Goal: Task Accomplishment & Management: Complete application form

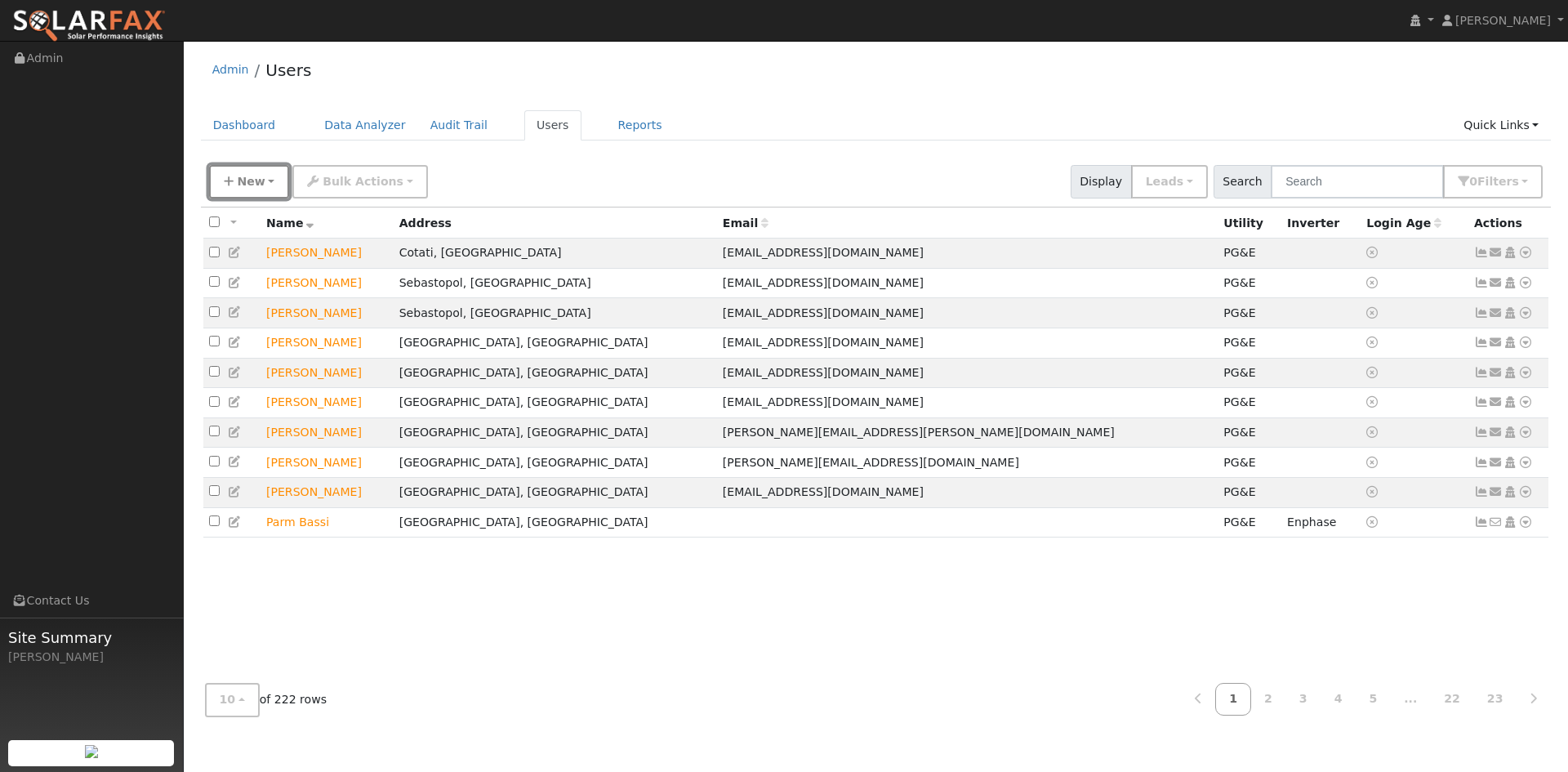
click at [257, 179] on span "New" at bounding box center [251, 181] width 28 height 13
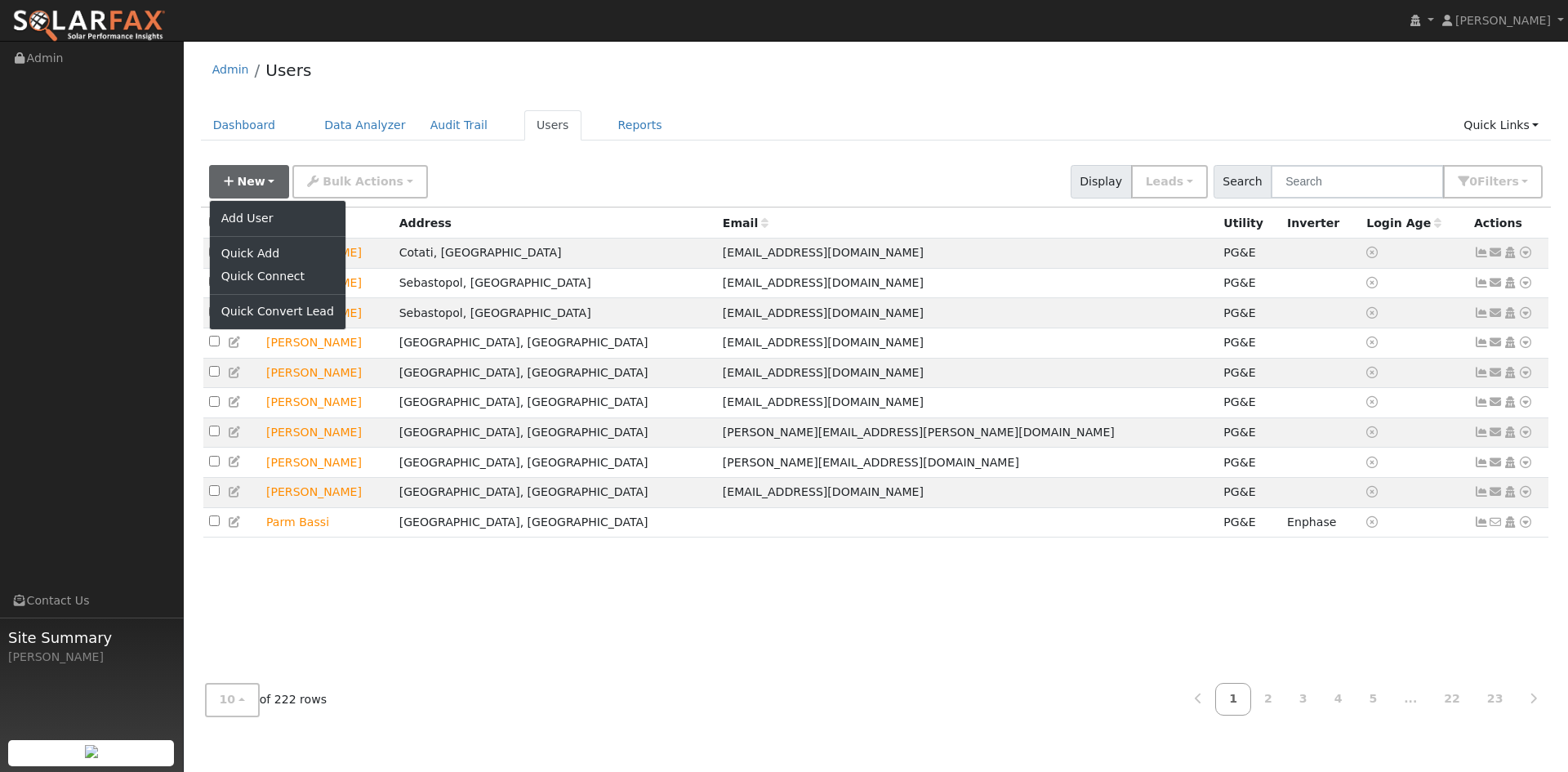
click at [374, 84] on div "Admin Users" at bounding box center [876, 74] width 1351 height 50
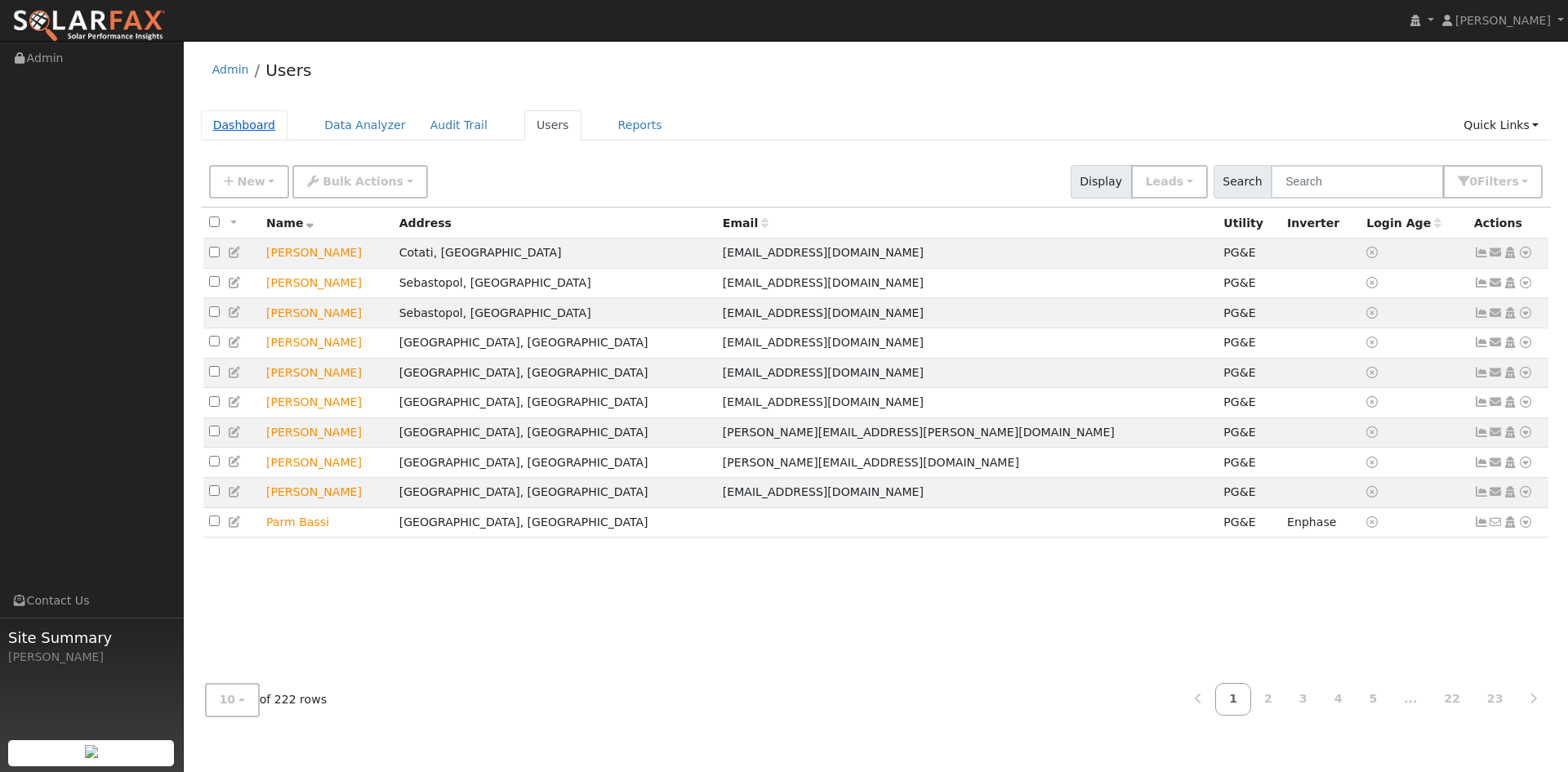
click at [225, 140] on link "Dashboard" at bounding box center [244, 125] width 88 height 31
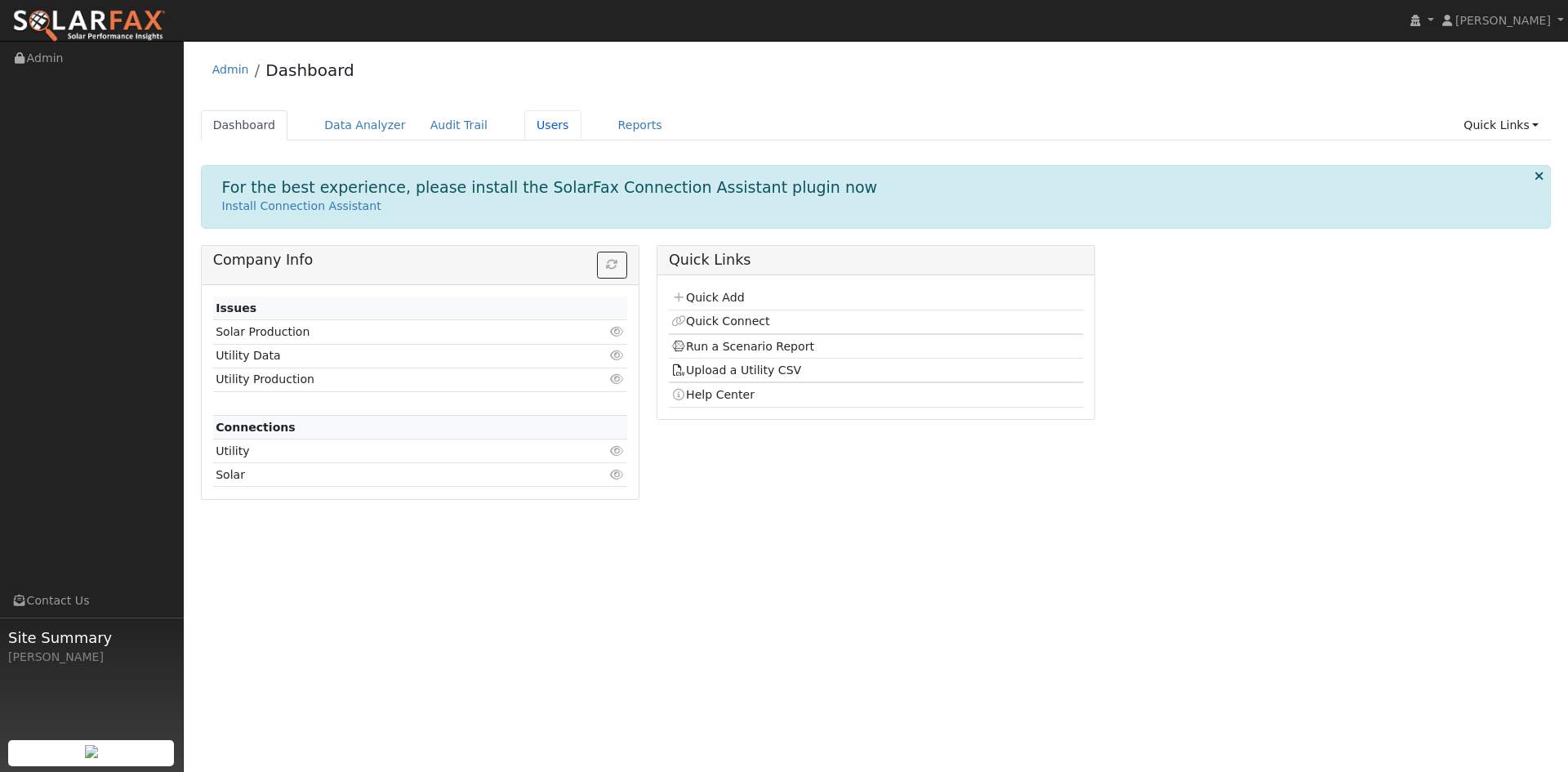
drag, startPoint x: 522, startPoint y: 135, endPoint x: 437, endPoint y: 166, distance: 90.5
click at [525, 133] on link "Users" at bounding box center [553, 125] width 57 height 31
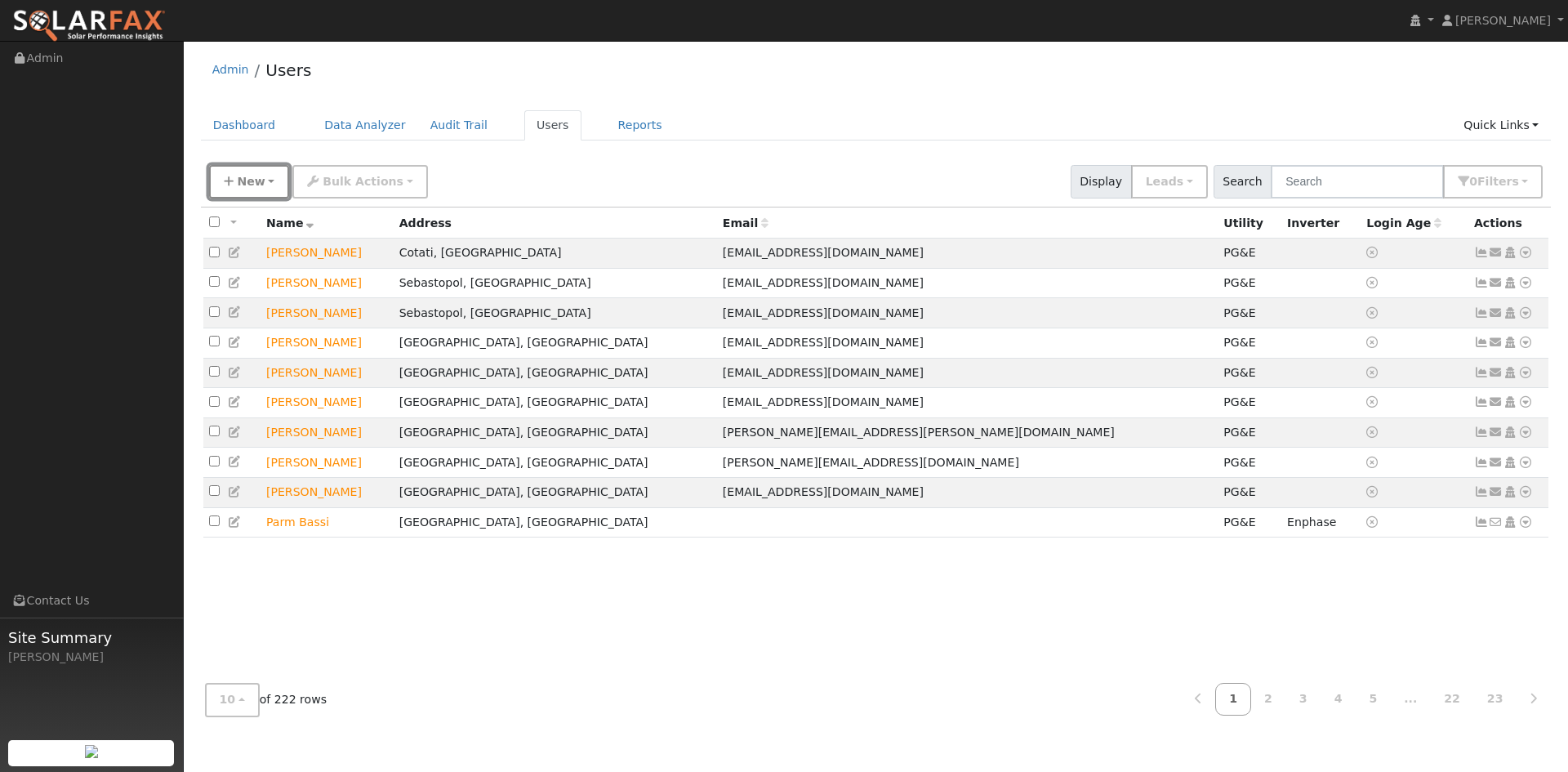
click at [238, 177] on span "New" at bounding box center [251, 181] width 28 height 13
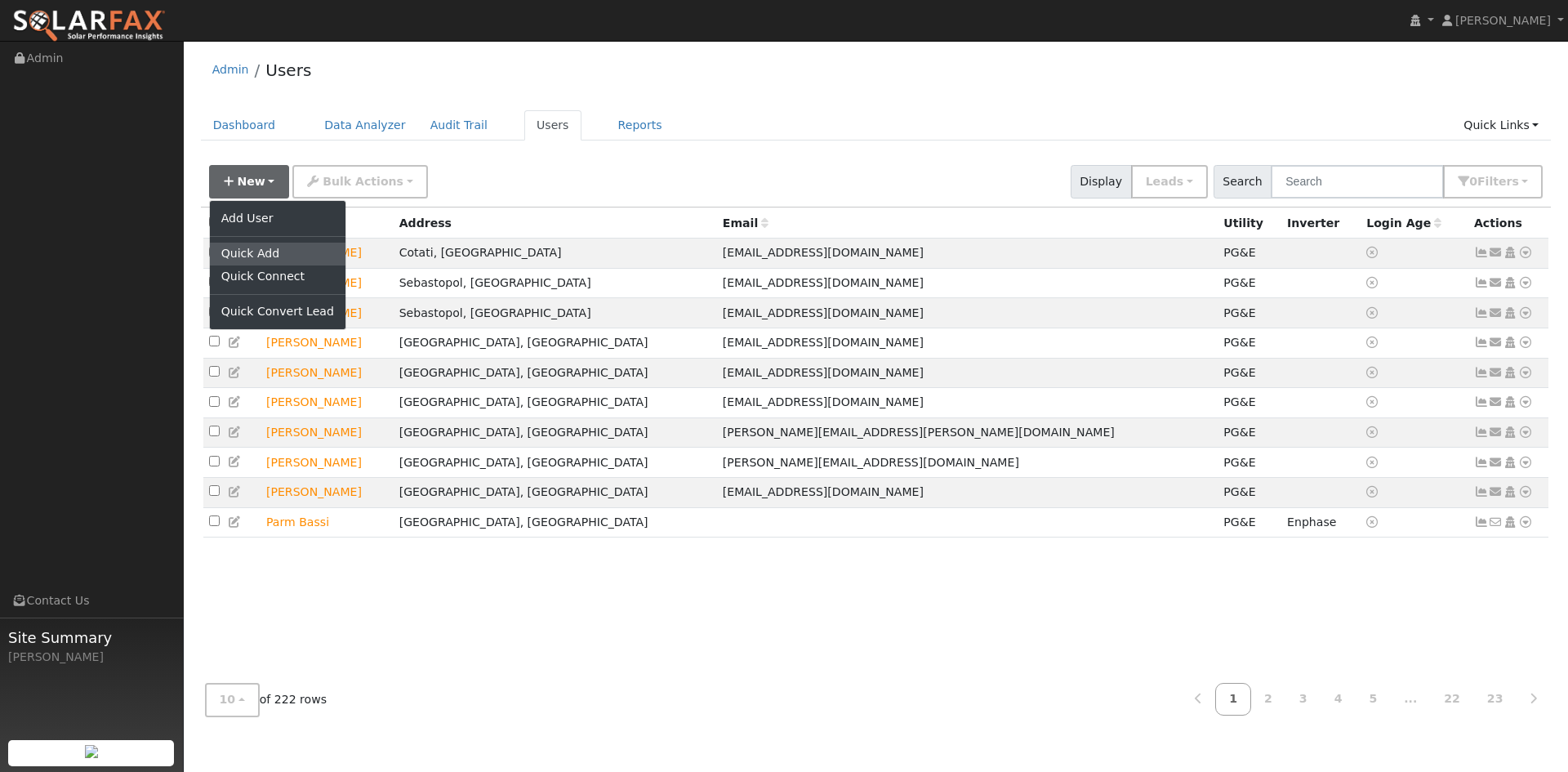
click at [244, 248] on link "Quick Add" at bounding box center [278, 253] width 136 height 23
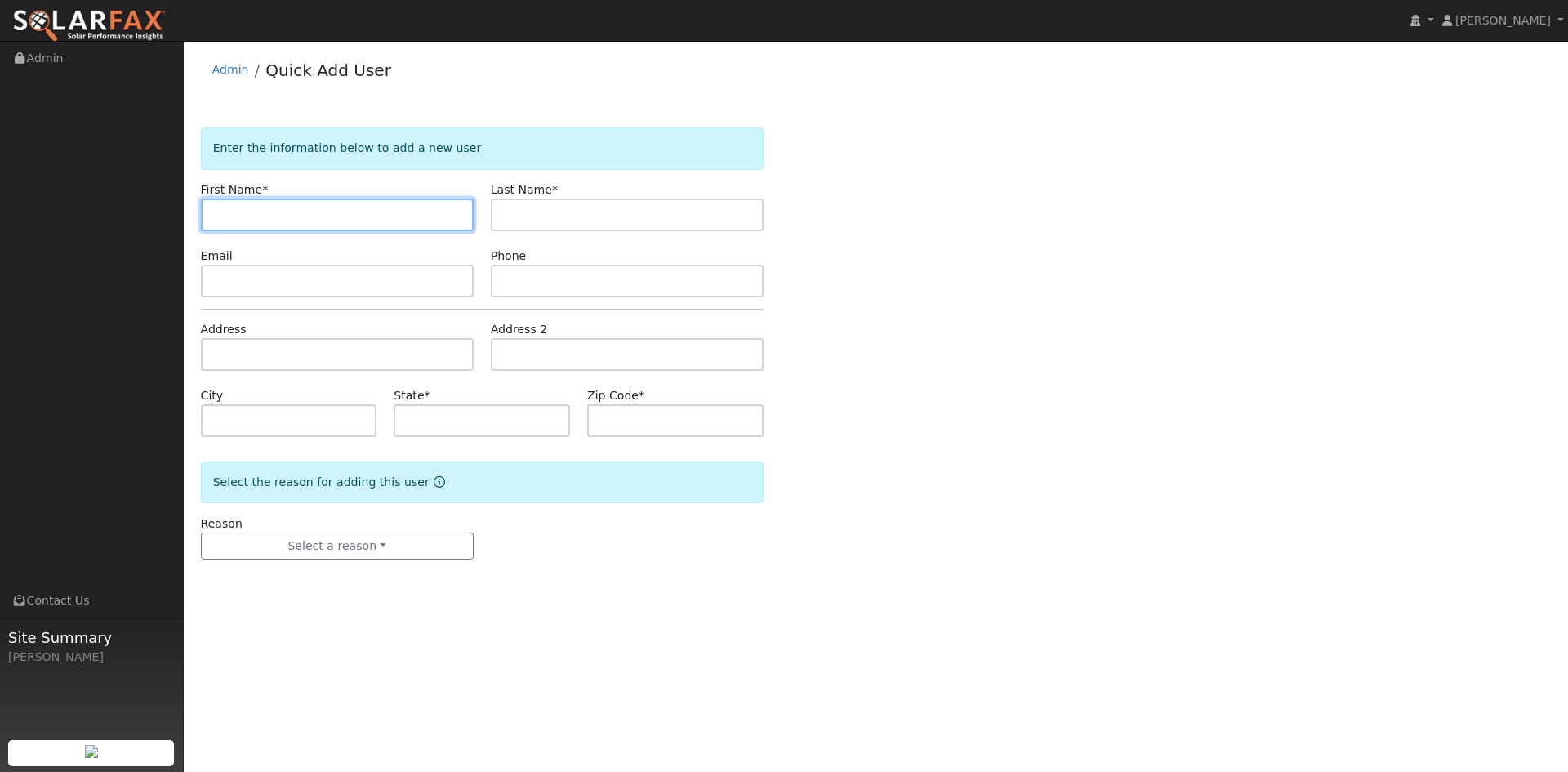
click at [307, 216] on input "text" at bounding box center [337, 215] width 273 height 32
click at [276, 208] on input "text" at bounding box center [337, 215] width 273 height 32
type input "Nakshdeep"
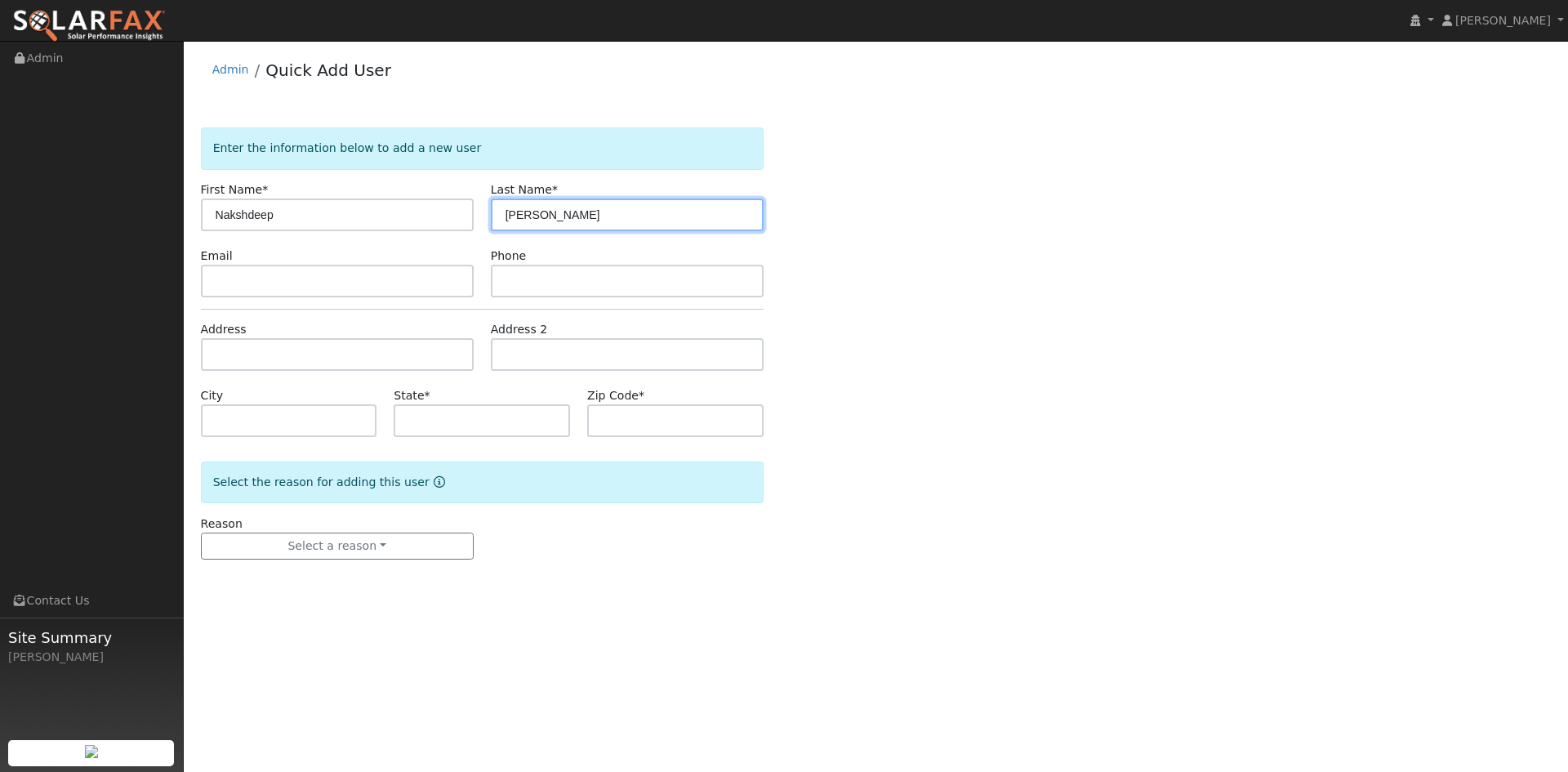
type input "[PERSON_NAME]"
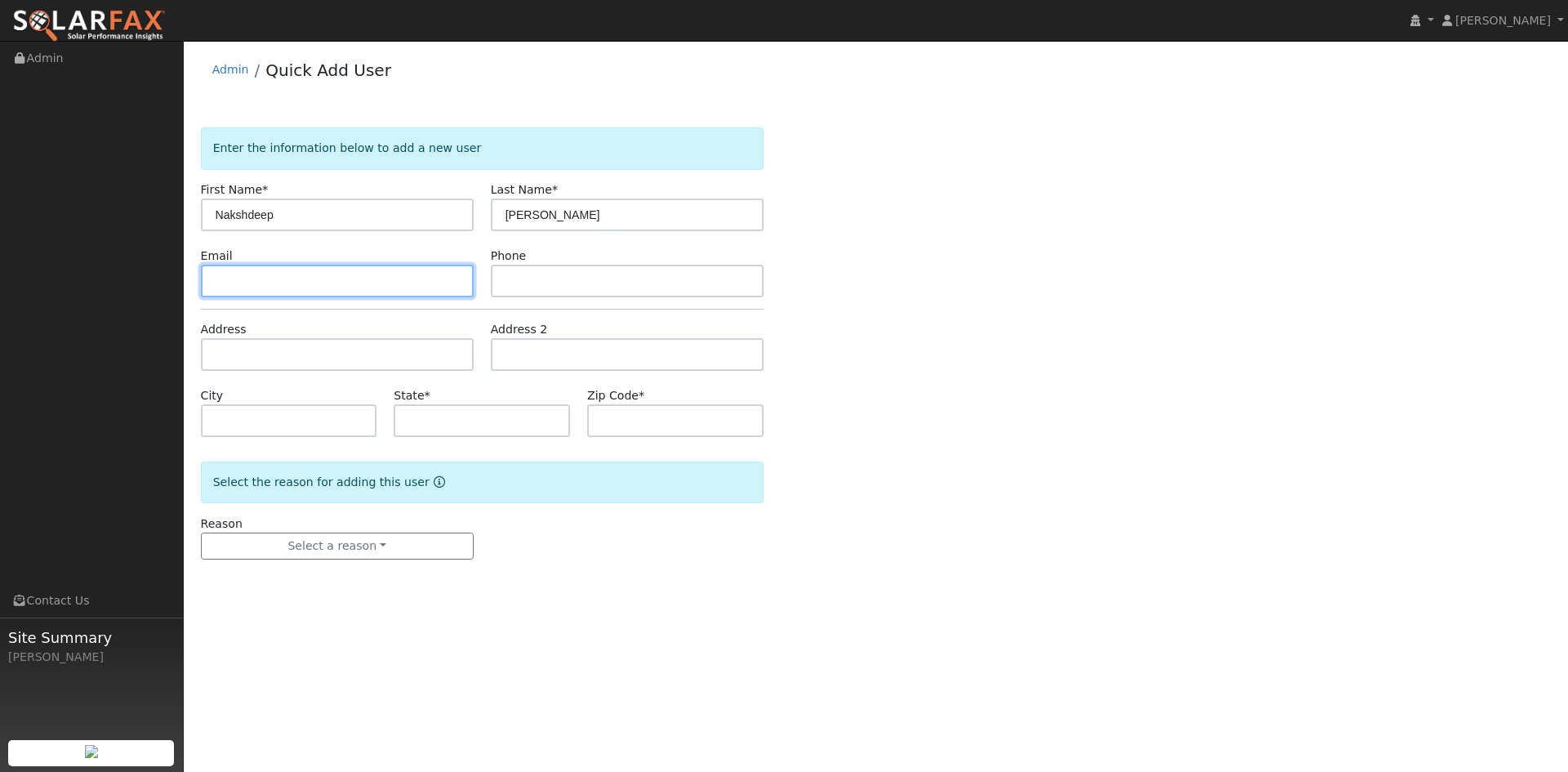
click at [333, 269] on input "text" at bounding box center [337, 281] width 273 height 32
click at [230, 274] on input "text" at bounding box center [337, 281] width 273 height 32
paste input "[EMAIL_ADDRESS][DOMAIN_NAME]"
type input "[EMAIL_ADDRESS][DOMAIN_NAME]"
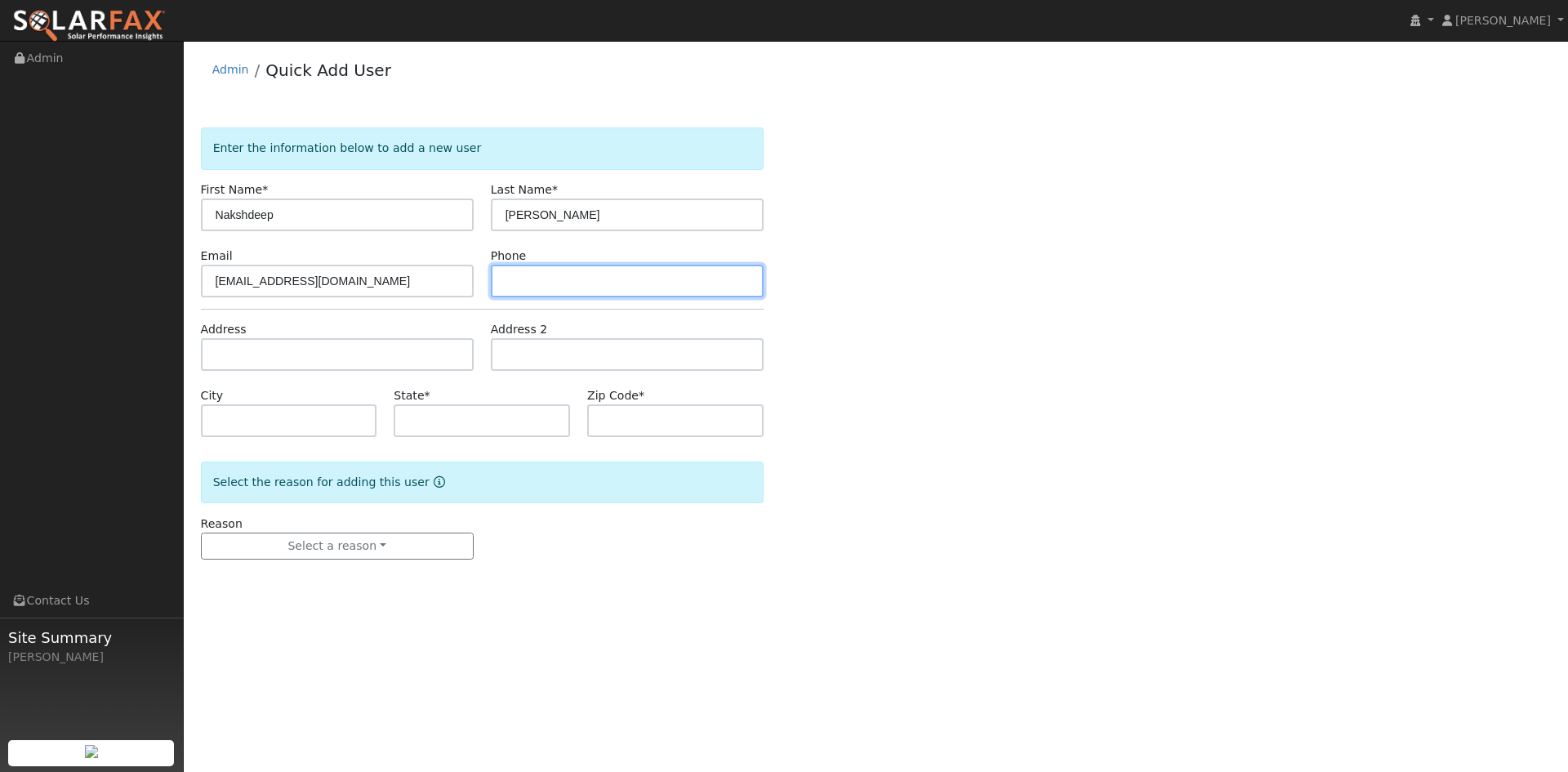
click at [642, 281] on input "text" at bounding box center [627, 281] width 273 height 32
type input "510-361-6719"
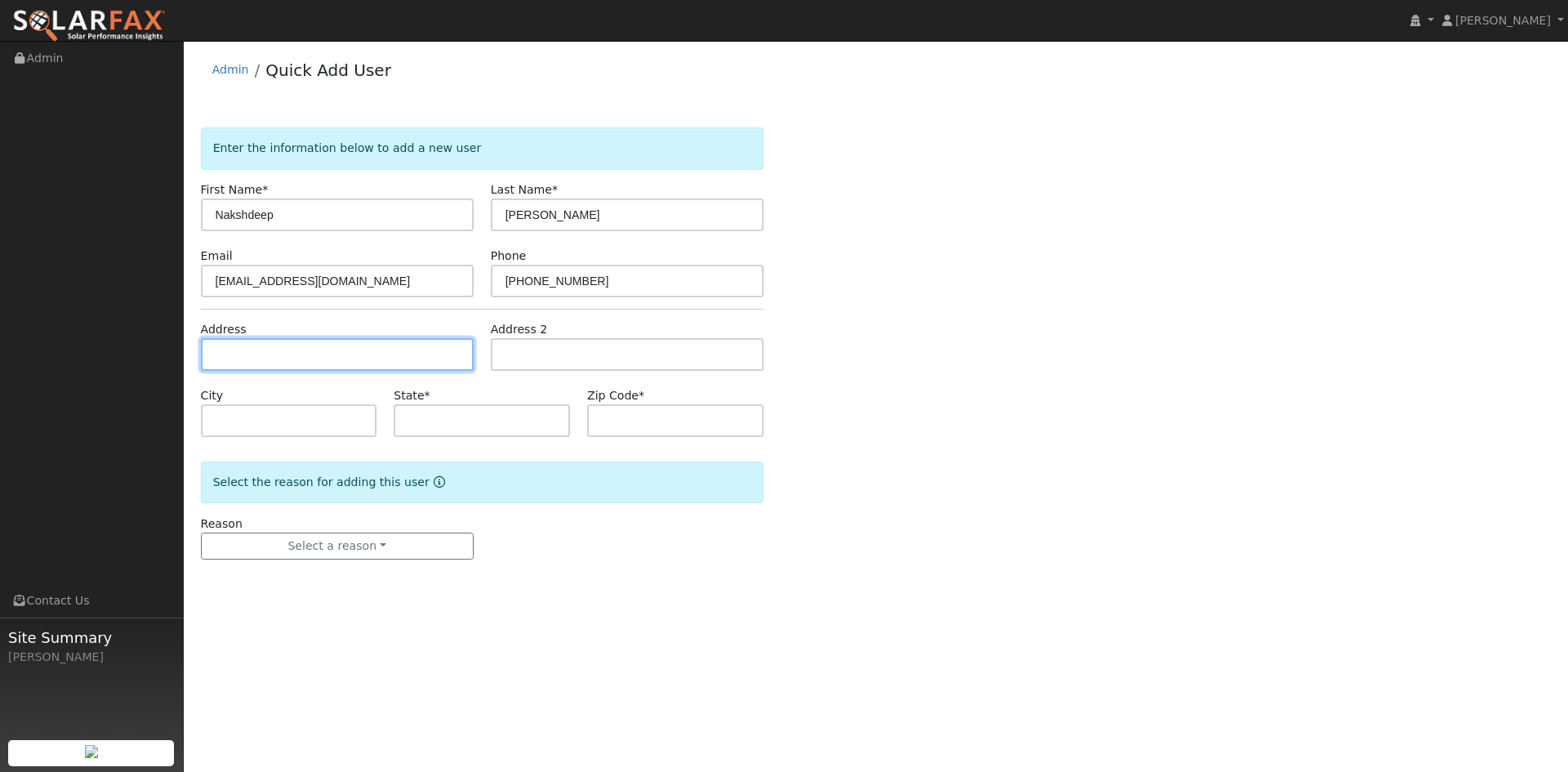
click at [285, 353] on input "text" at bounding box center [337, 354] width 273 height 32
type input "661 Alexandra Drive"
type input "Tracy"
type input "CA"
type input "95304"
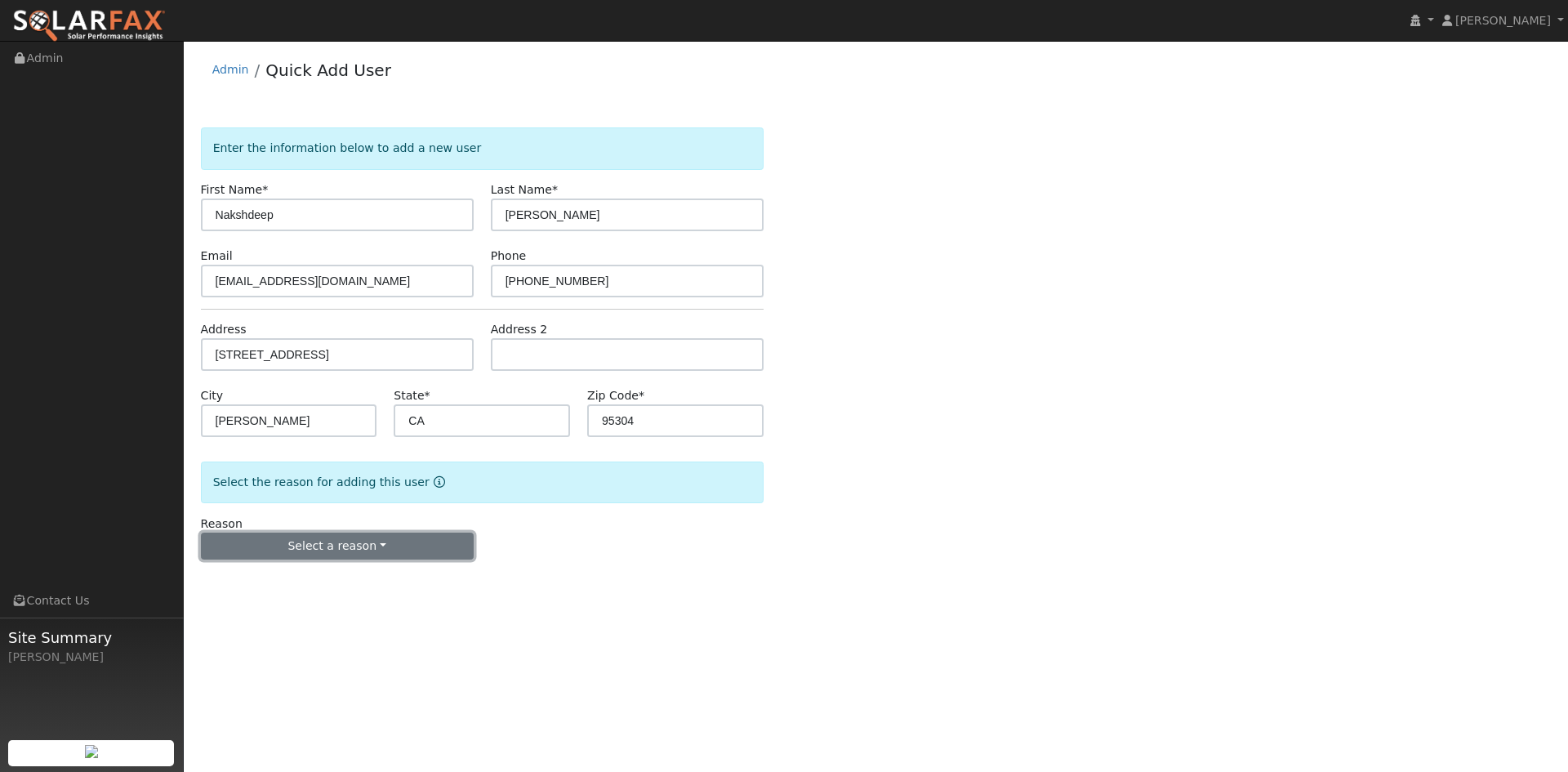
click at [387, 541] on button "Select a reason" at bounding box center [337, 547] width 273 height 28
click at [297, 605] on link "New customer adding solar" at bounding box center [291, 603] width 180 height 23
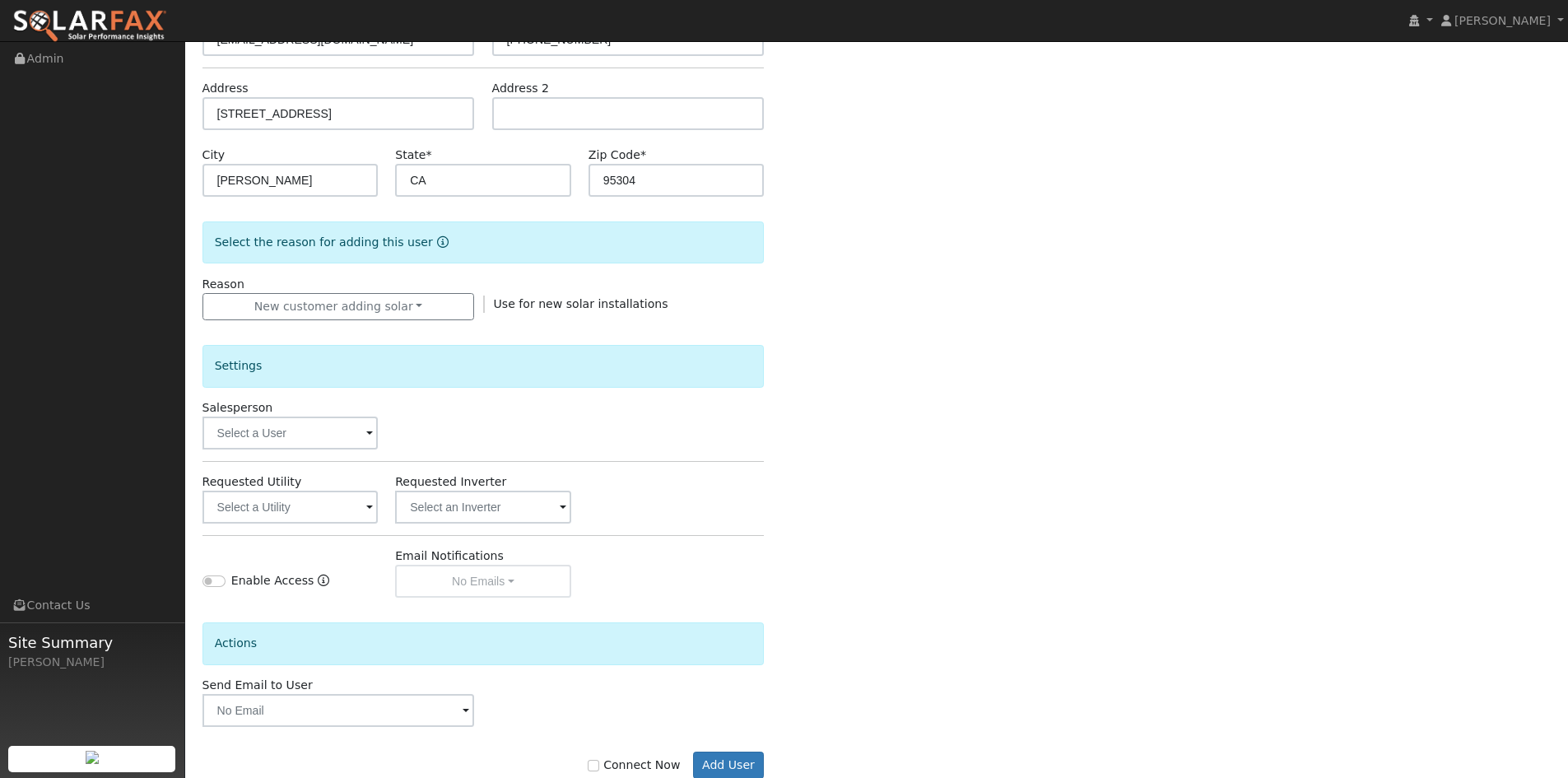
scroll to position [286, 0]
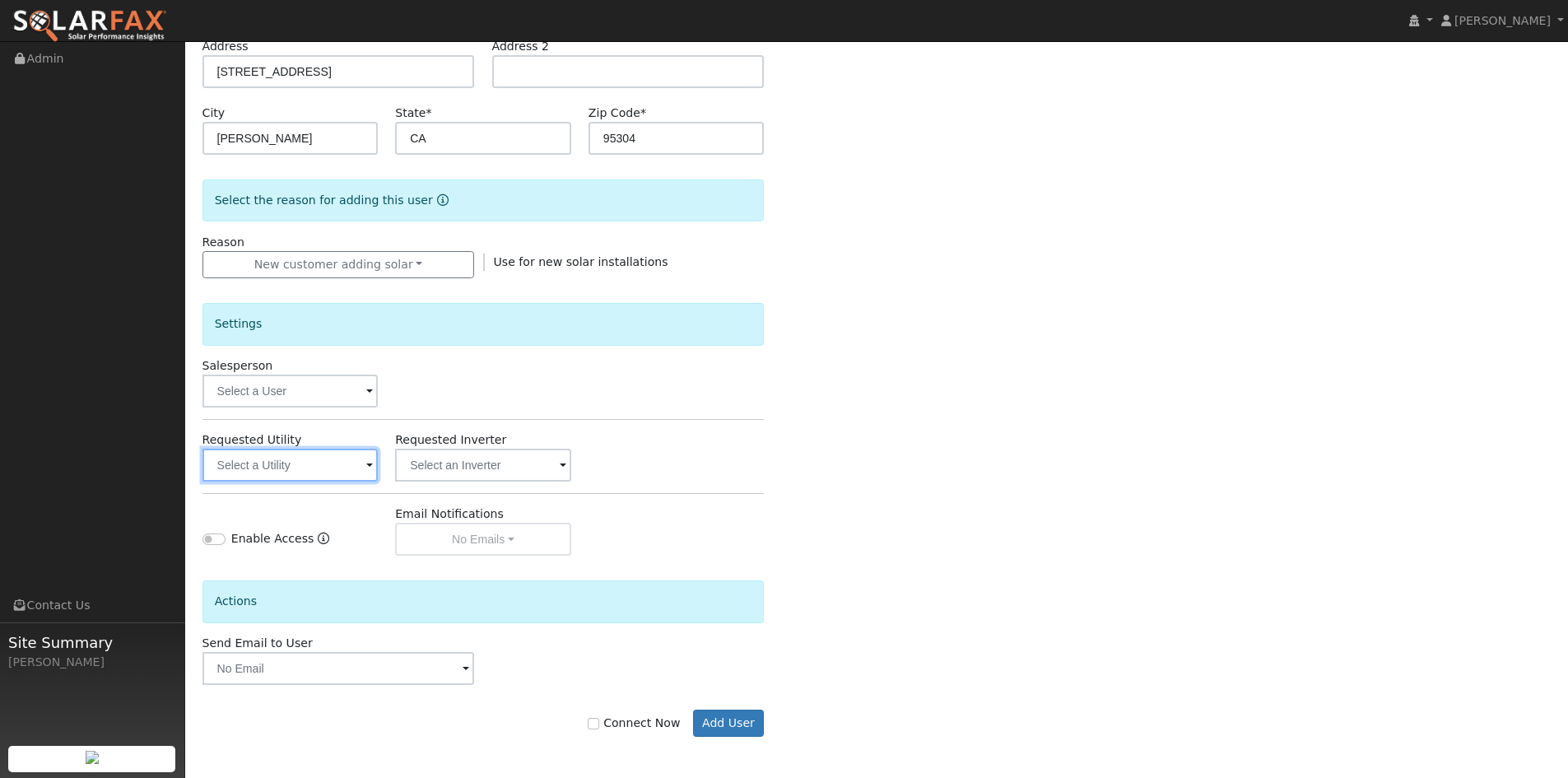
click at [363, 477] on input "text" at bounding box center [291, 464] width 177 height 33
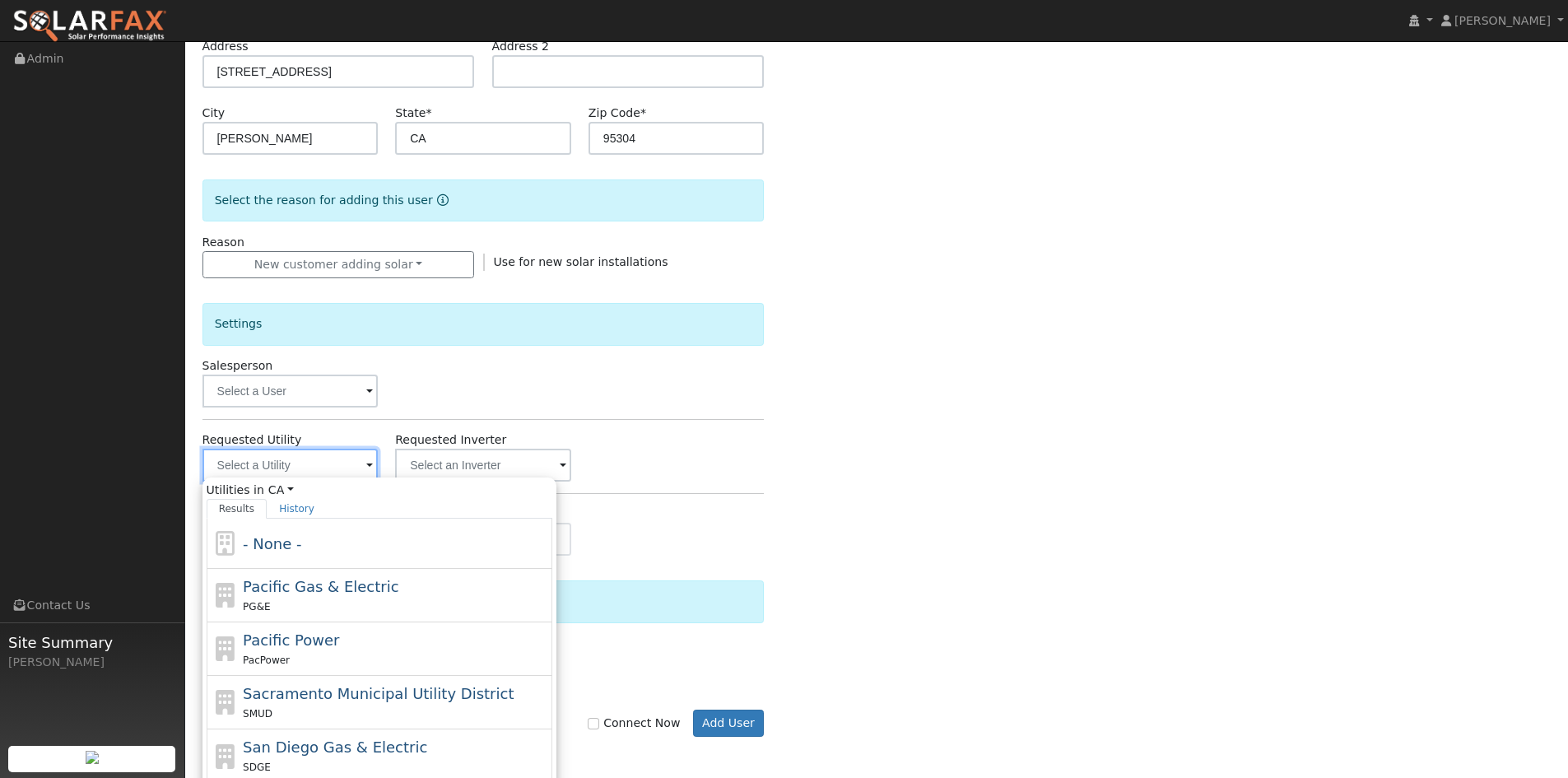
click at [359, 472] on input "text" at bounding box center [291, 464] width 177 height 33
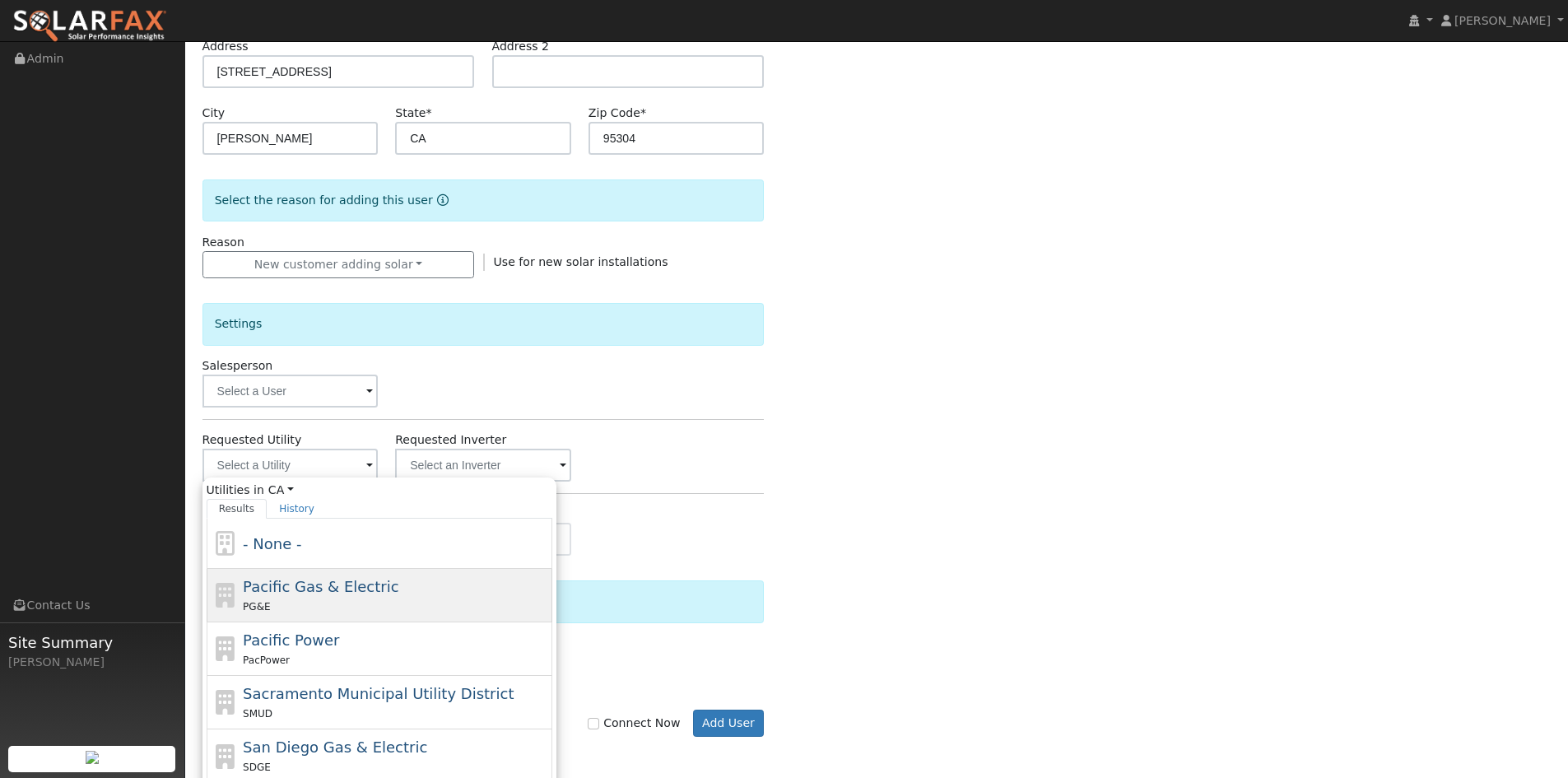
click at [351, 589] on span "Pacific Gas & Electric" at bounding box center [320, 586] width 156 height 17
type input "Pacific Gas & Electric"
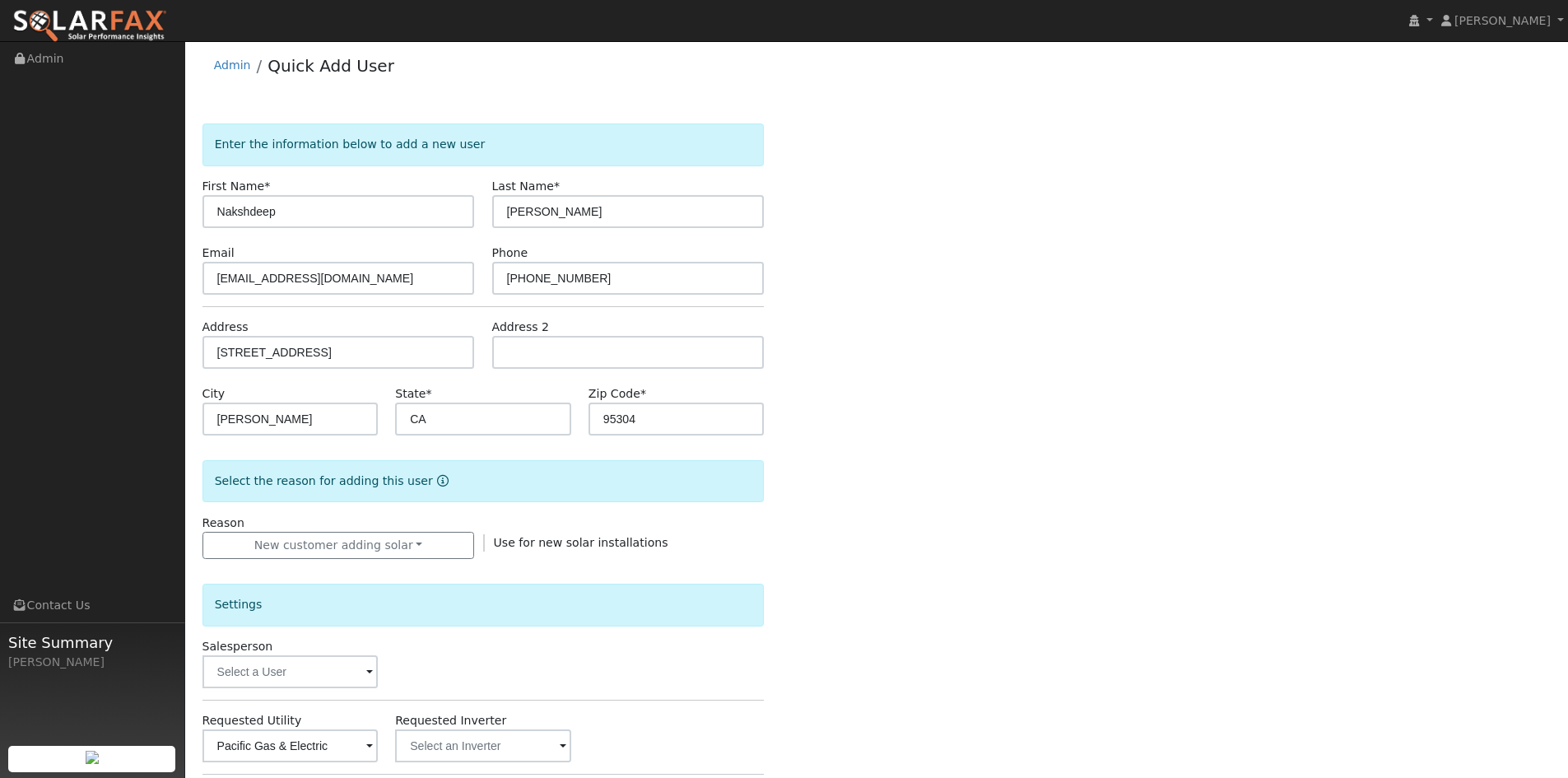
scroll to position [0, 0]
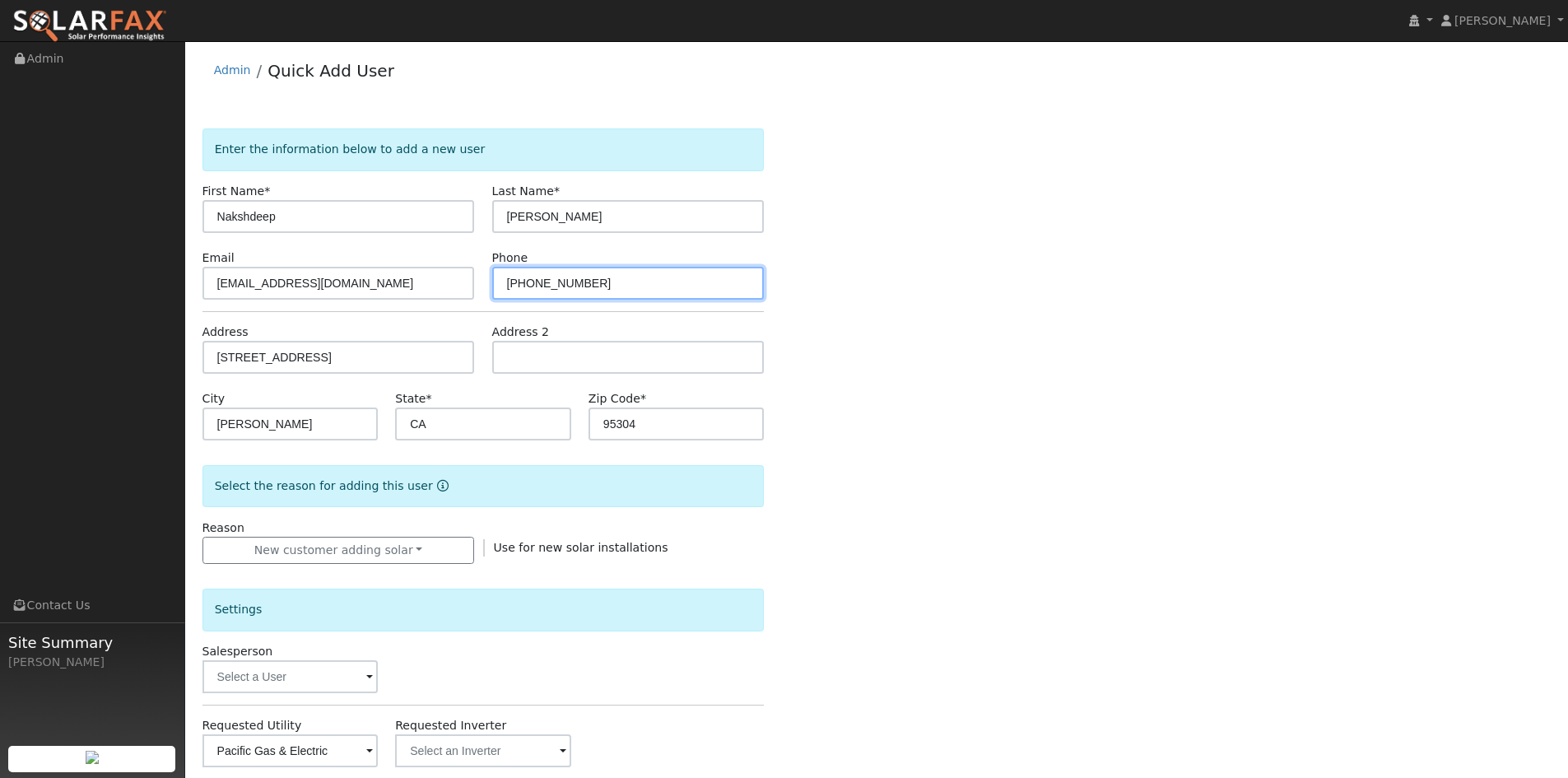
drag, startPoint x: 623, startPoint y: 277, endPoint x: -63, endPoint y: 235, distance: 687.3
click at [0, 235] on html "Amber Shaw Amber Shaw Profile My Company Help Center Terms Of Service See What'…" at bounding box center [784, 532] width 1568 height 1064
click at [617, 276] on input "510-361-6719" at bounding box center [628, 283] width 273 height 33
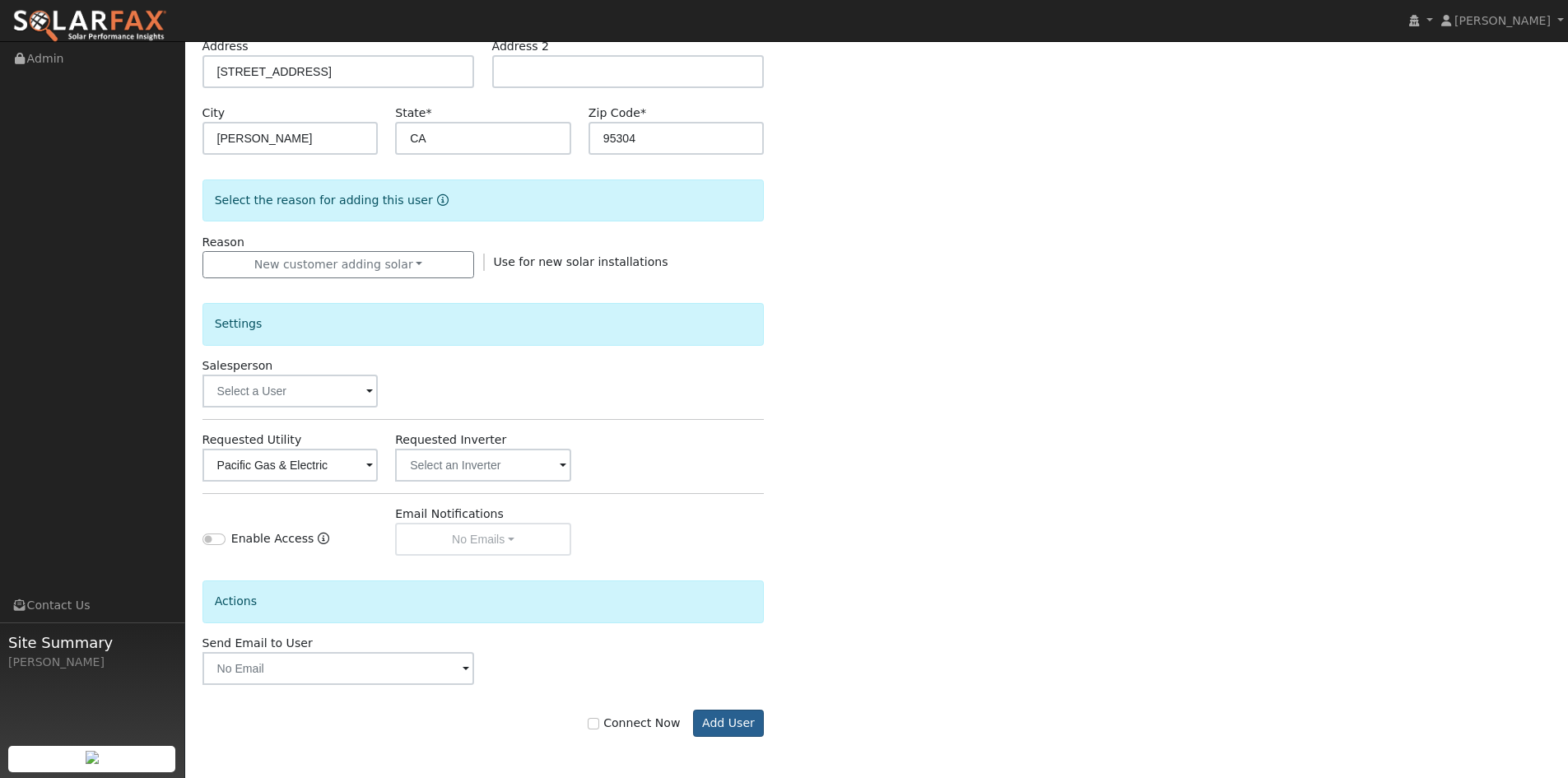
type input "662-208-9962"
click at [725, 721] on button "Add User" at bounding box center [729, 723] width 71 height 28
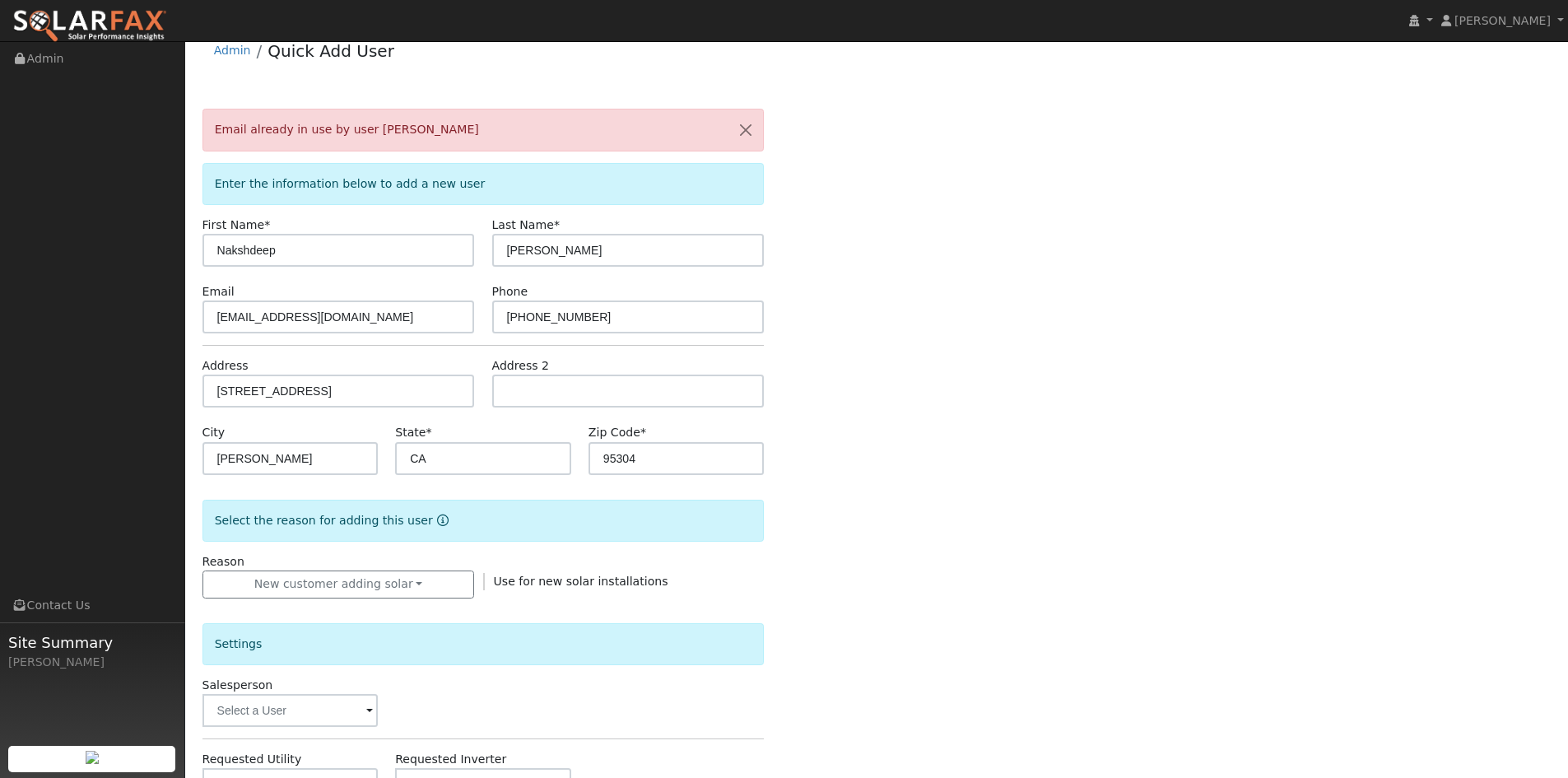
scroll to position [0, 0]
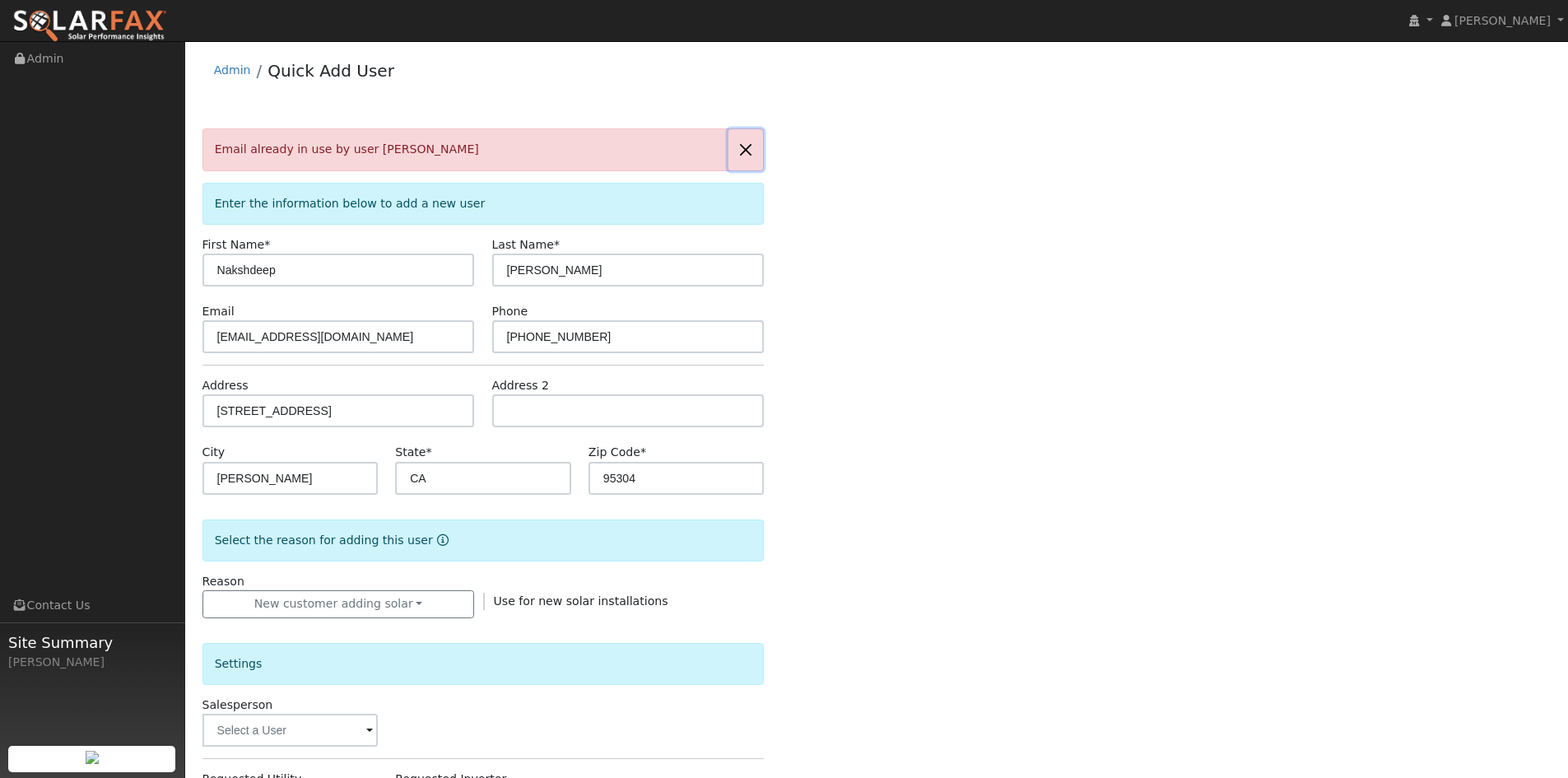
click at [756, 154] on button "button" at bounding box center [745, 149] width 35 height 41
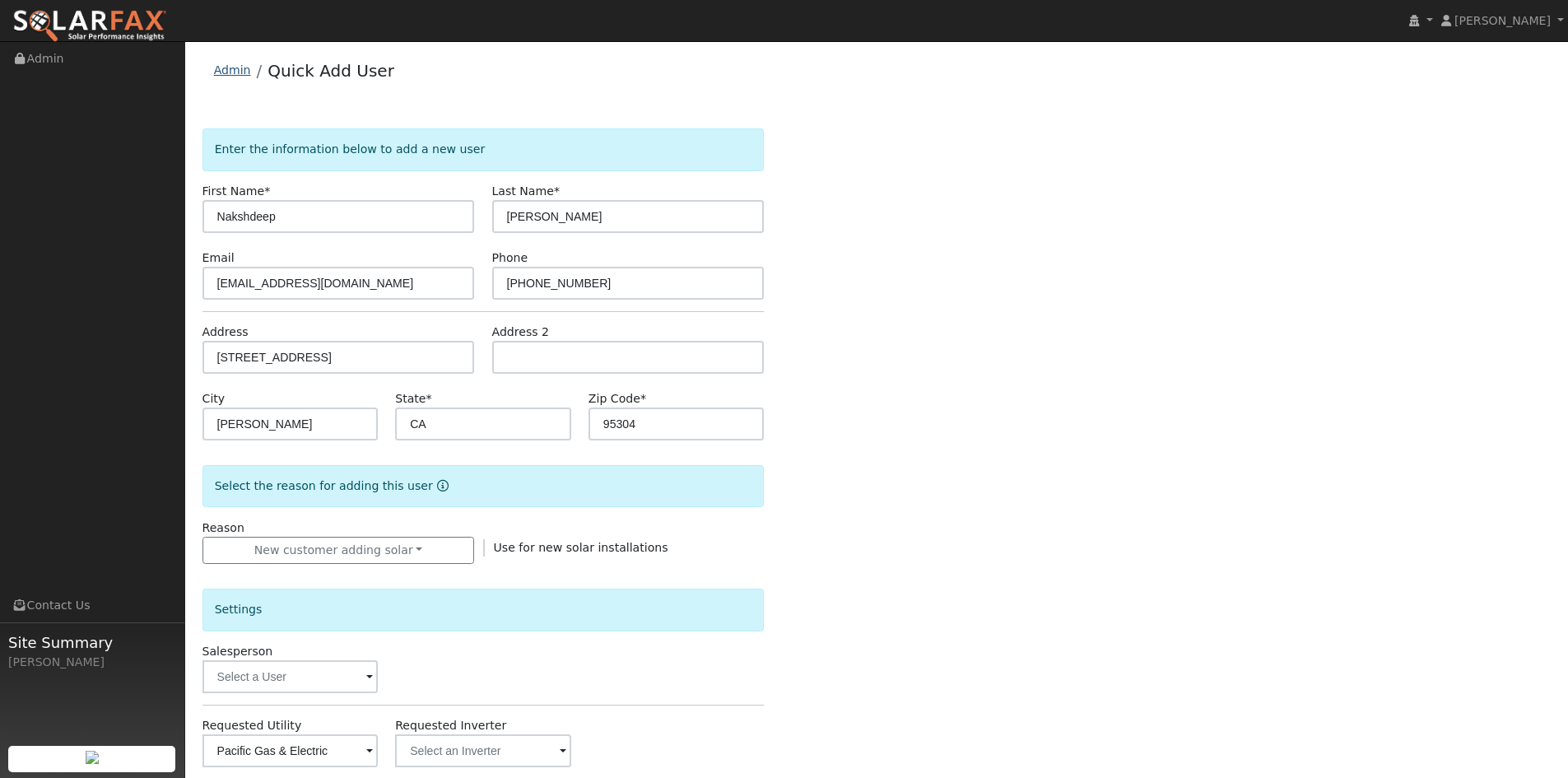
click at [235, 72] on link "Admin" at bounding box center [232, 69] width 37 height 13
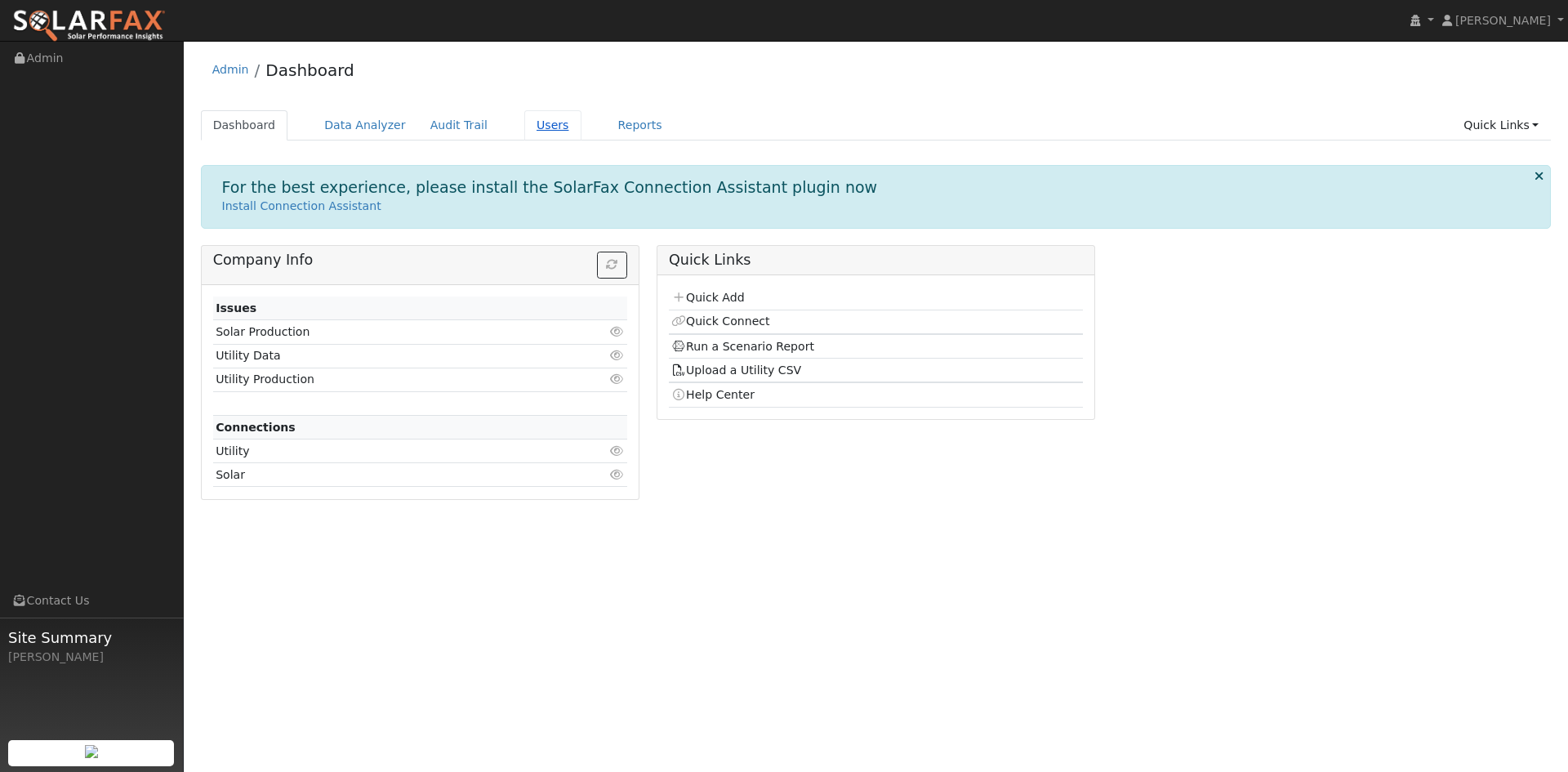
click at [525, 123] on link "Users" at bounding box center [553, 125] width 57 height 31
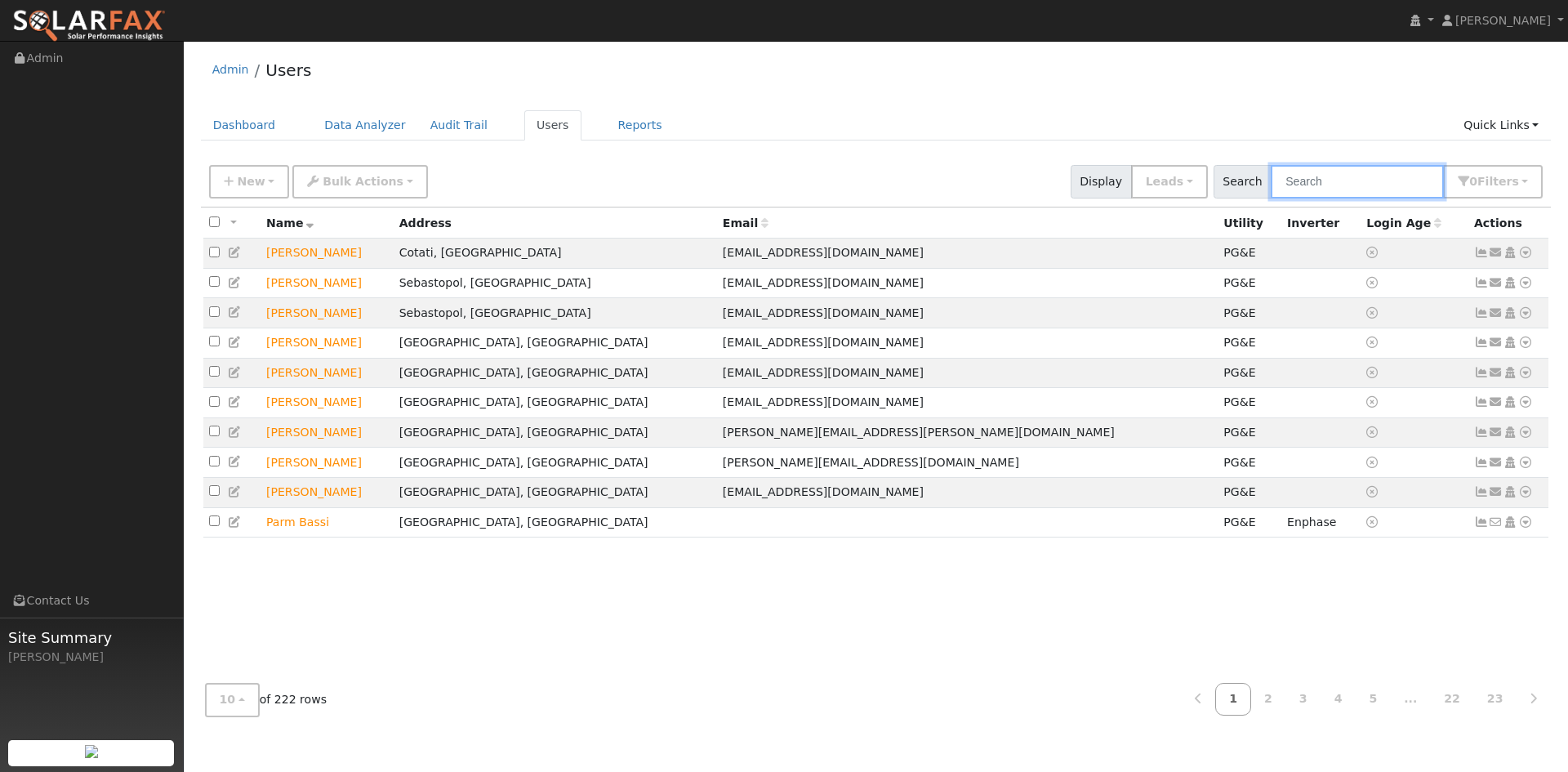
click at [1376, 192] on input "text" at bounding box center [1357, 182] width 173 height 33
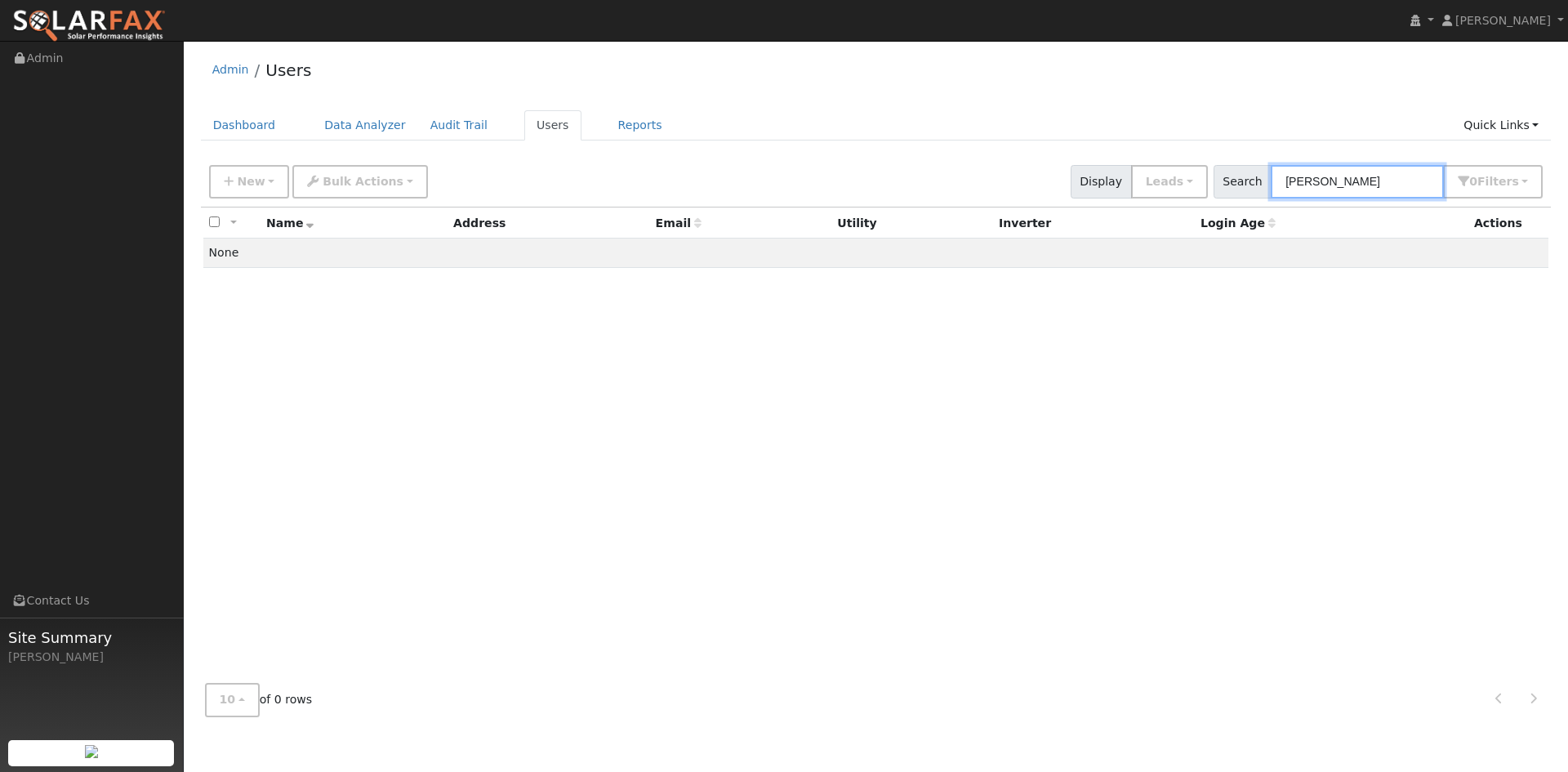
drag, startPoint x: 1375, startPoint y: 177, endPoint x: 628, endPoint y: 167, distance: 747.1
click at [673, 146] on div "Admin Users Dashboard Data Analyzer Audit Trail Users Reports Quick Links Quick…" at bounding box center [876, 389] width 1368 height 680
click at [1356, 189] on input "sandhu" at bounding box center [1357, 182] width 173 height 33
drag, startPoint x: 1355, startPoint y: 189, endPoint x: 923, endPoint y: 212, distance: 432.6
click at [924, 214] on div "New Add User Quick Add Quick Connect Quick Convert Lead Bulk Actions Send Email…" at bounding box center [876, 442] width 1351 height 572
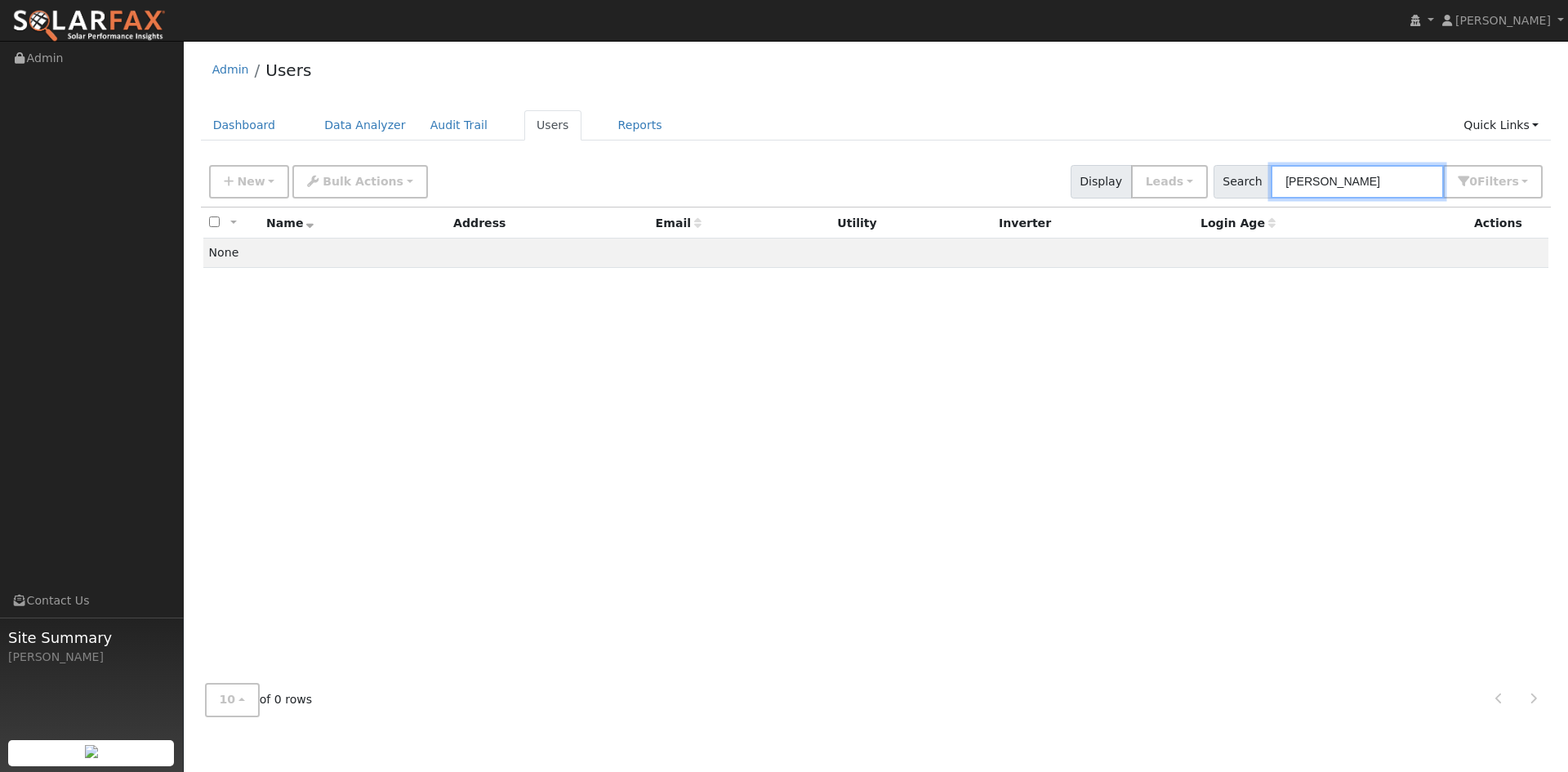
paste input "_naksh@yahoo.com"
type input "sandhu_naksh@yahoo.com"
click at [418, 125] on link "Audit Trail" at bounding box center [459, 125] width 82 height 31
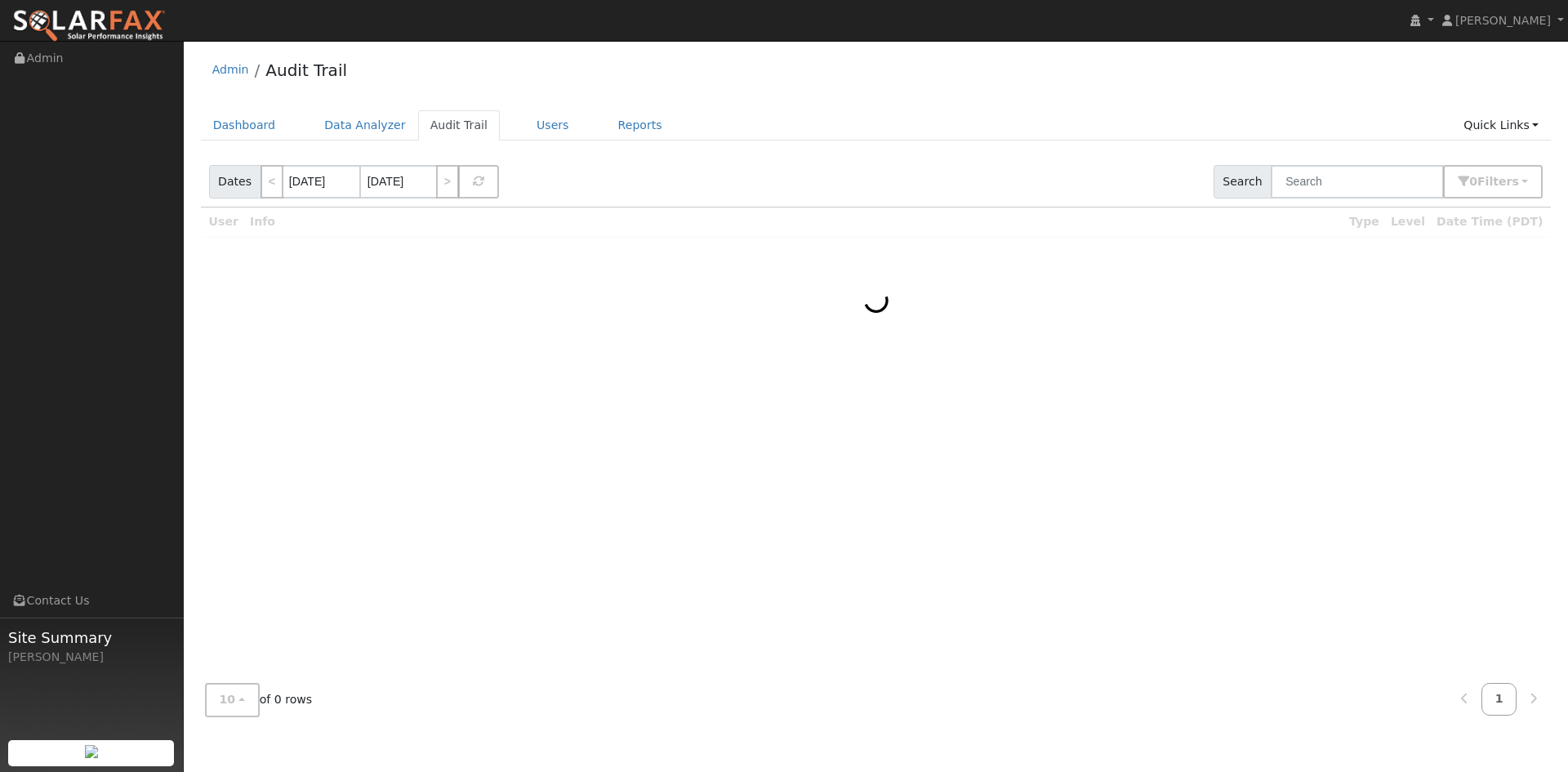
click at [302, 134] on ul "Dashboard Data Analyzer Audit Trail Users Reports Quick Links Quick Add Quick C…" at bounding box center [876, 125] width 1351 height 31
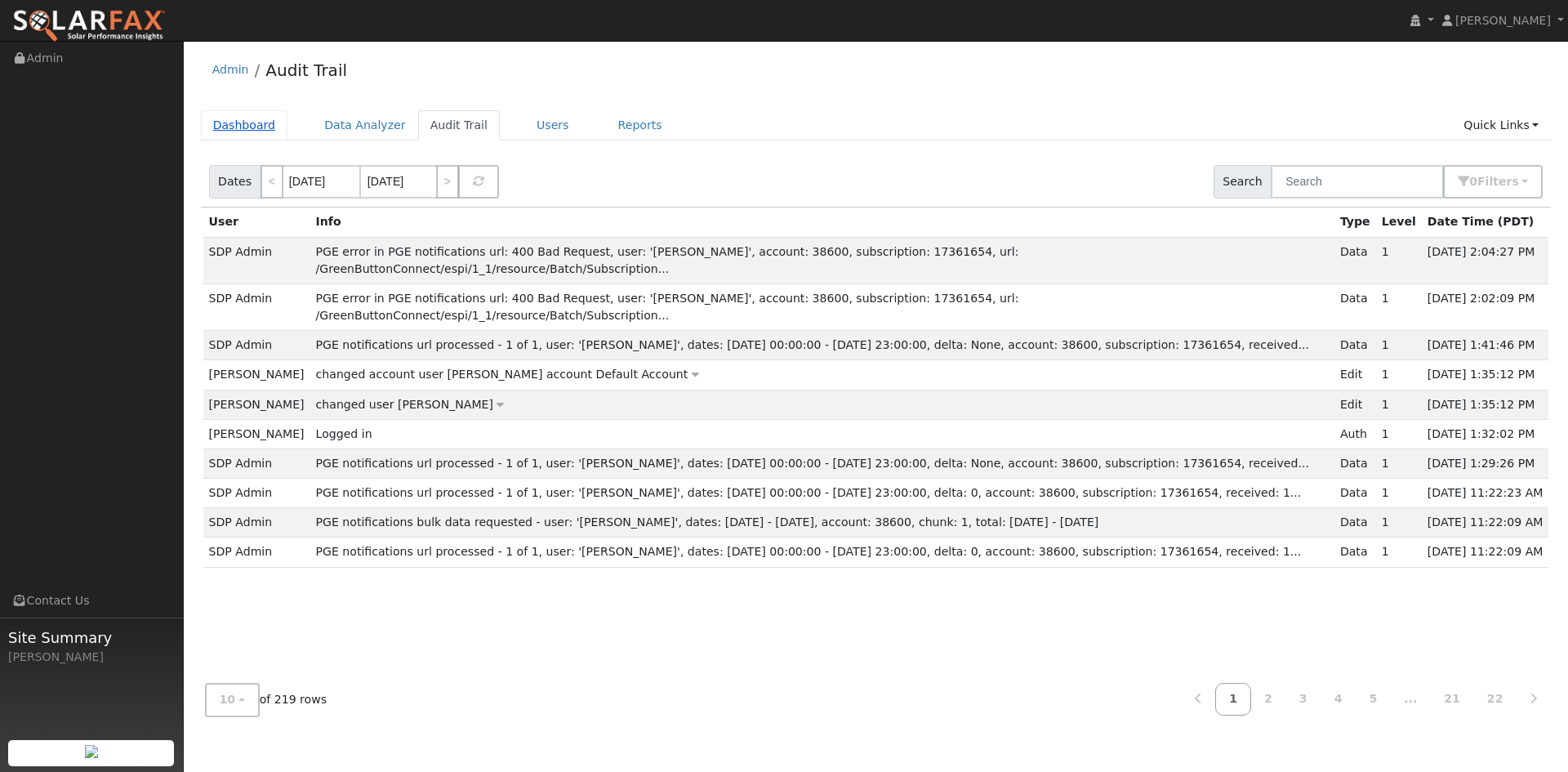
click at [228, 130] on link "Dashboard" at bounding box center [244, 125] width 88 height 31
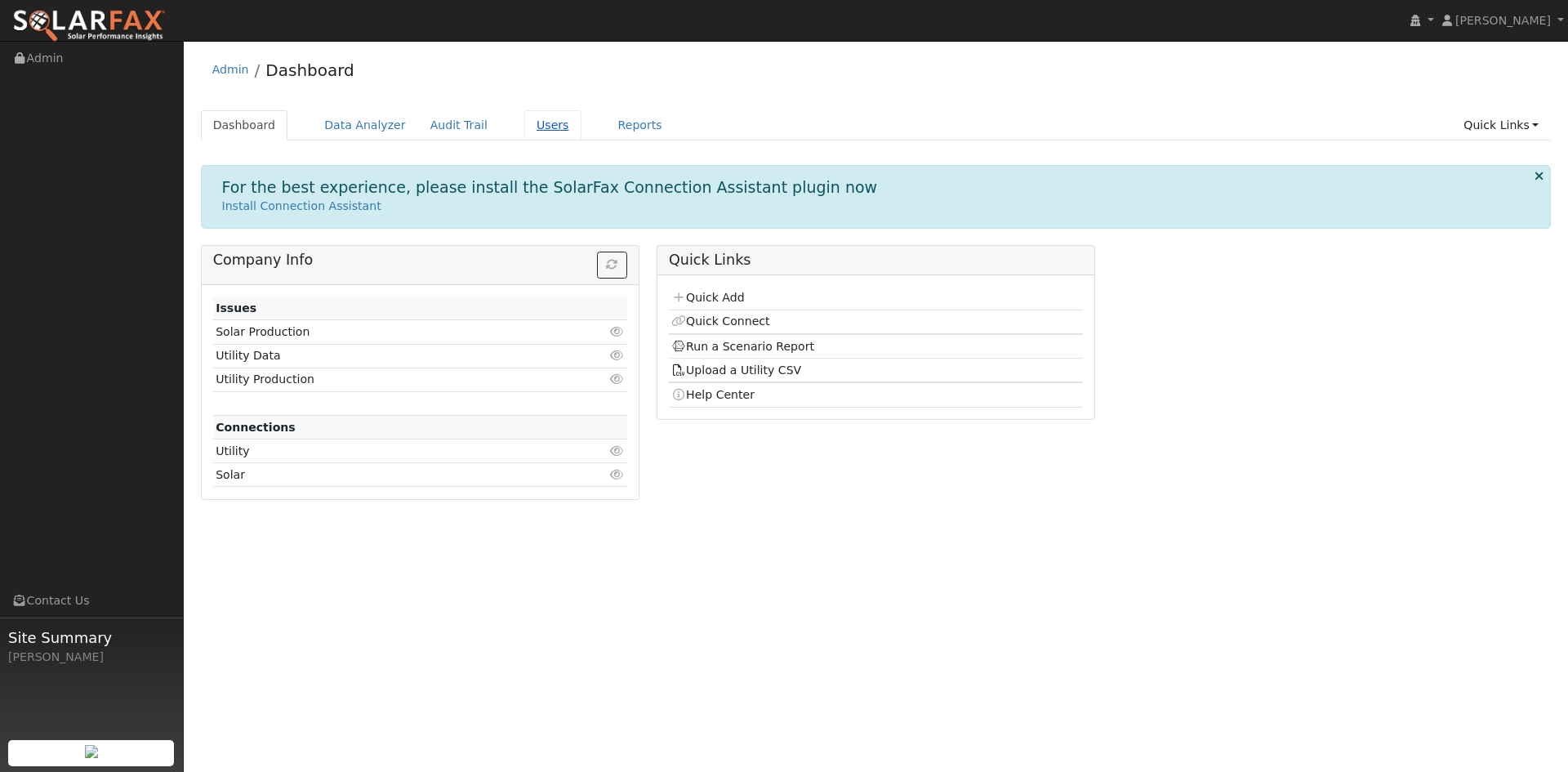
click at [525, 133] on link "Users" at bounding box center [553, 125] width 57 height 31
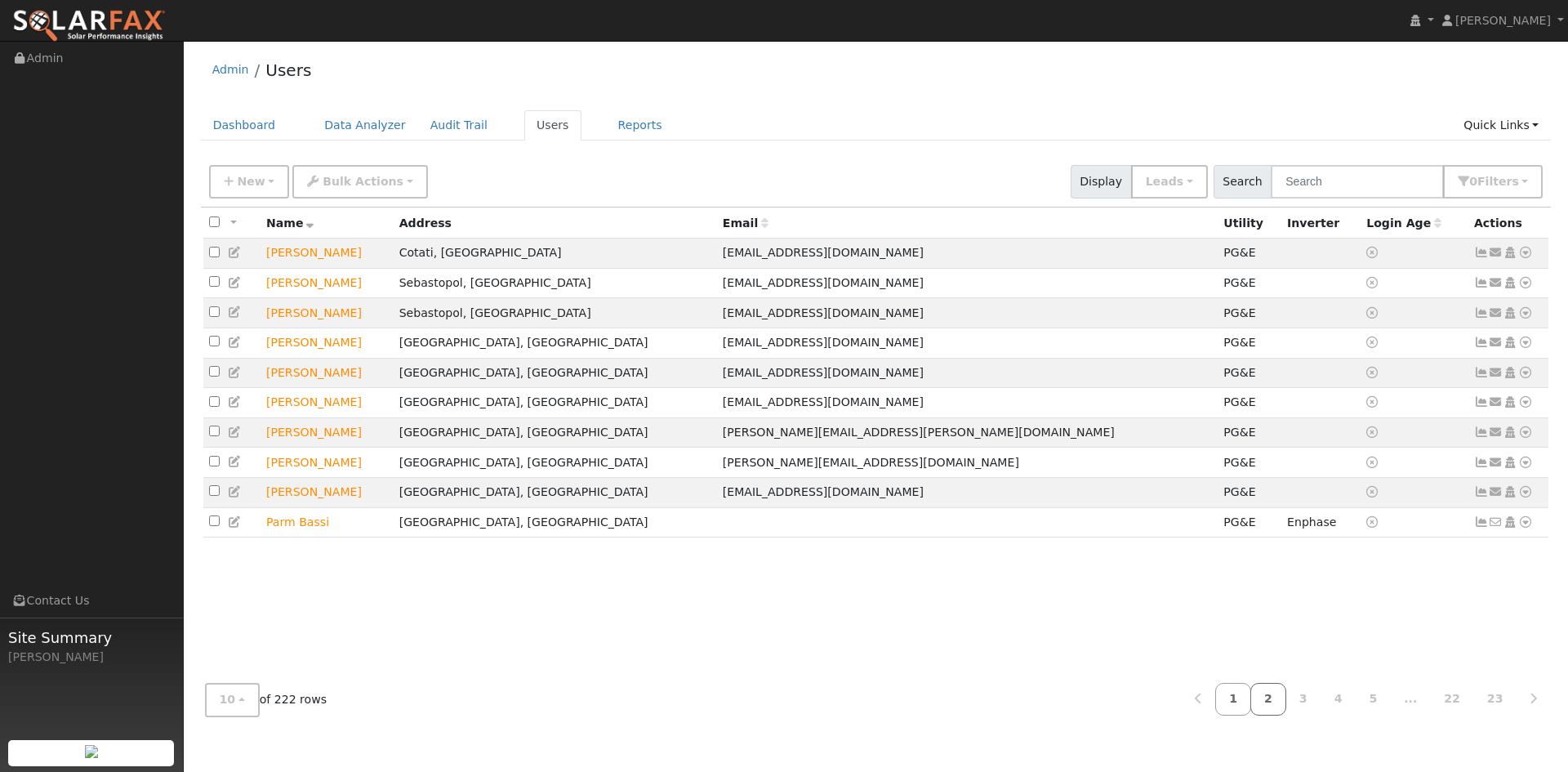
click at [1285, 698] on link "2" at bounding box center [1268, 699] width 36 height 32
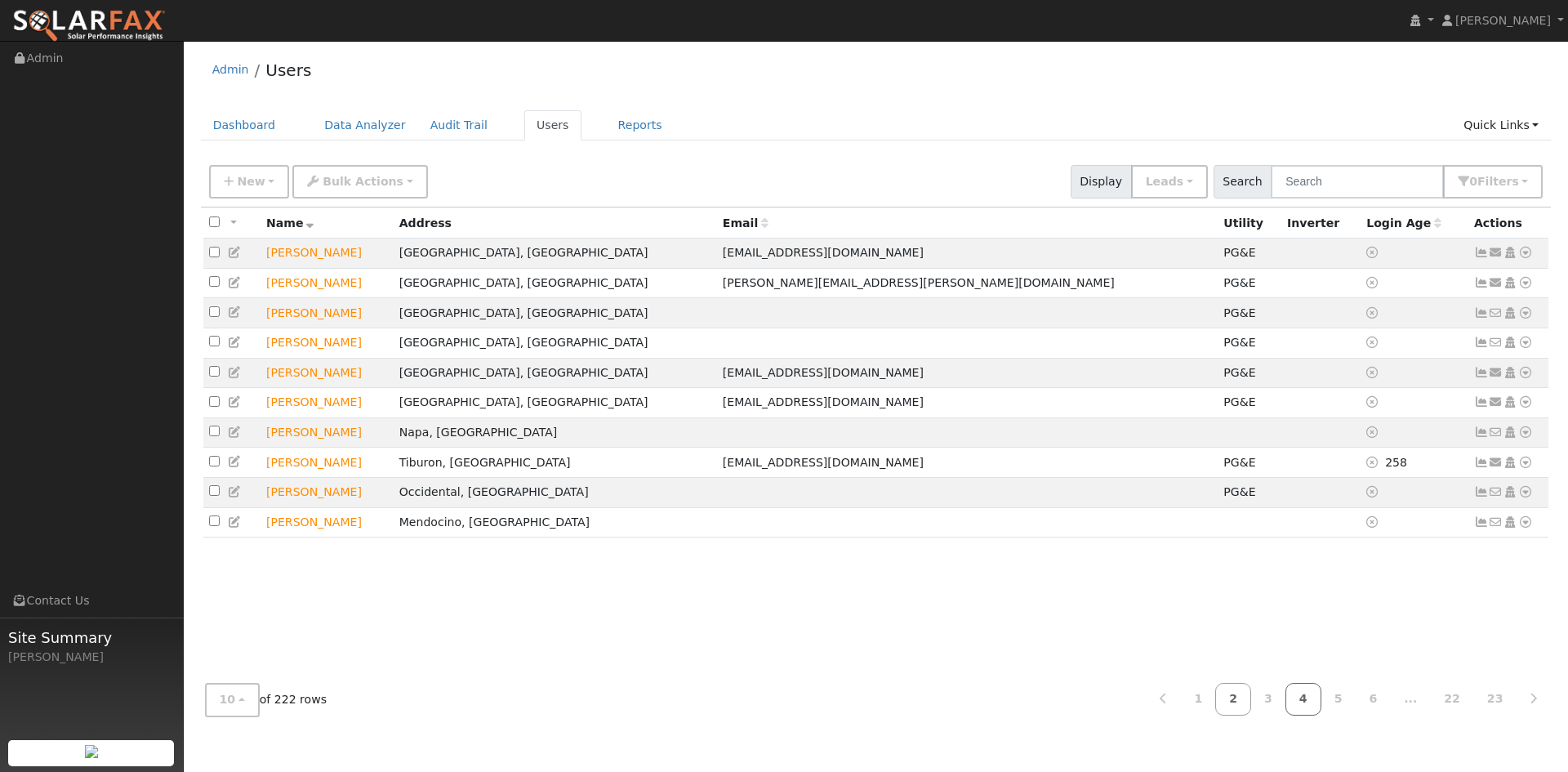
click at [1315, 703] on link "4" at bounding box center [1303, 699] width 36 height 32
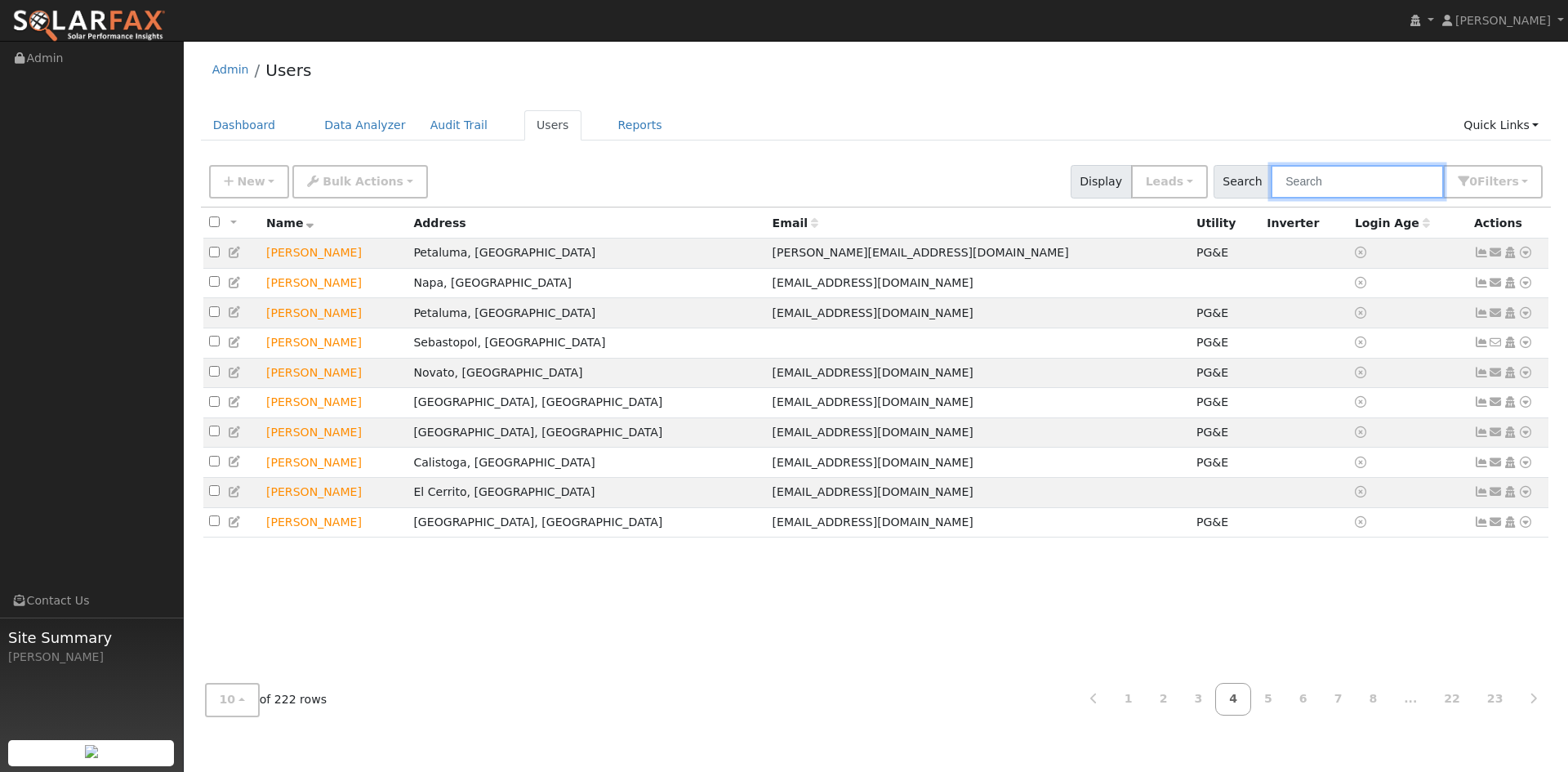
click at [1333, 177] on input "text" at bounding box center [1357, 182] width 173 height 33
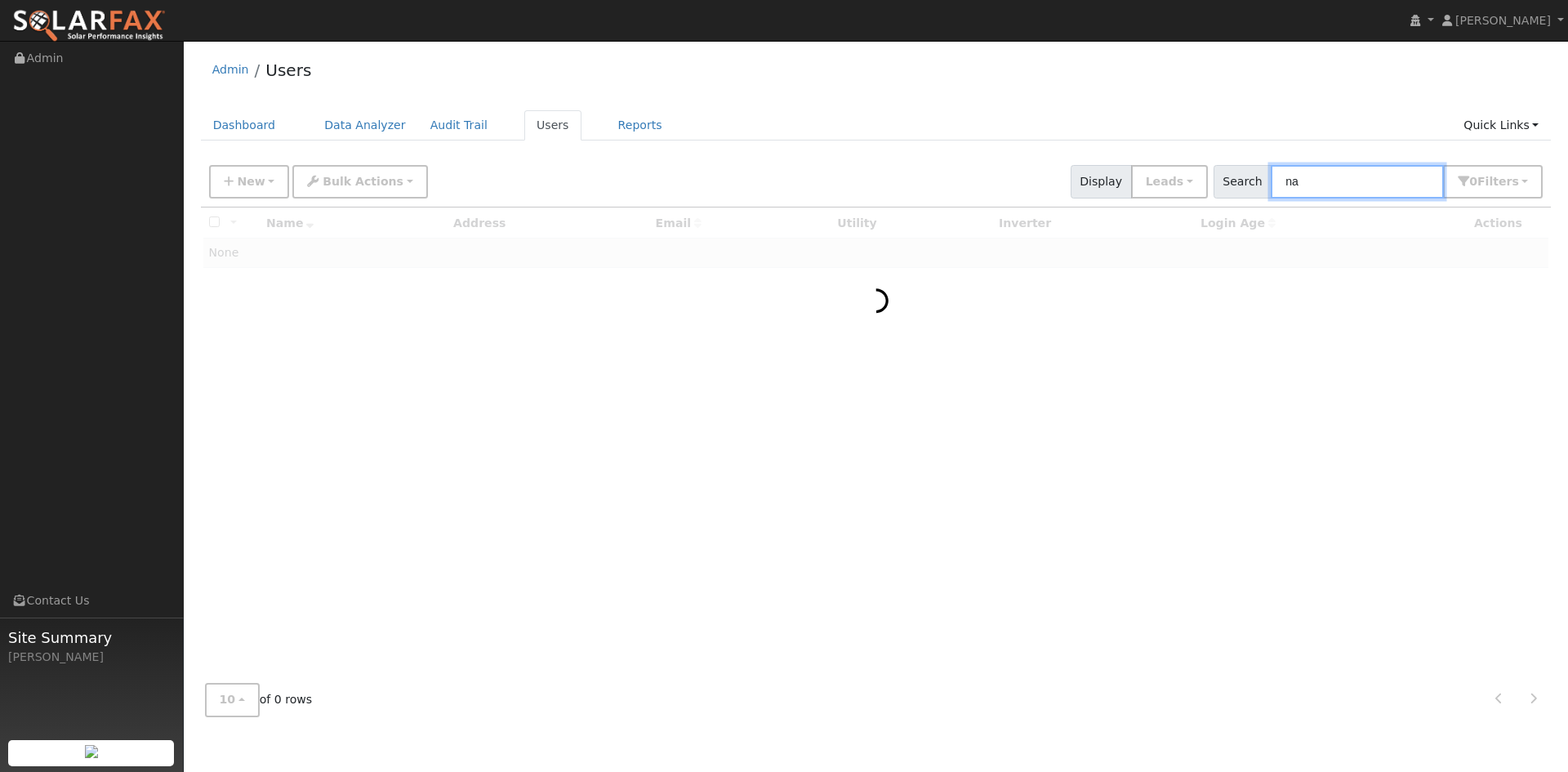
type input "n"
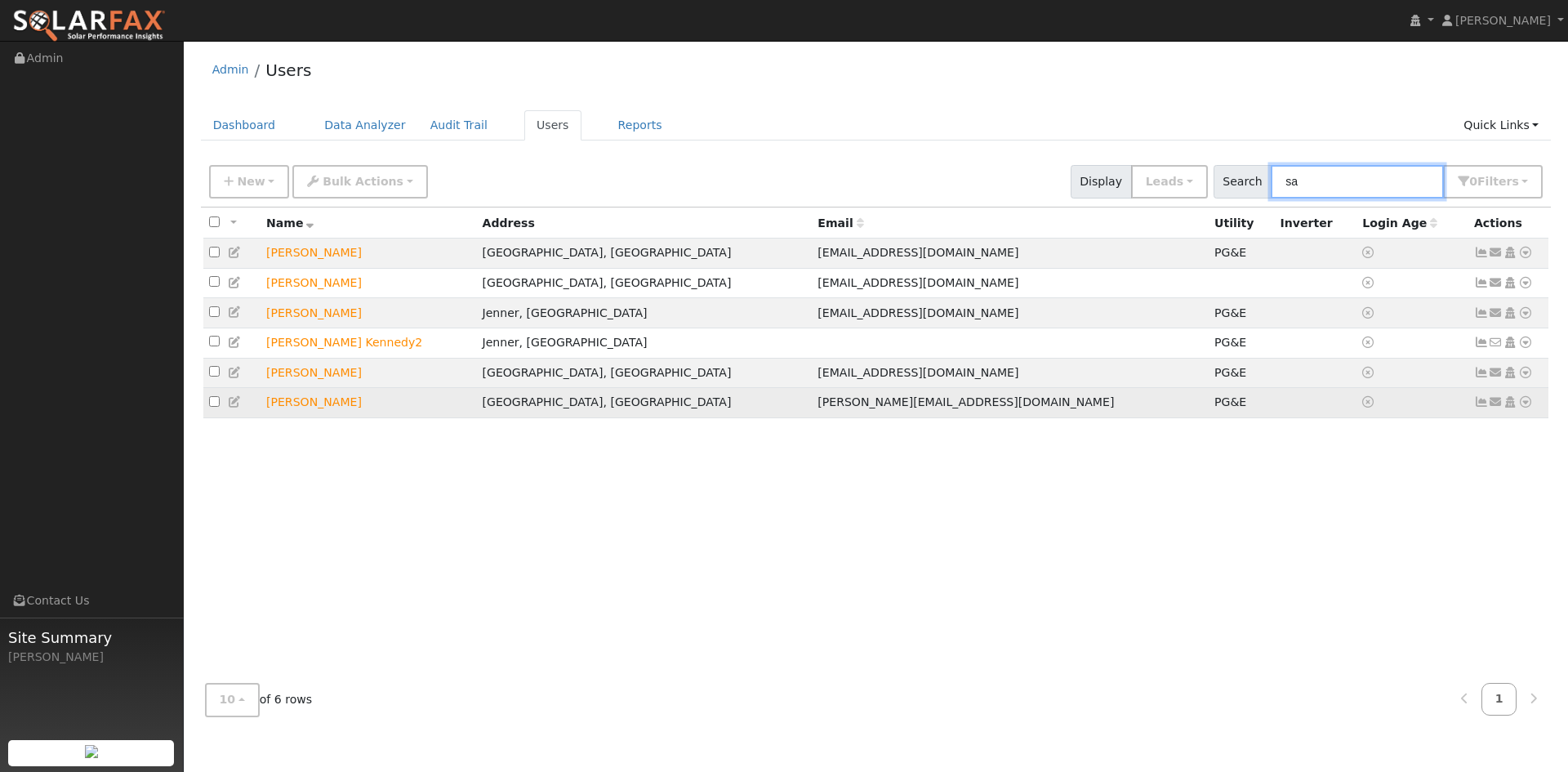
type input "s"
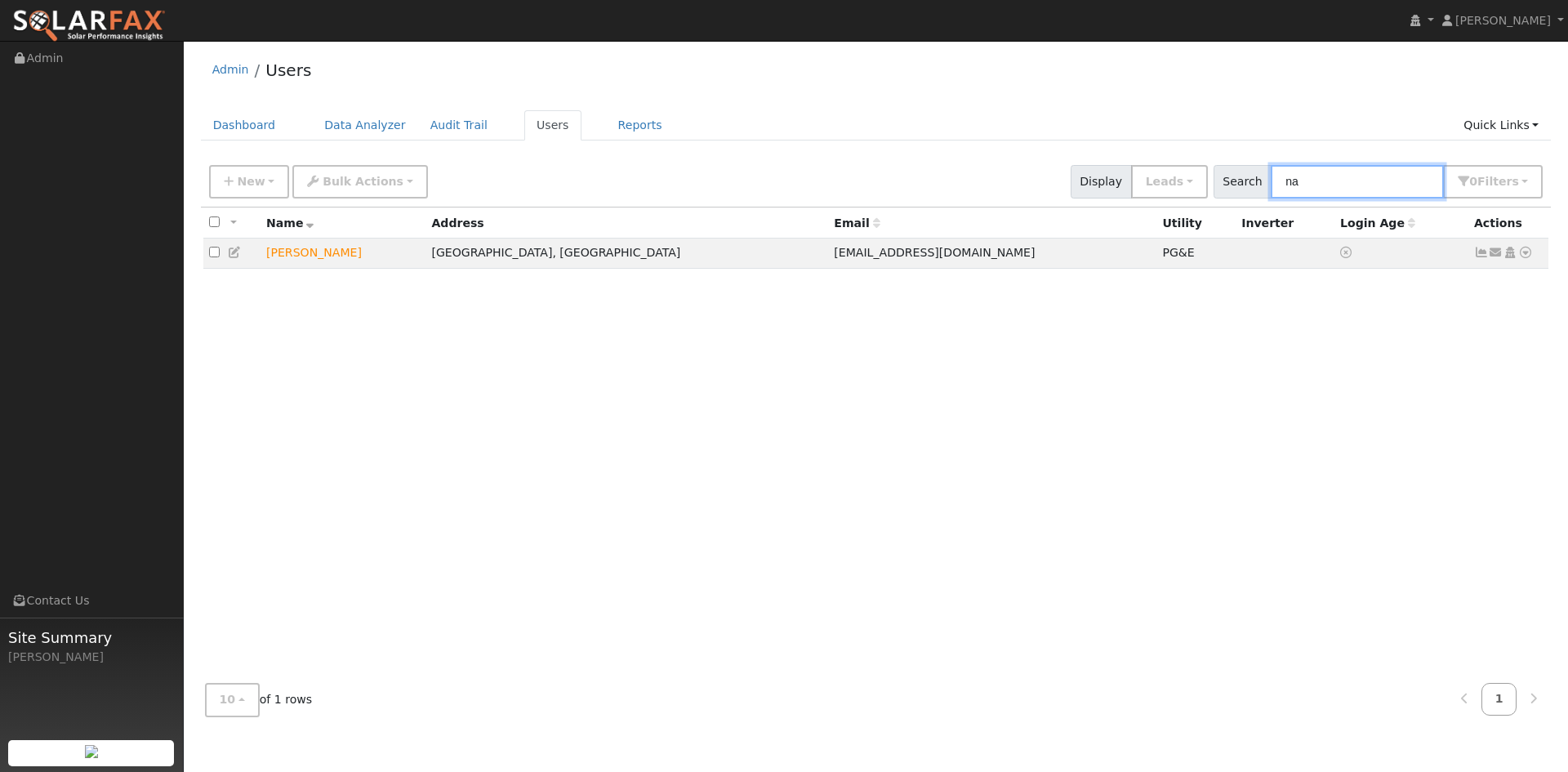
type input "n"
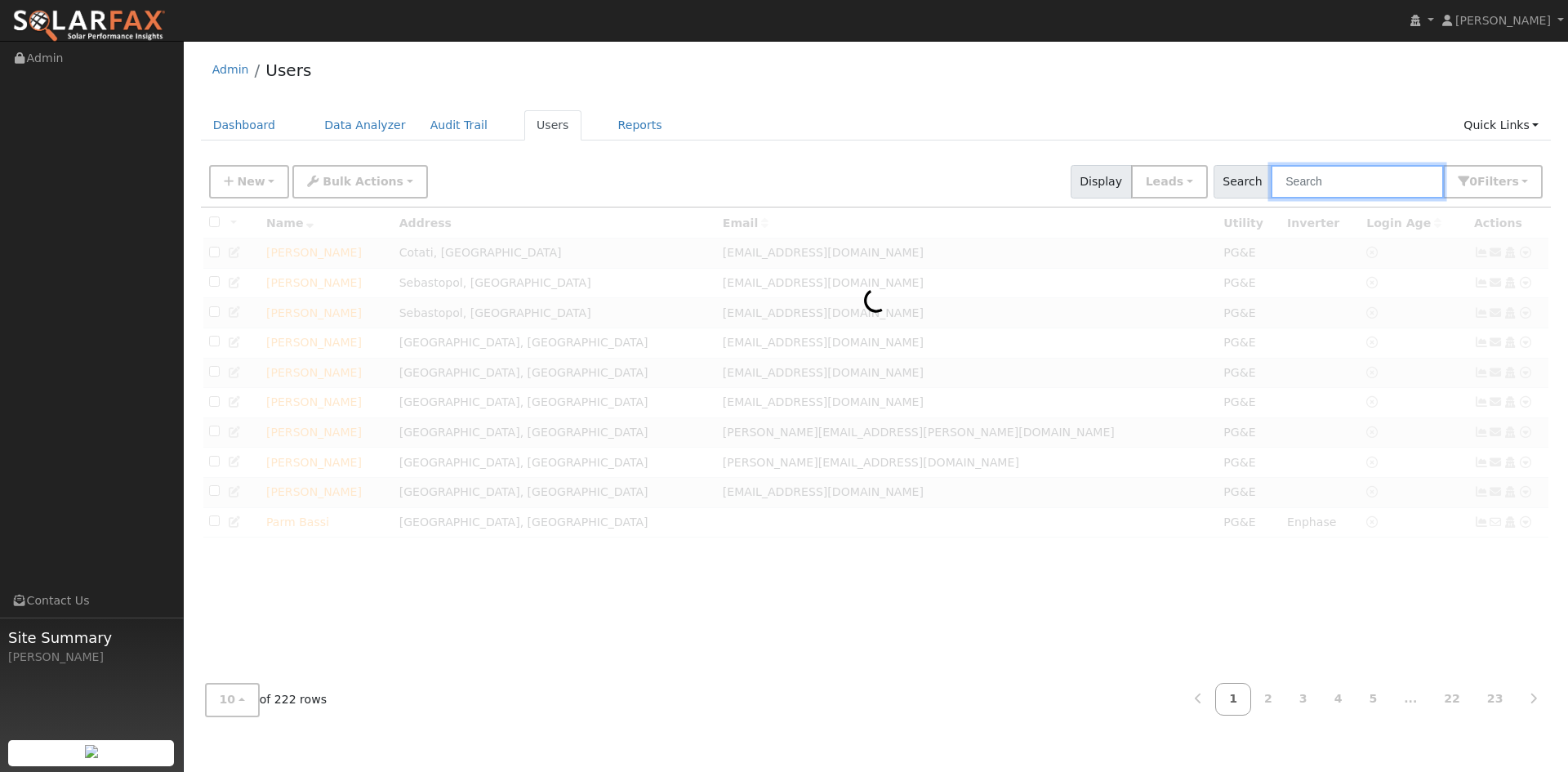
paste input "sandhu_naksh@yahoo.com"
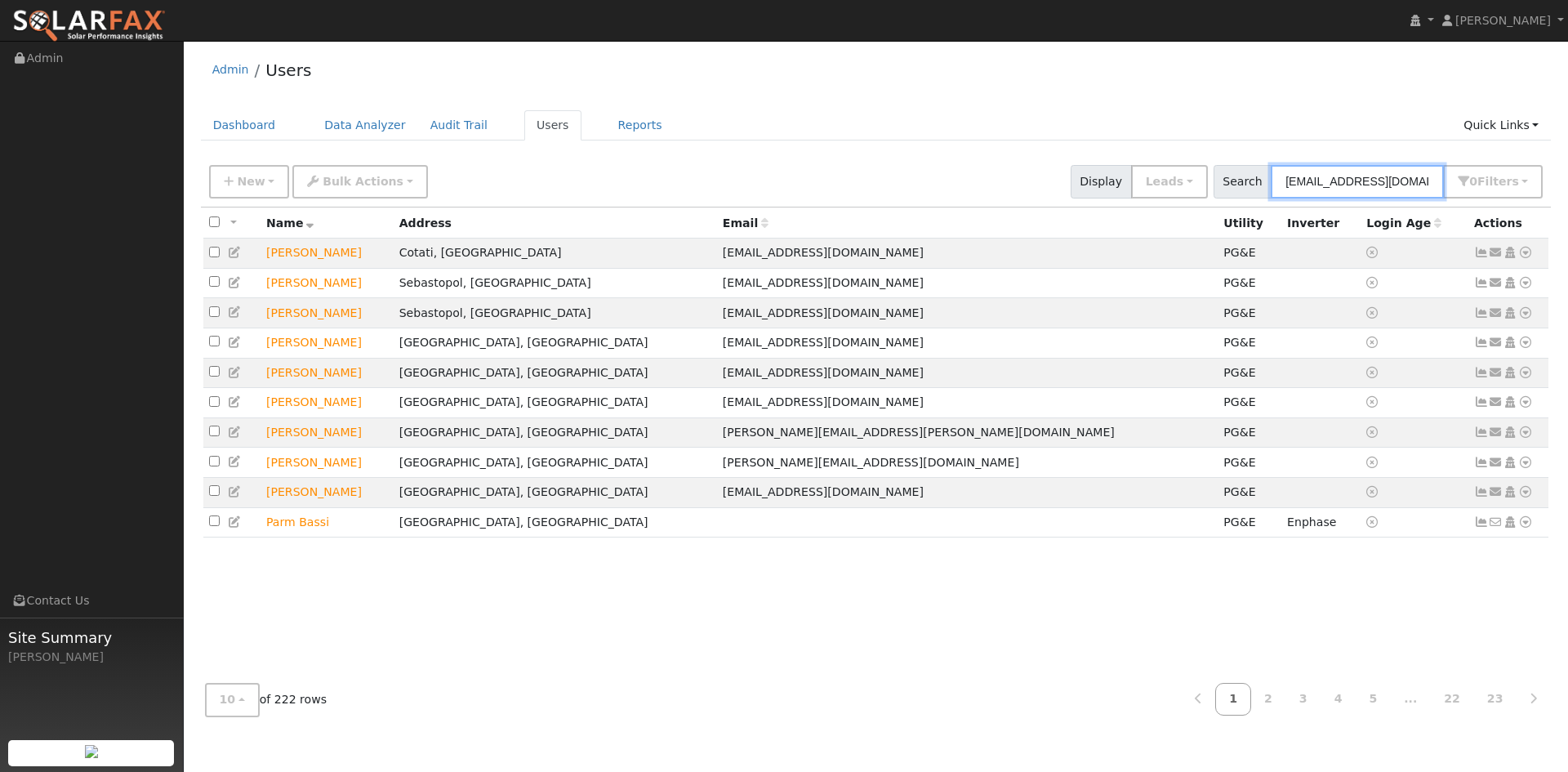
scroll to position [0, 2]
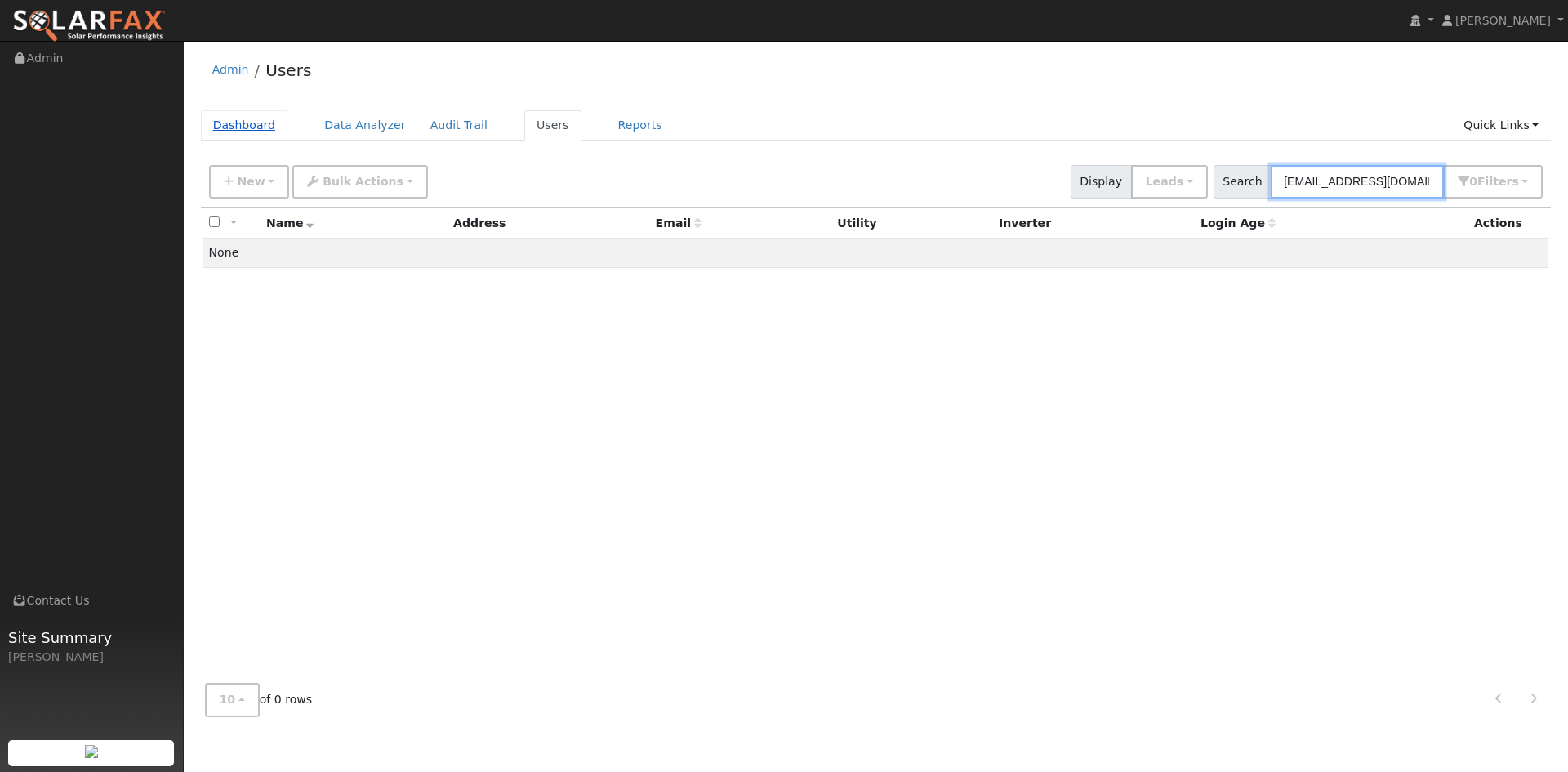
type input "sandhu_naksh@yahoo.com"
click at [274, 129] on link "Dashboard" at bounding box center [244, 125] width 88 height 31
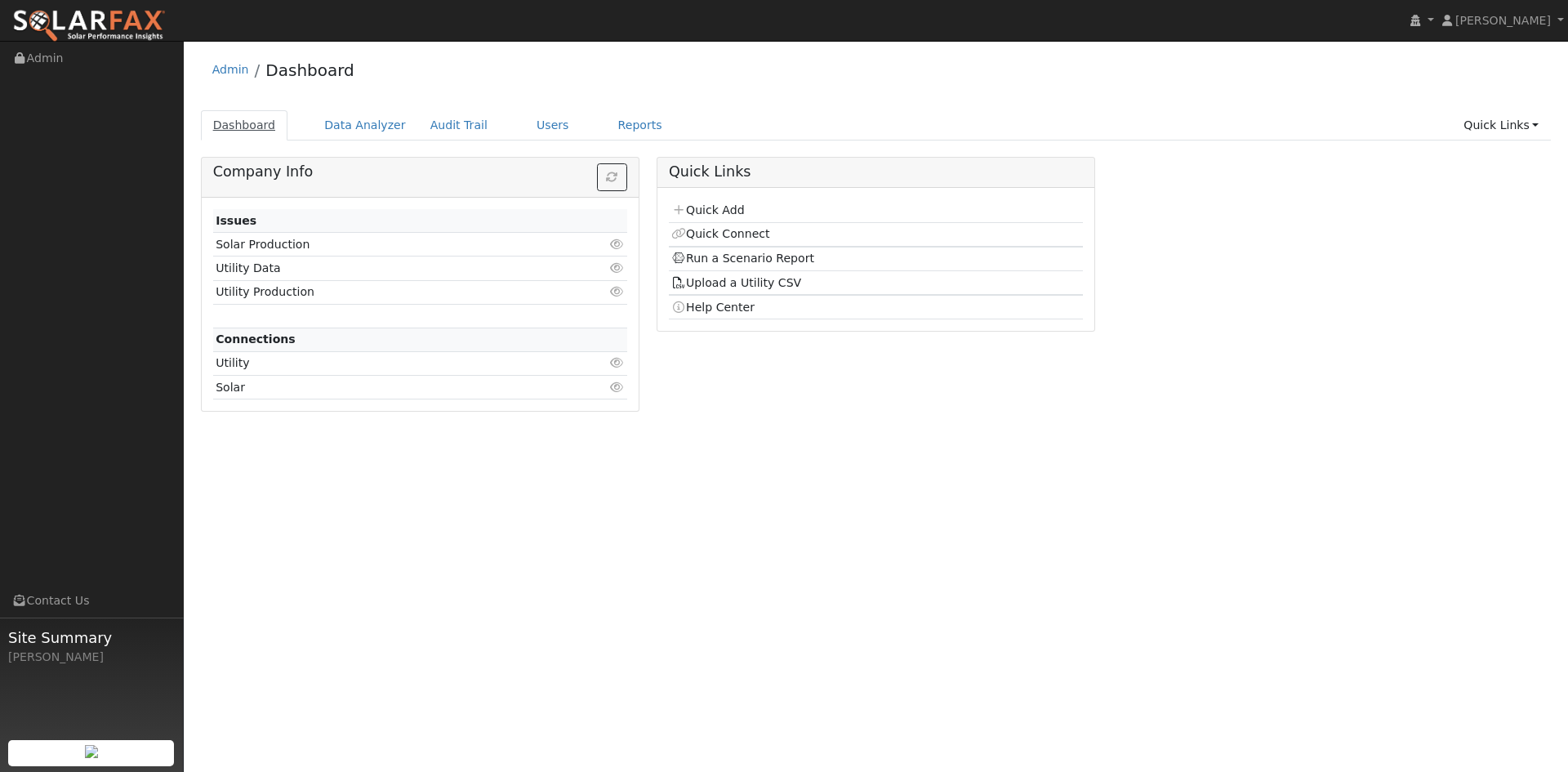
drag, startPoint x: 0, startPoint y: 0, endPoint x: 260, endPoint y: 127, distance: 289.4
click at [260, 127] on link "Dashboard" at bounding box center [244, 125] width 88 height 31
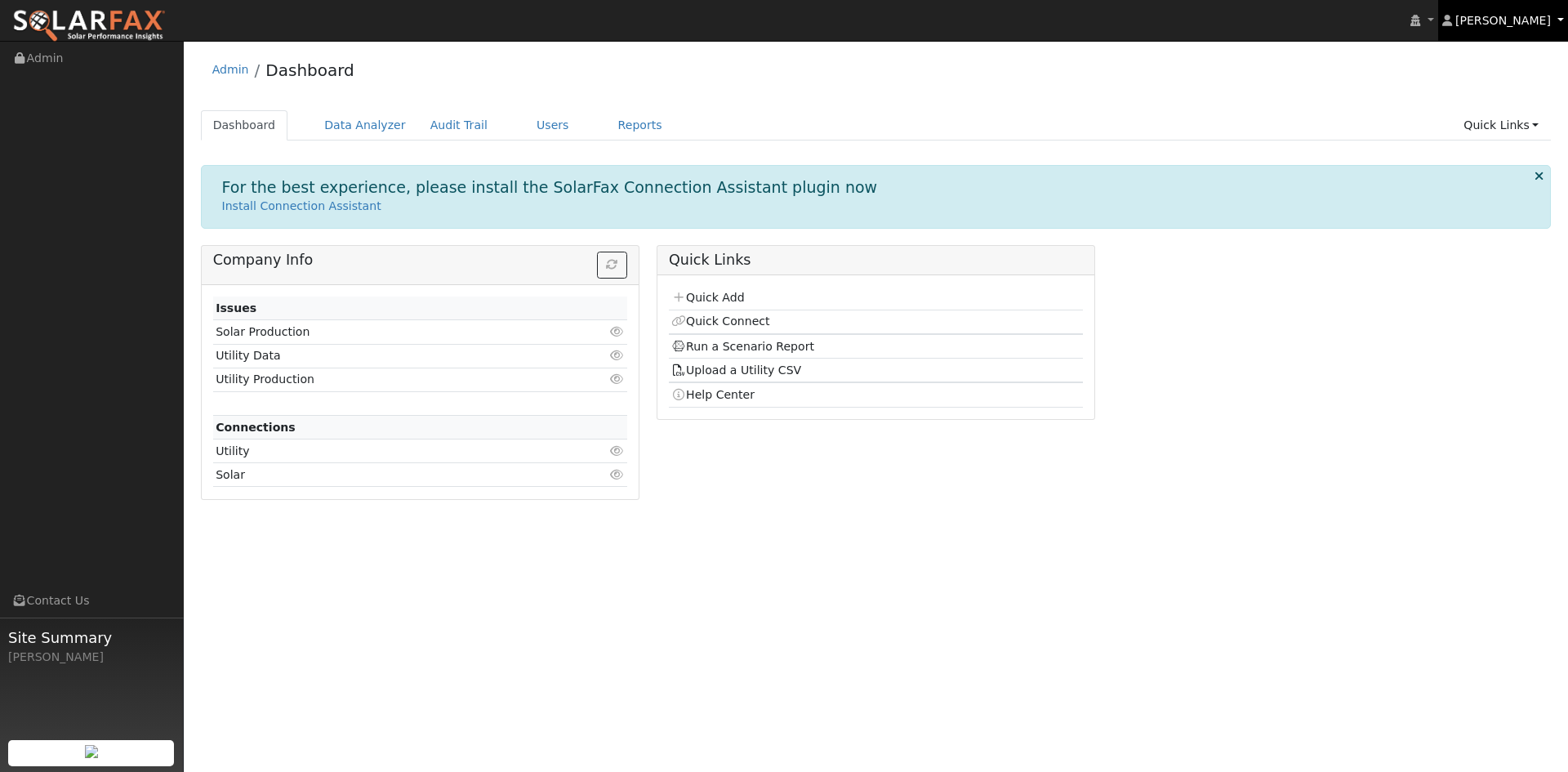
click at [1503, 20] on span "[PERSON_NAME]" at bounding box center [1503, 20] width 95 height 13
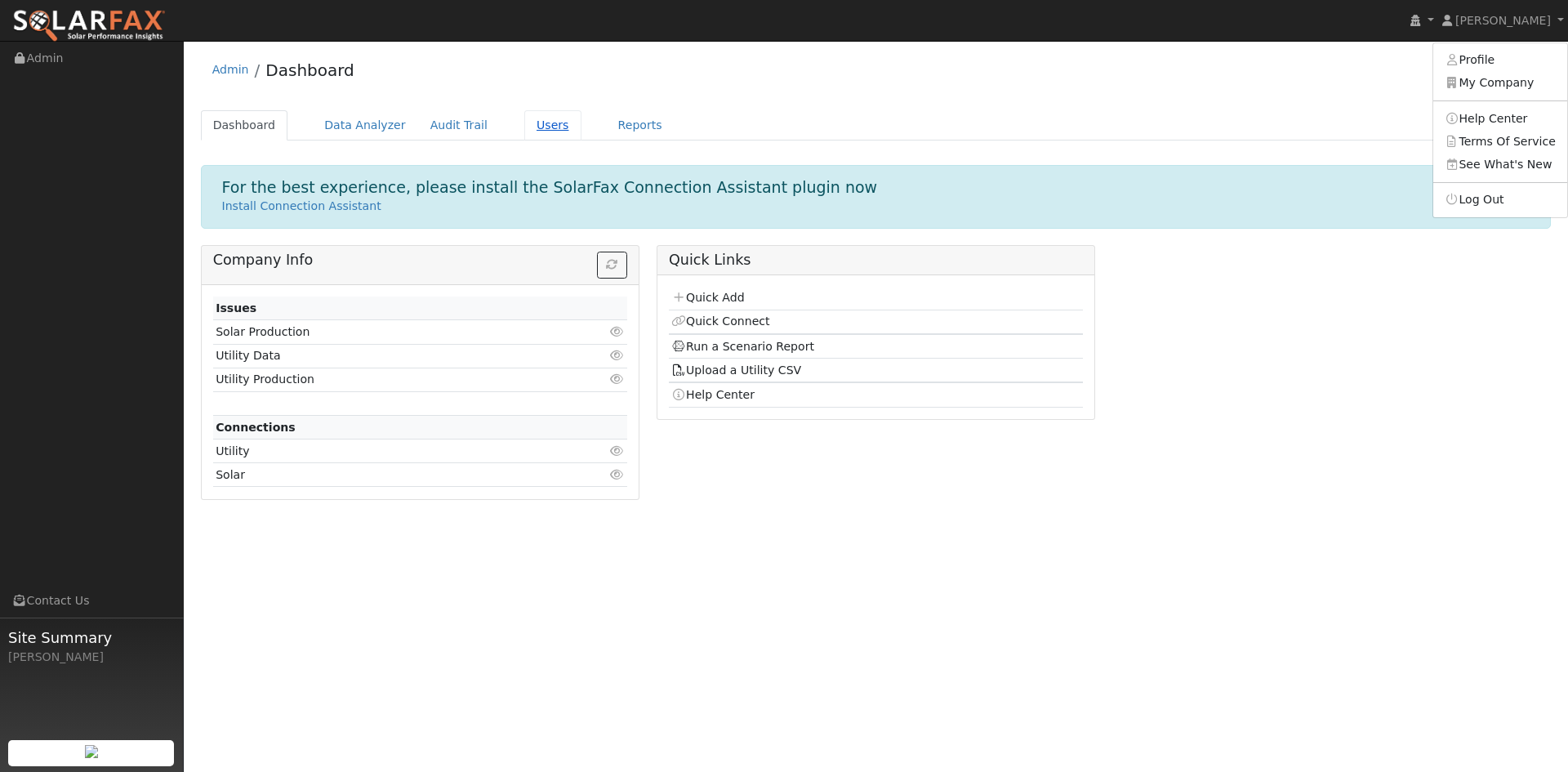
click at [525, 132] on link "Users" at bounding box center [553, 125] width 57 height 31
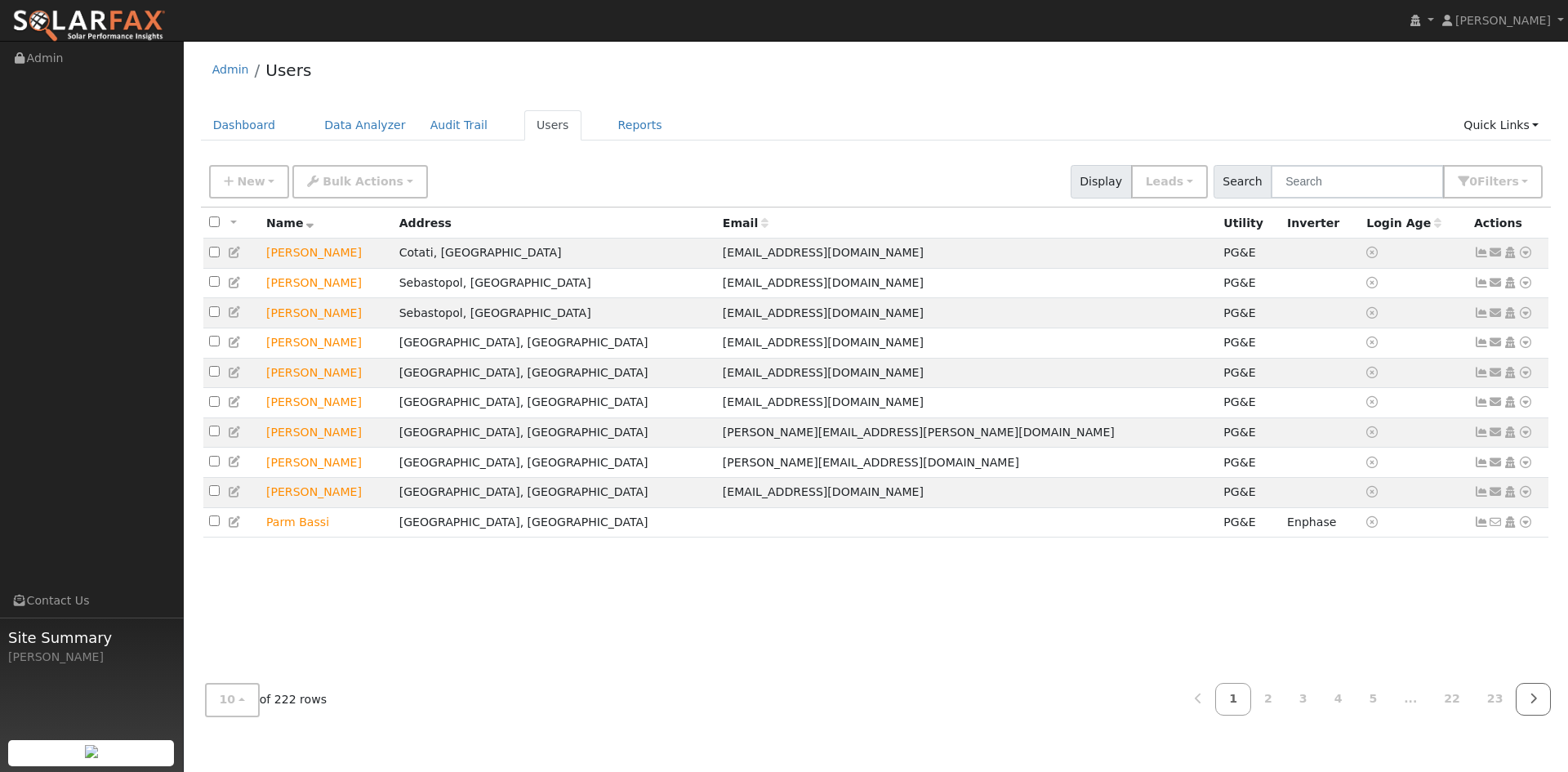
click at [1532, 697] on icon at bounding box center [1533, 699] width 7 height 12
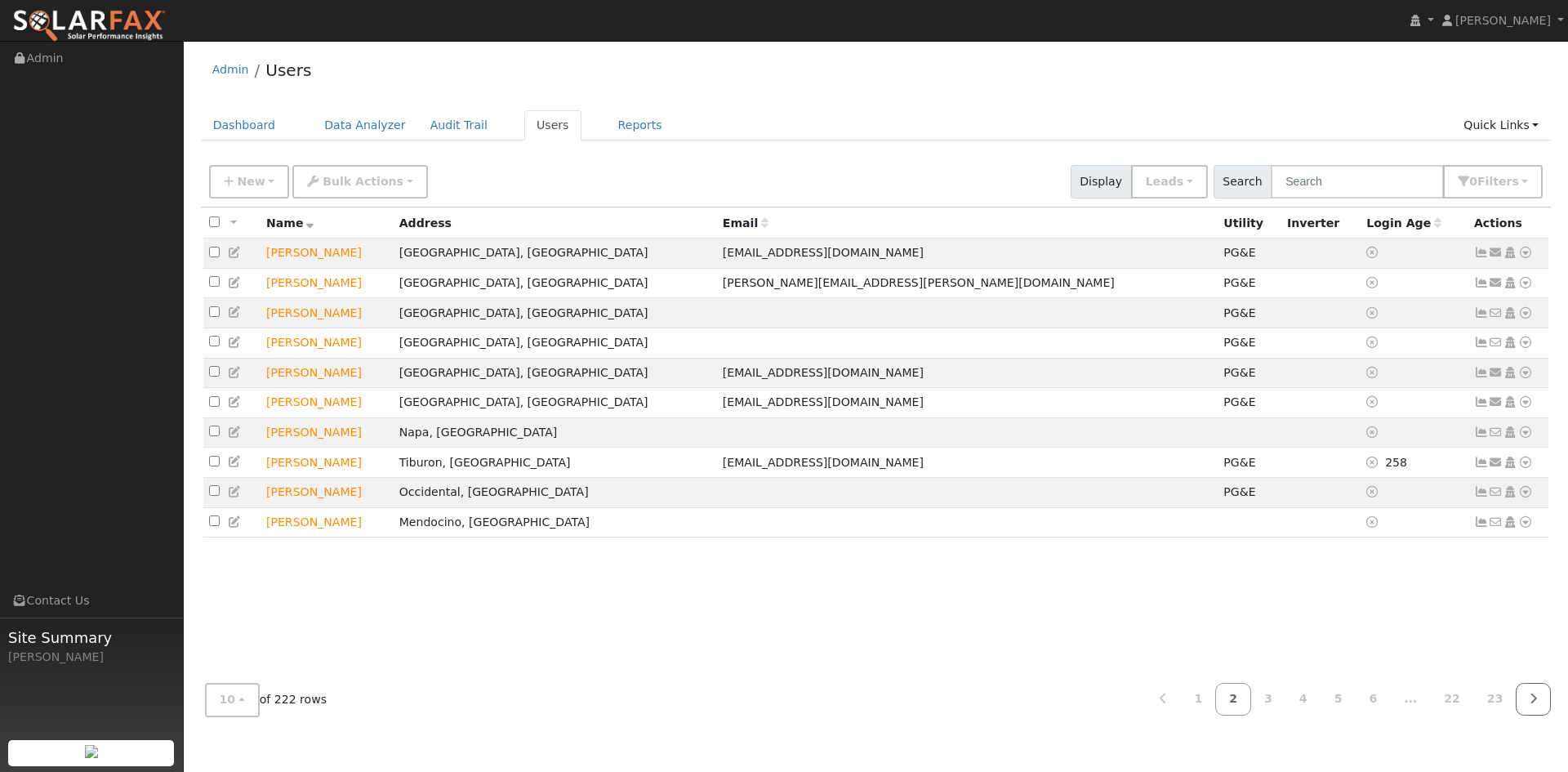
click at [1529, 710] on link at bounding box center [1534, 699] width 35 height 32
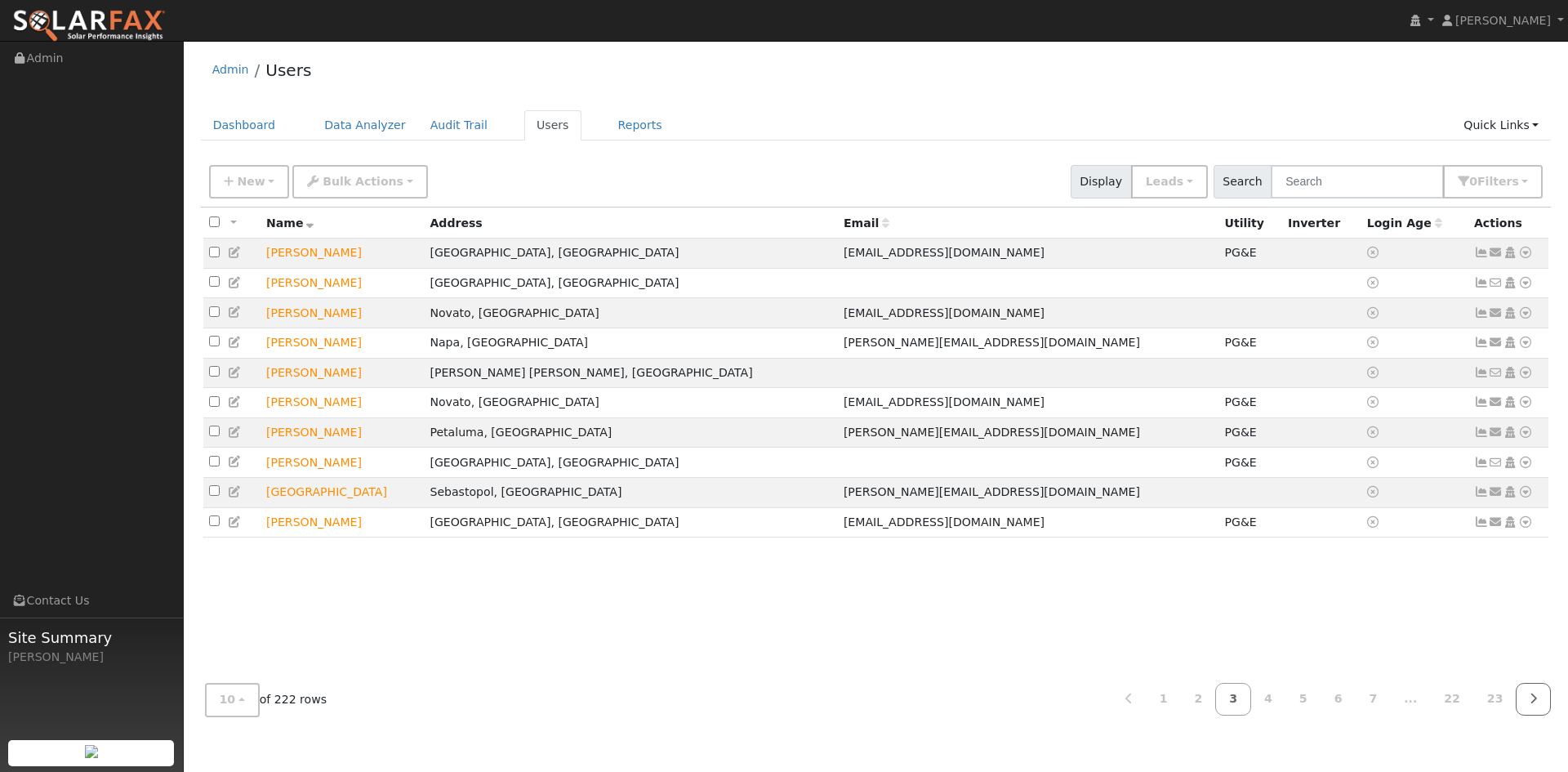
click at [1528, 710] on link at bounding box center [1534, 699] width 35 height 32
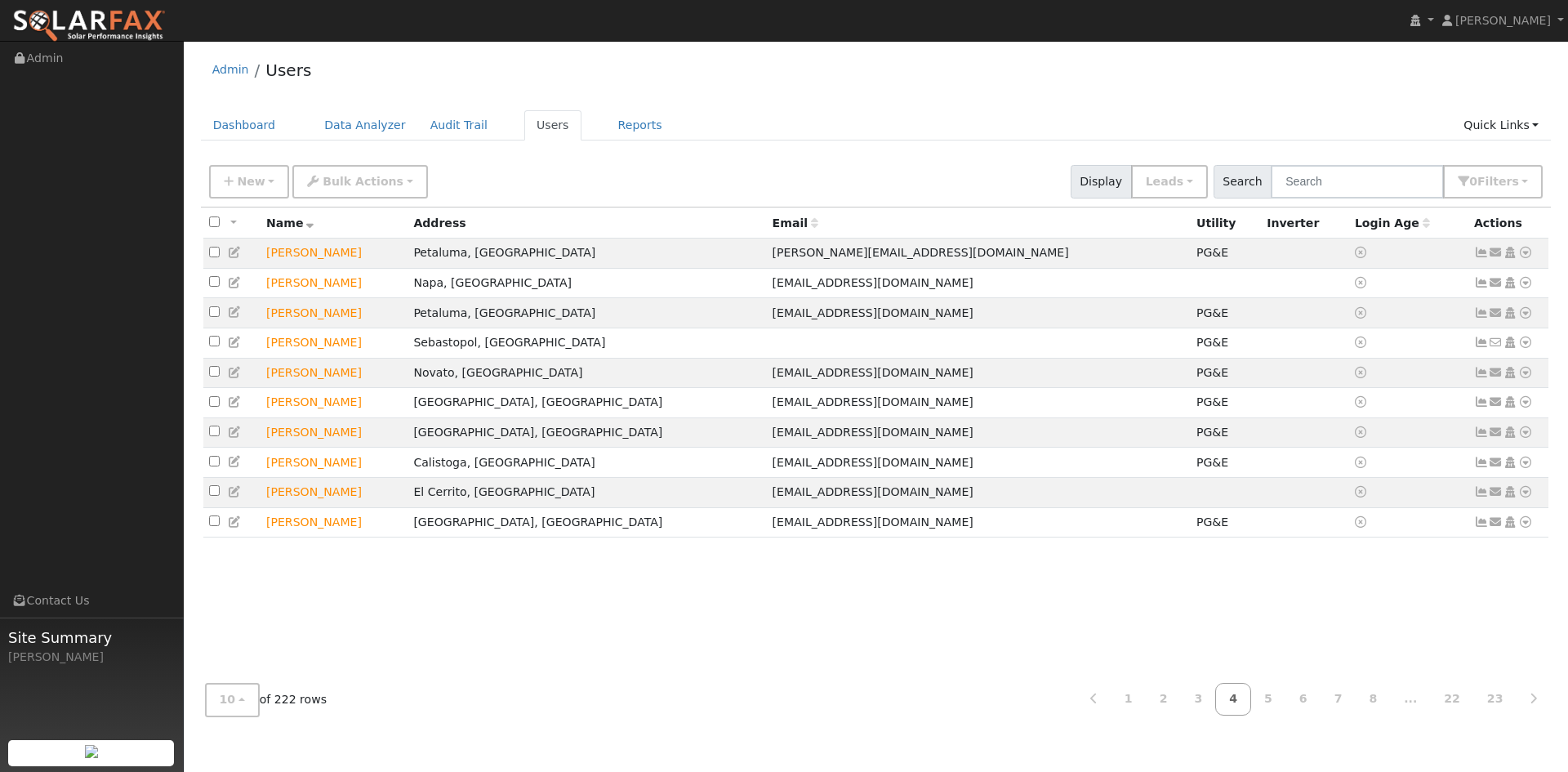
click at [1520, 722] on div "10 10 25 50 100 of 222 rows 1 2 3 4 5 6 7 8 ... 22 23" at bounding box center [876, 699] width 1351 height 58
click at [1391, 699] on link "8" at bounding box center [1373, 699] width 36 height 32
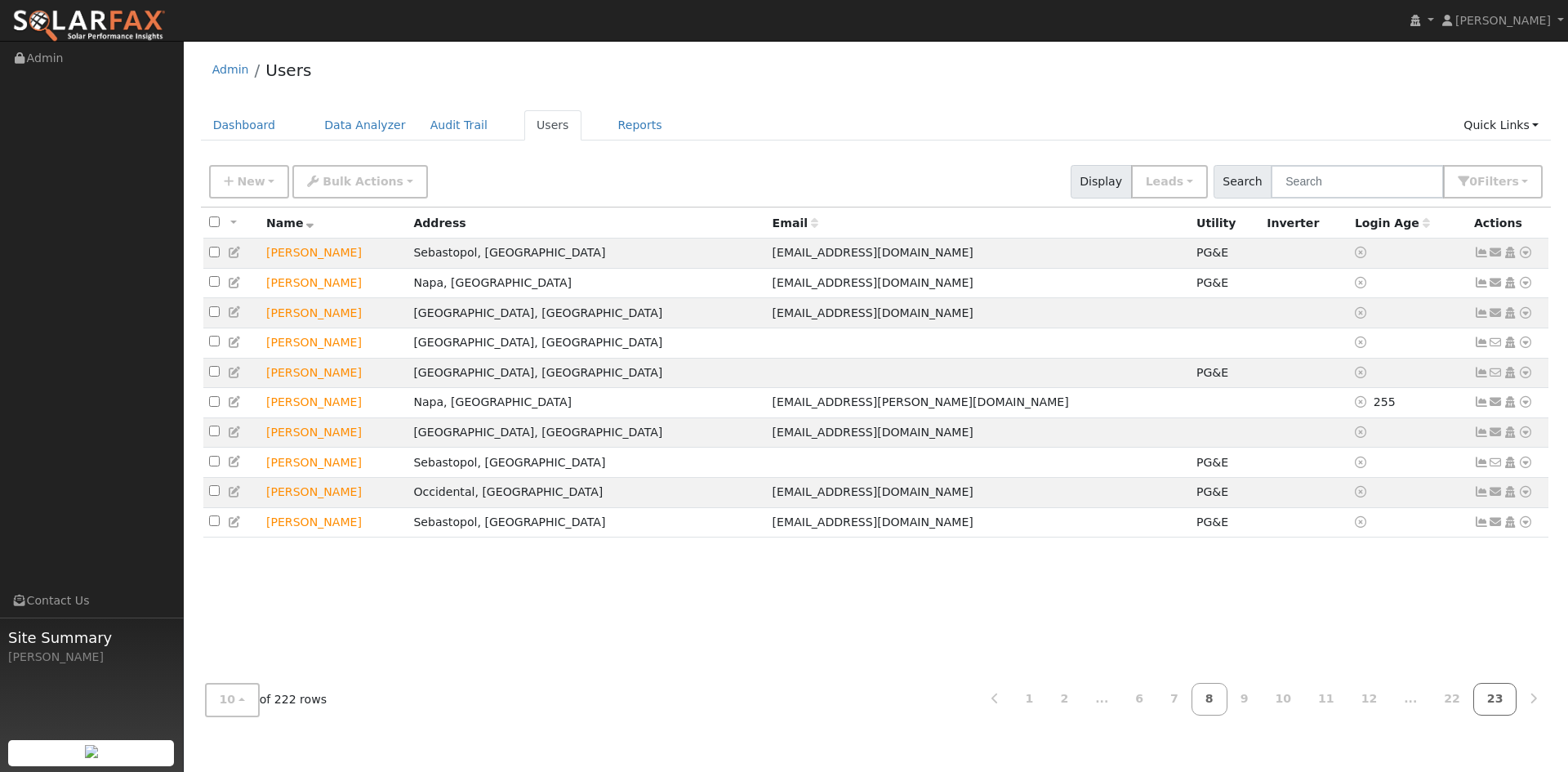
click at [1500, 708] on link "23" at bounding box center [1495, 699] width 44 height 32
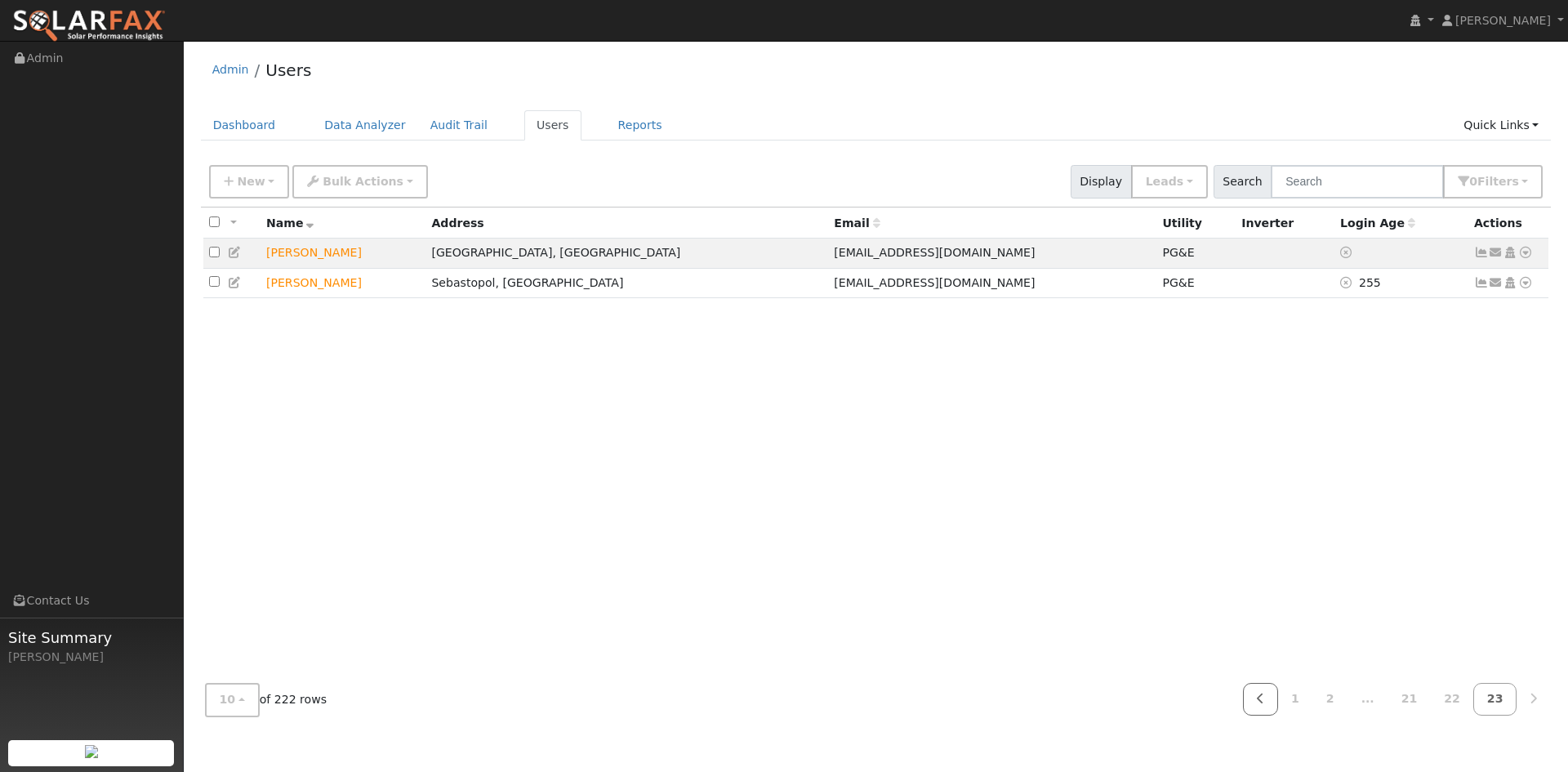
click at [1265, 694] on icon at bounding box center [1260, 699] width 7 height 12
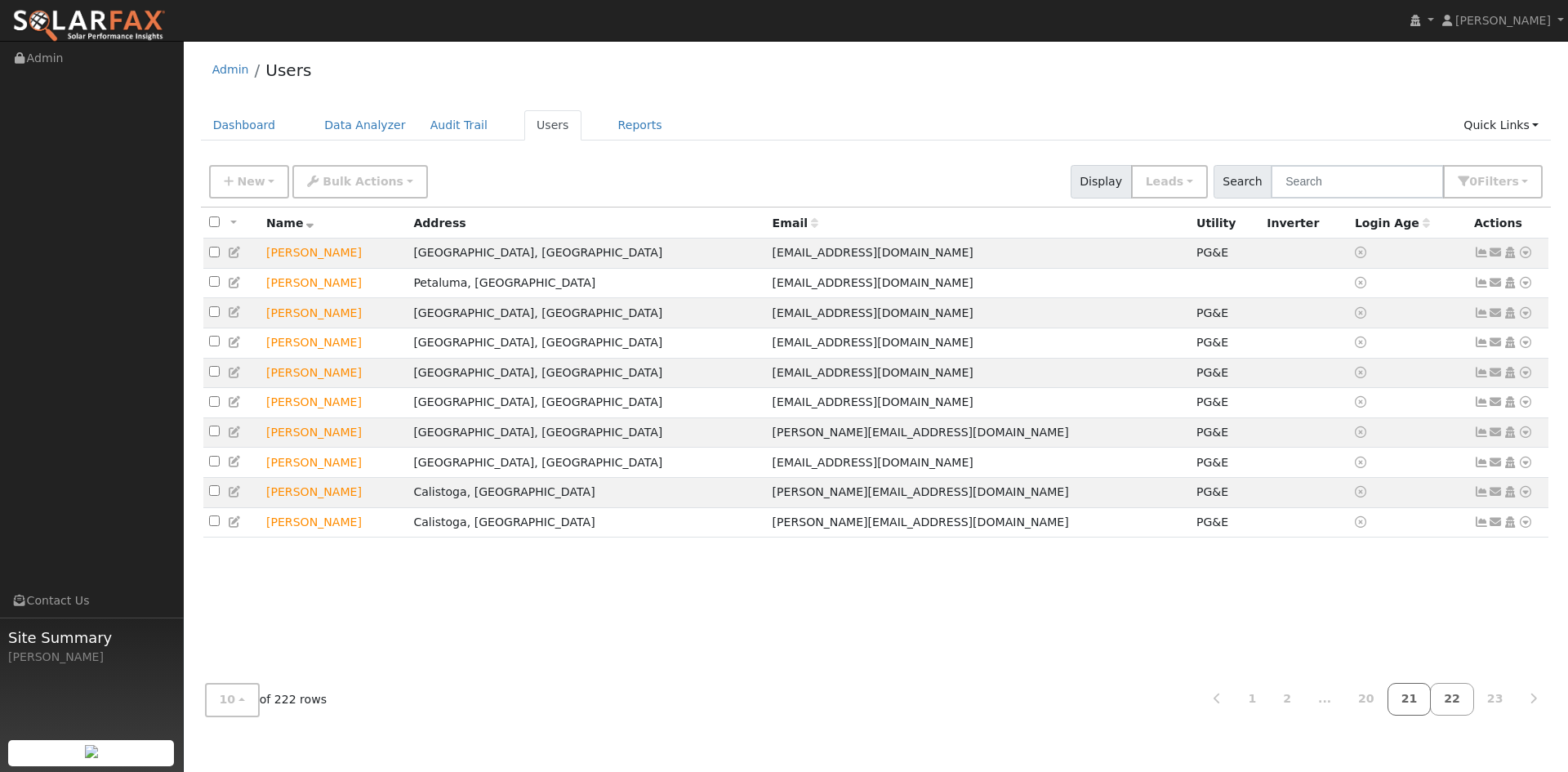
click at [1415, 703] on link "21" at bounding box center [1410, 699] width 44 height 32
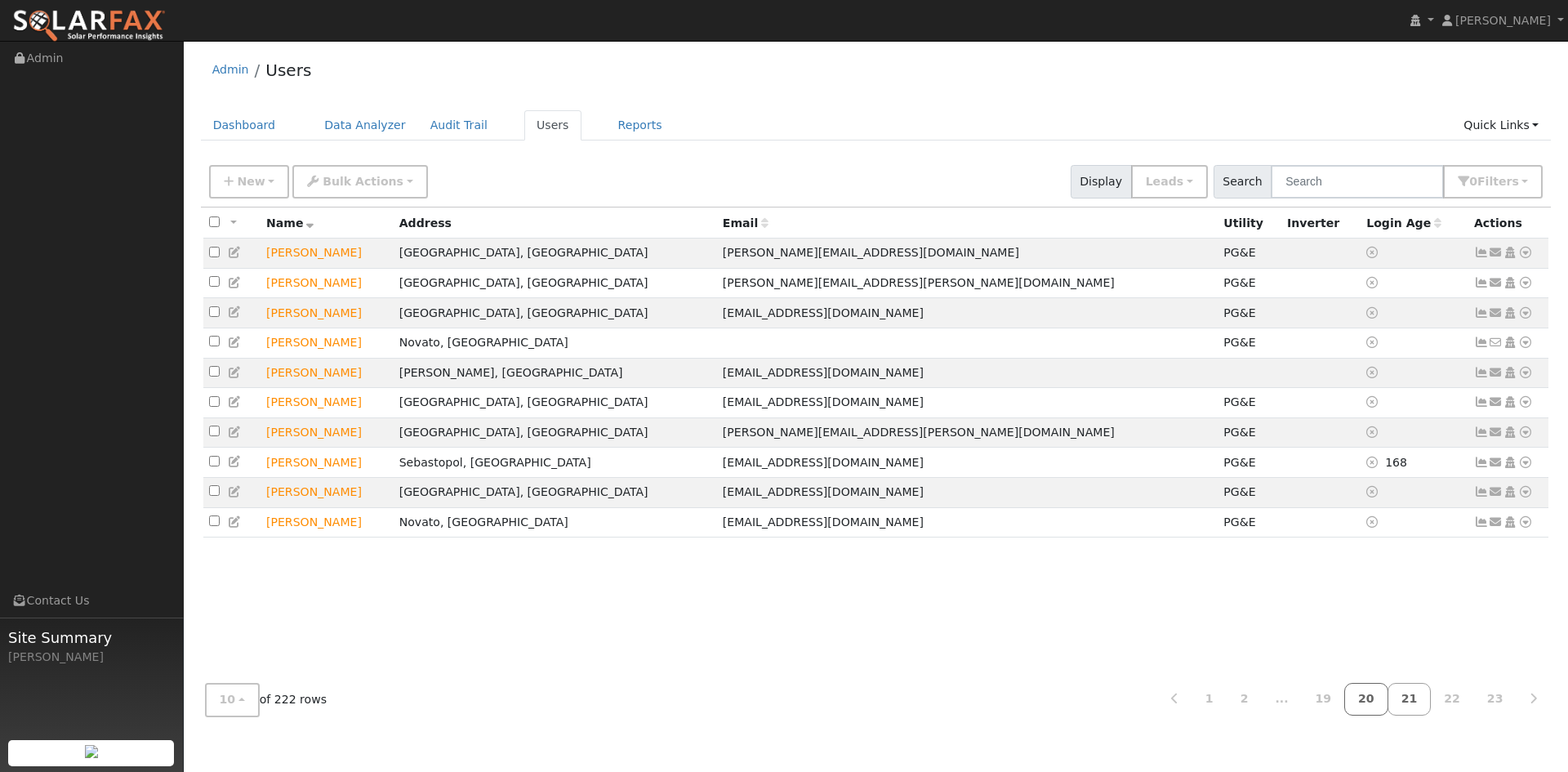
click at [1383, 699] on link "20" at bounding box center [1366, 699] width 44 height 32
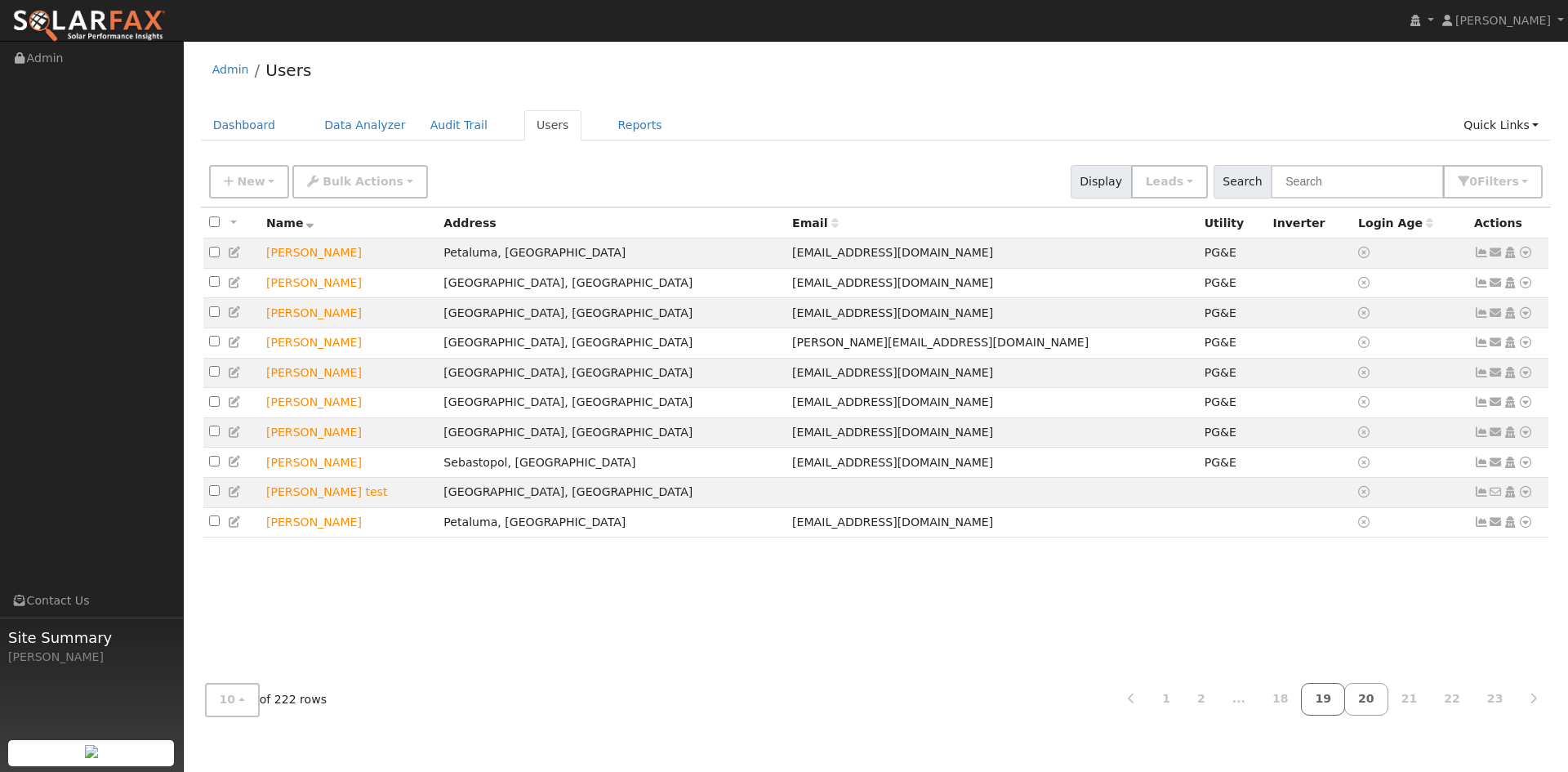
click at [1344, 703] on link "19" at bounding box center [1323, 699] width 44 height 32
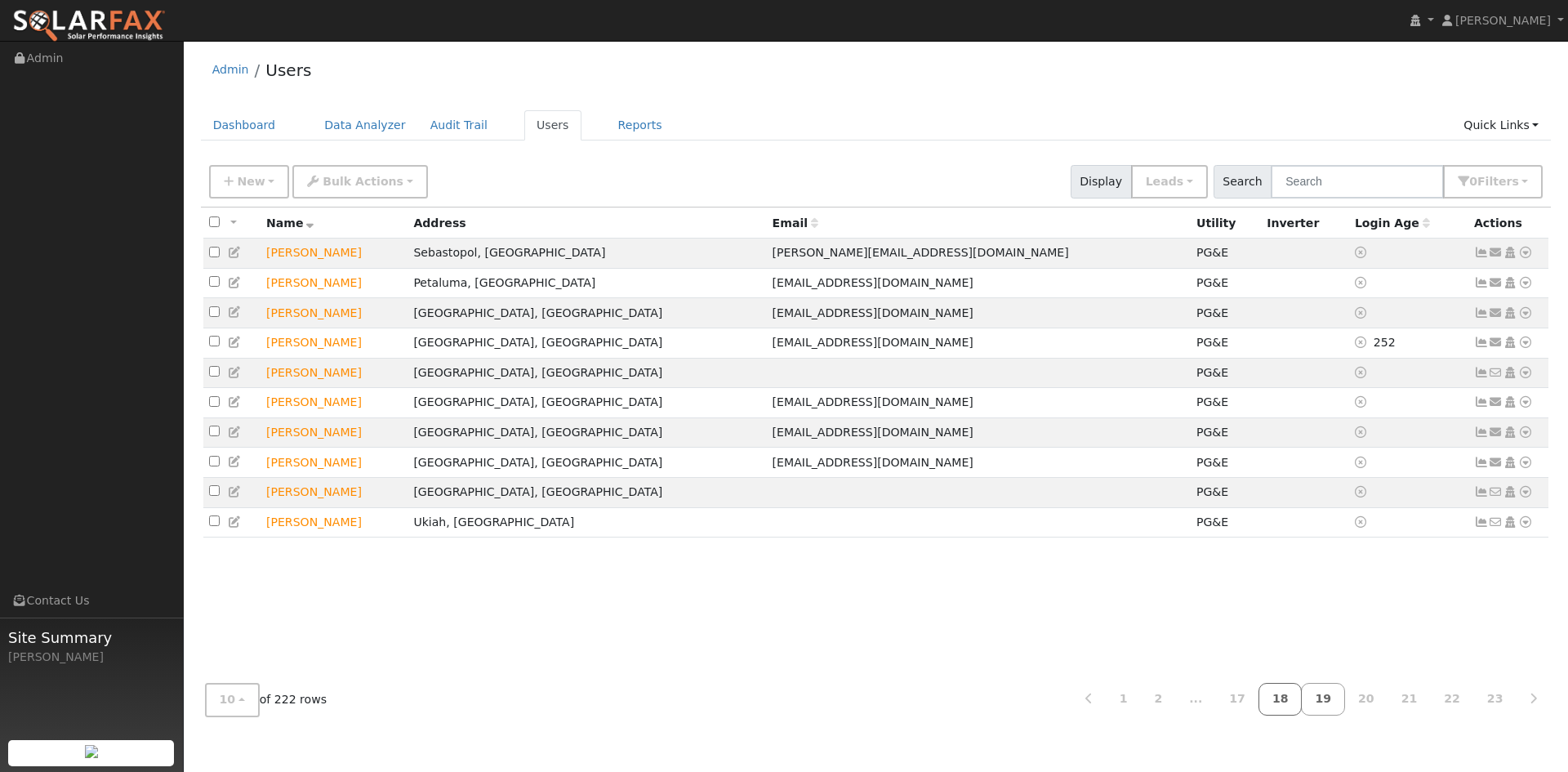
click at [1303, 703] on link "18" at bounding box center [1281, 699] width 44 height 32
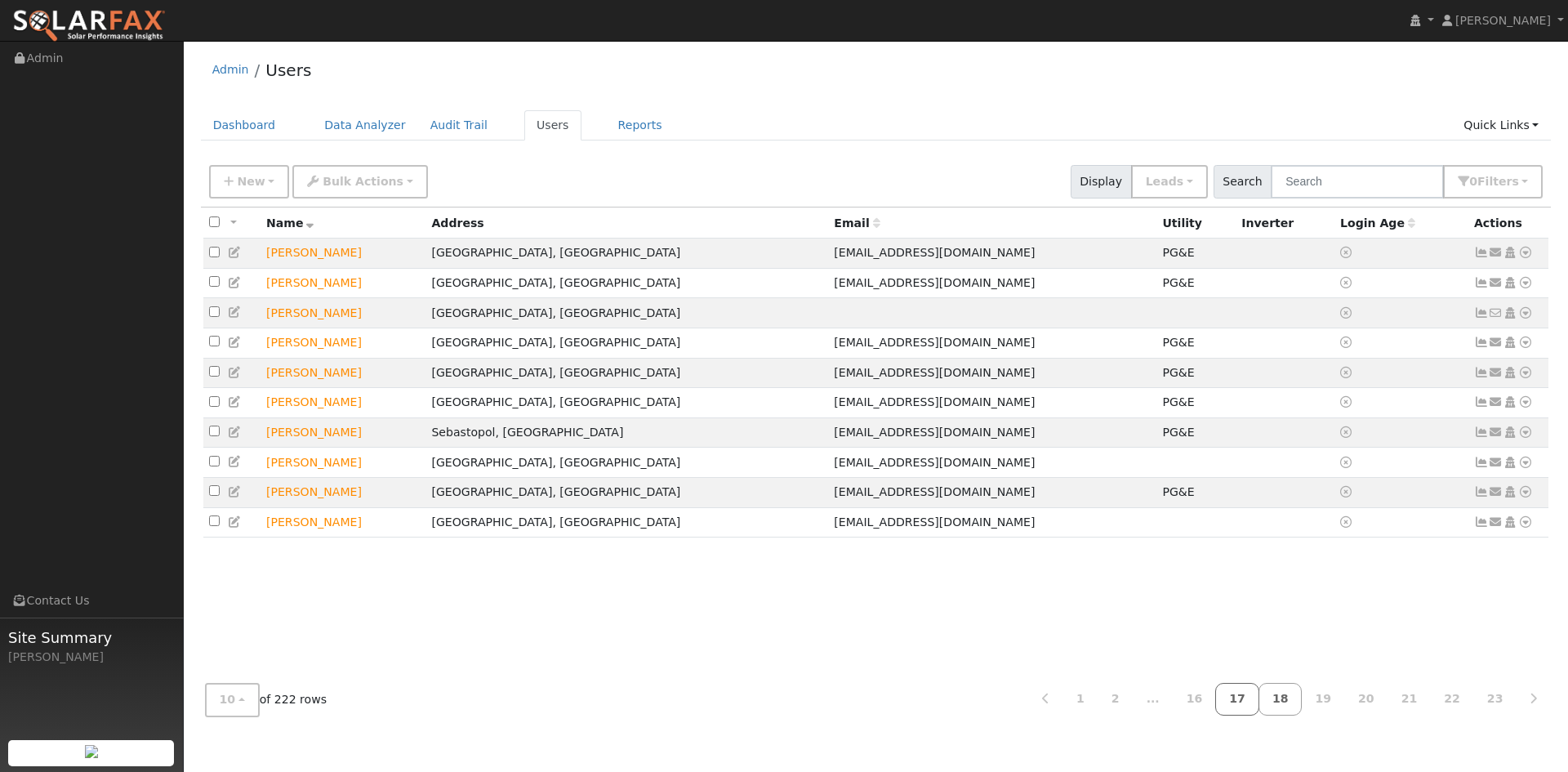
click at [1260, 706] on link "17" at bounding box center [1237, 699] width 44 height 32
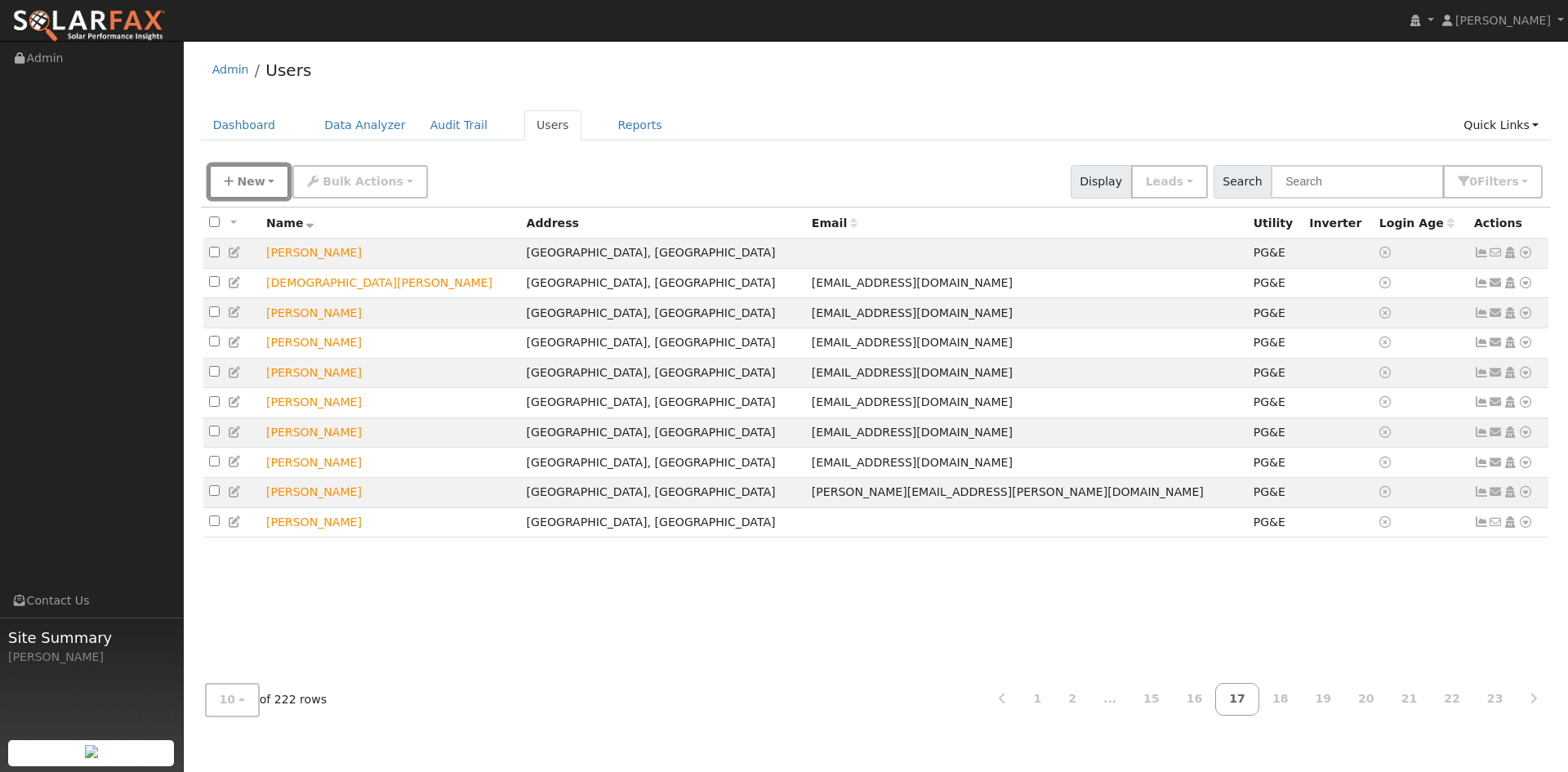
click at [211, 183] on button "New" at bounding box center [249, 182] width 81 height 33
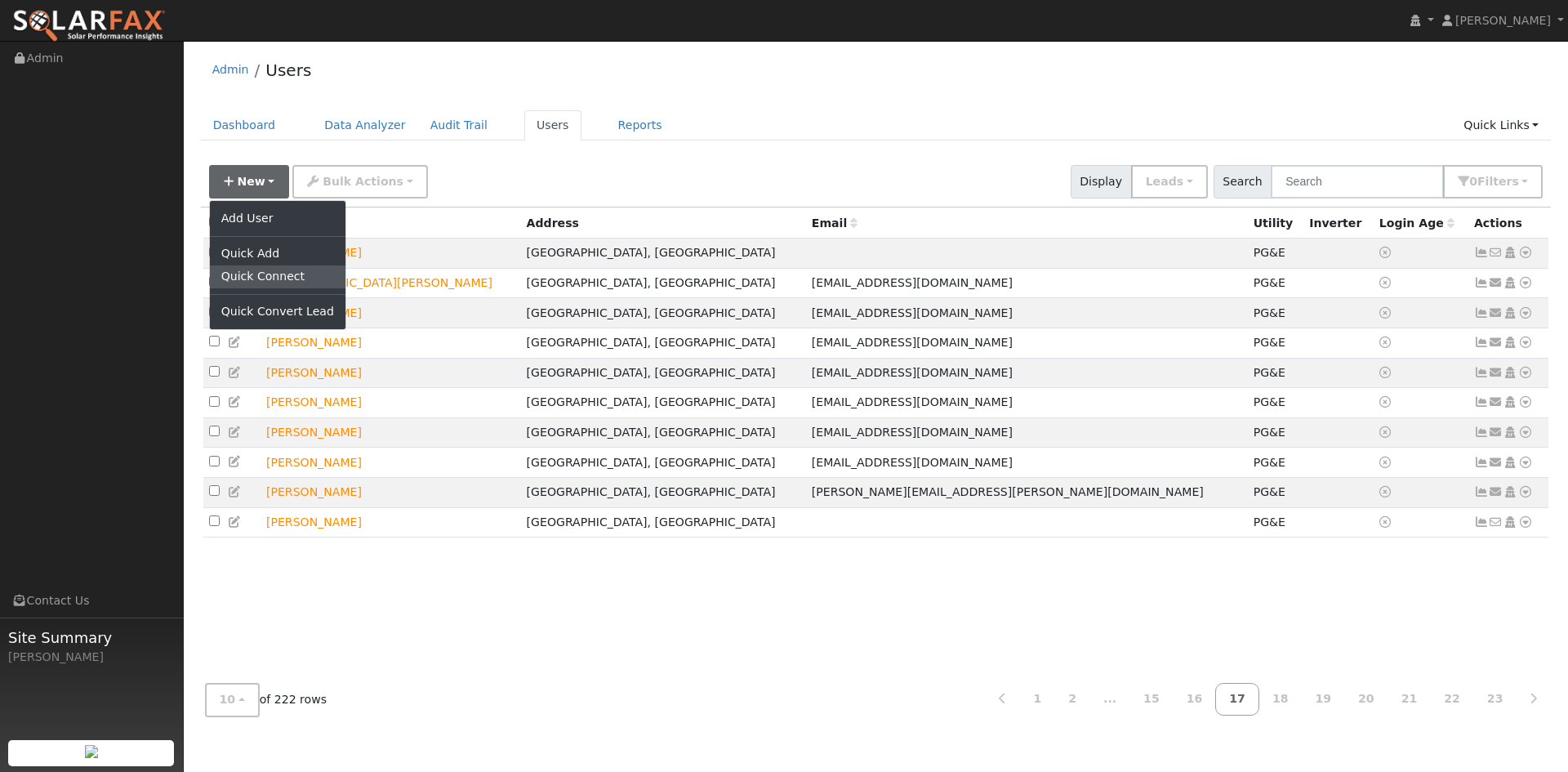
click at [271, 285] on link "Quick Connect" at bounding box center [278, 277] width 136 height 23
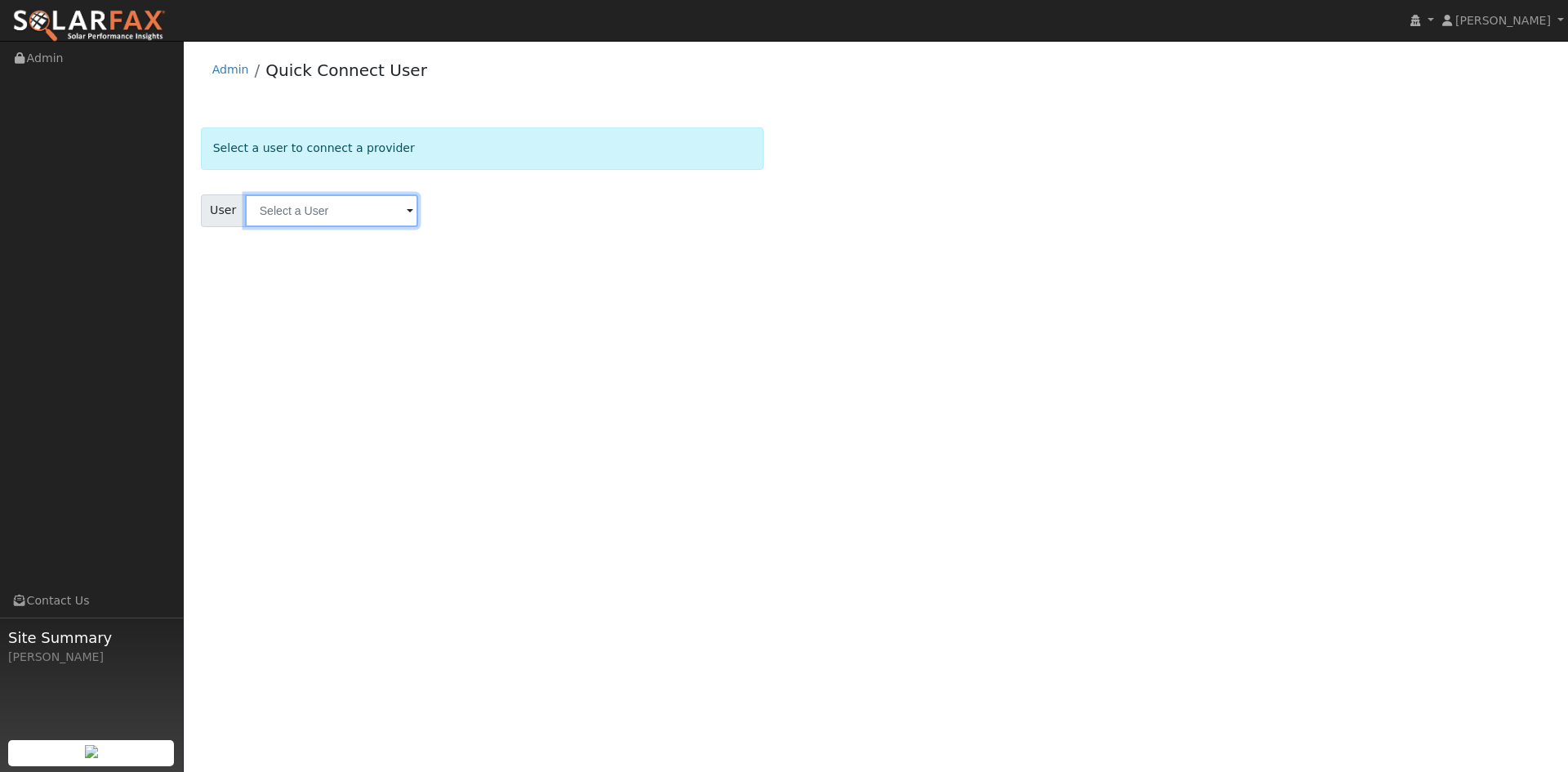
click at [341, 214] on input "text" at bounding box center [332, 211] width 173 height 32
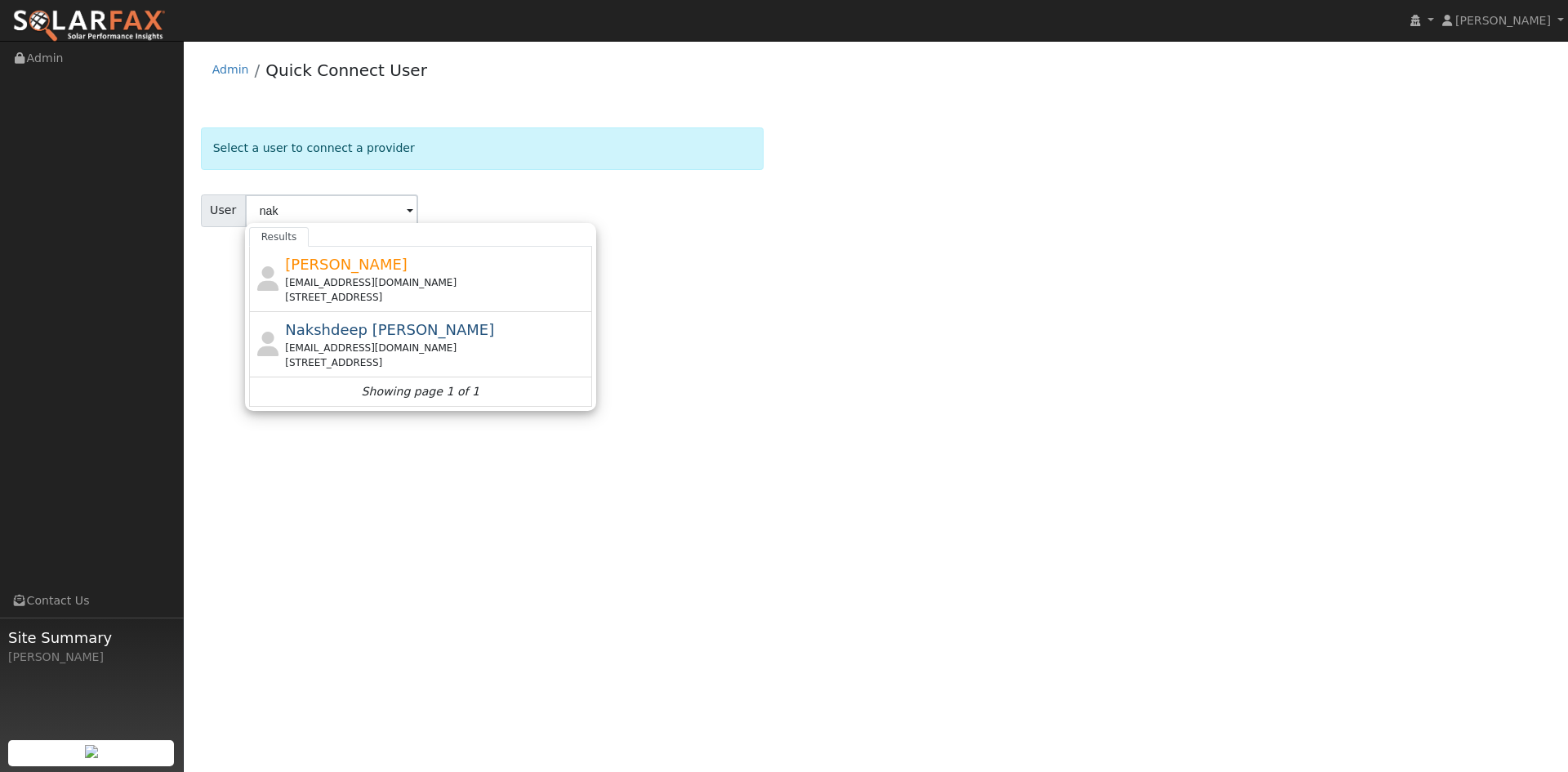
click at [367, 343] on div "[EMAIL_ADDRESS][DOMAIN_NAME]" at bounding box center [437, 348] width 303 height 15
type input "Nakshdeep [PERSON_NAME]"
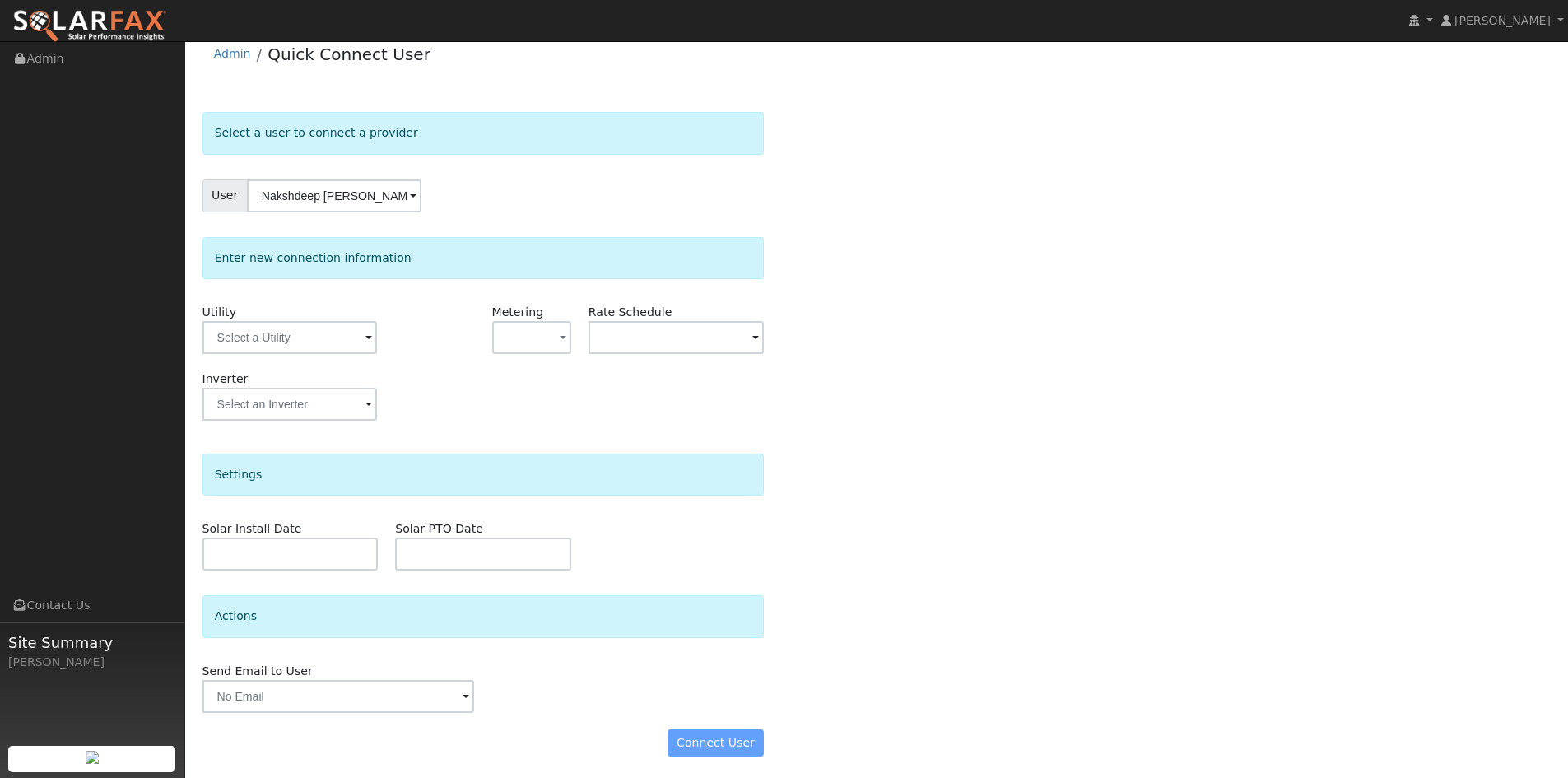
scroll to position [20, 0]
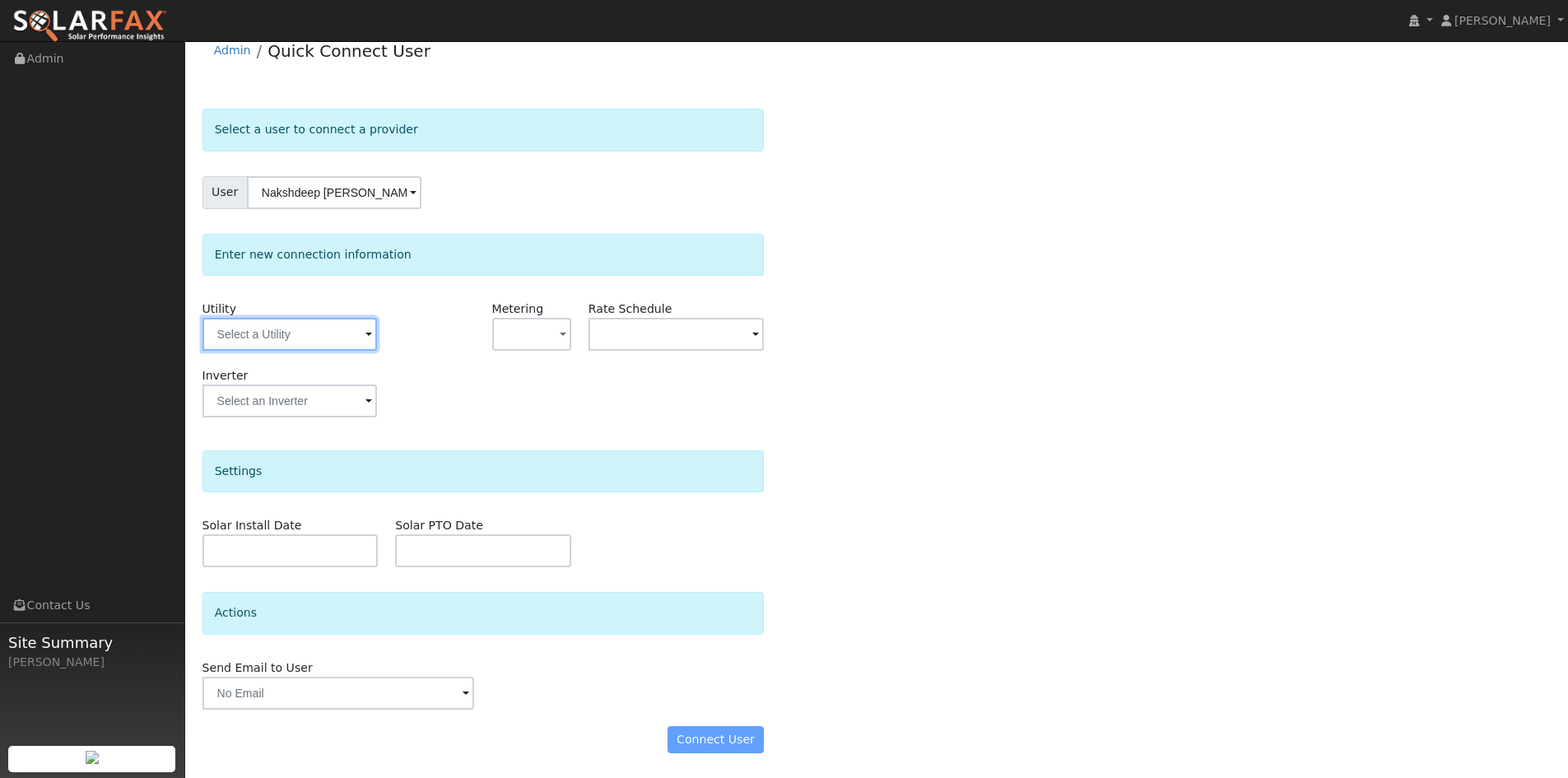
click at [340, 321] on input "text" at bounding box center [290, 333] width 175 height 33
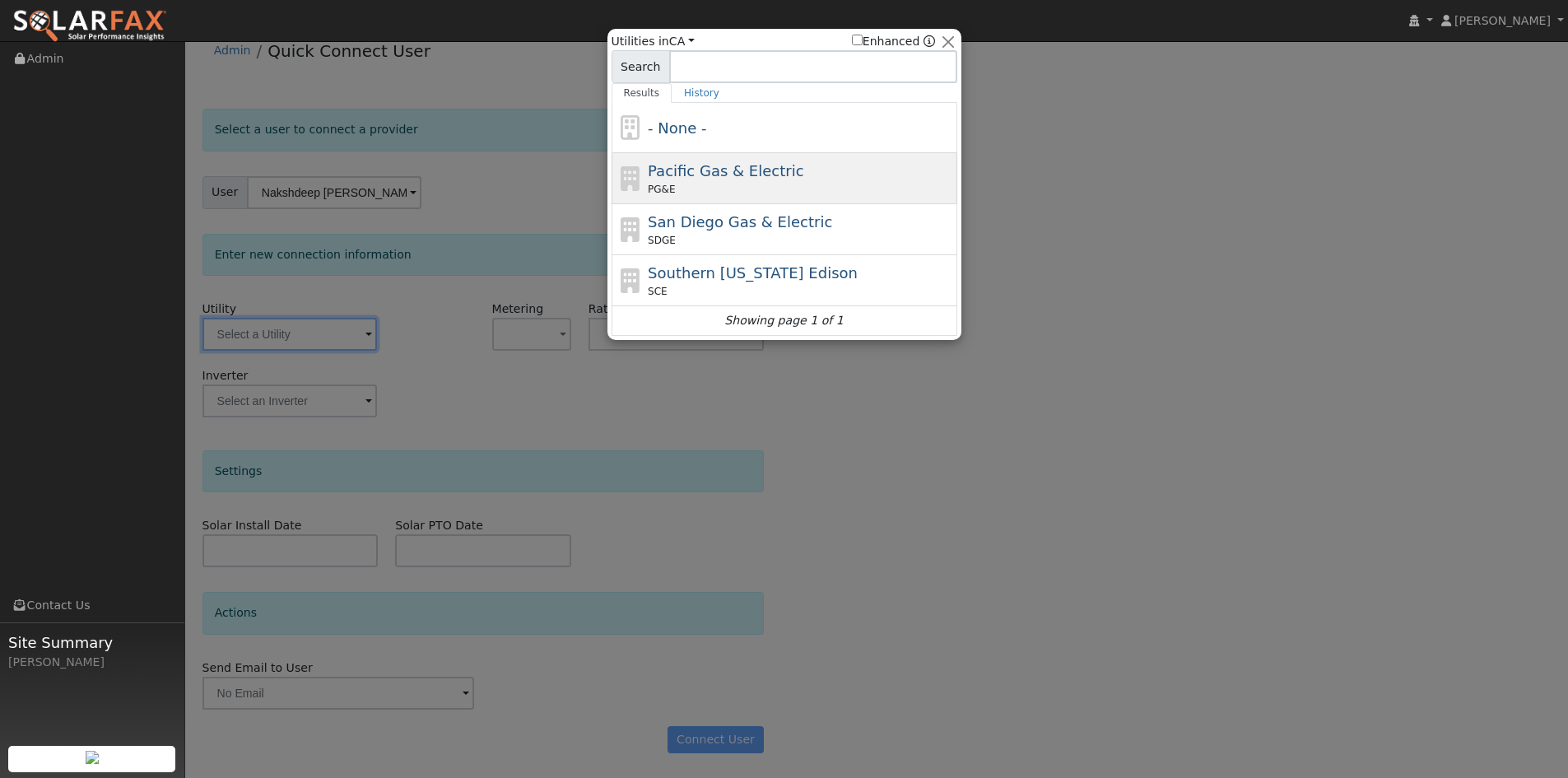
click at [680, 182] on div "Pacific Gas & Electric PG&E" at bounding box center [800, 178] width 305 height 37
type input "PG&E"
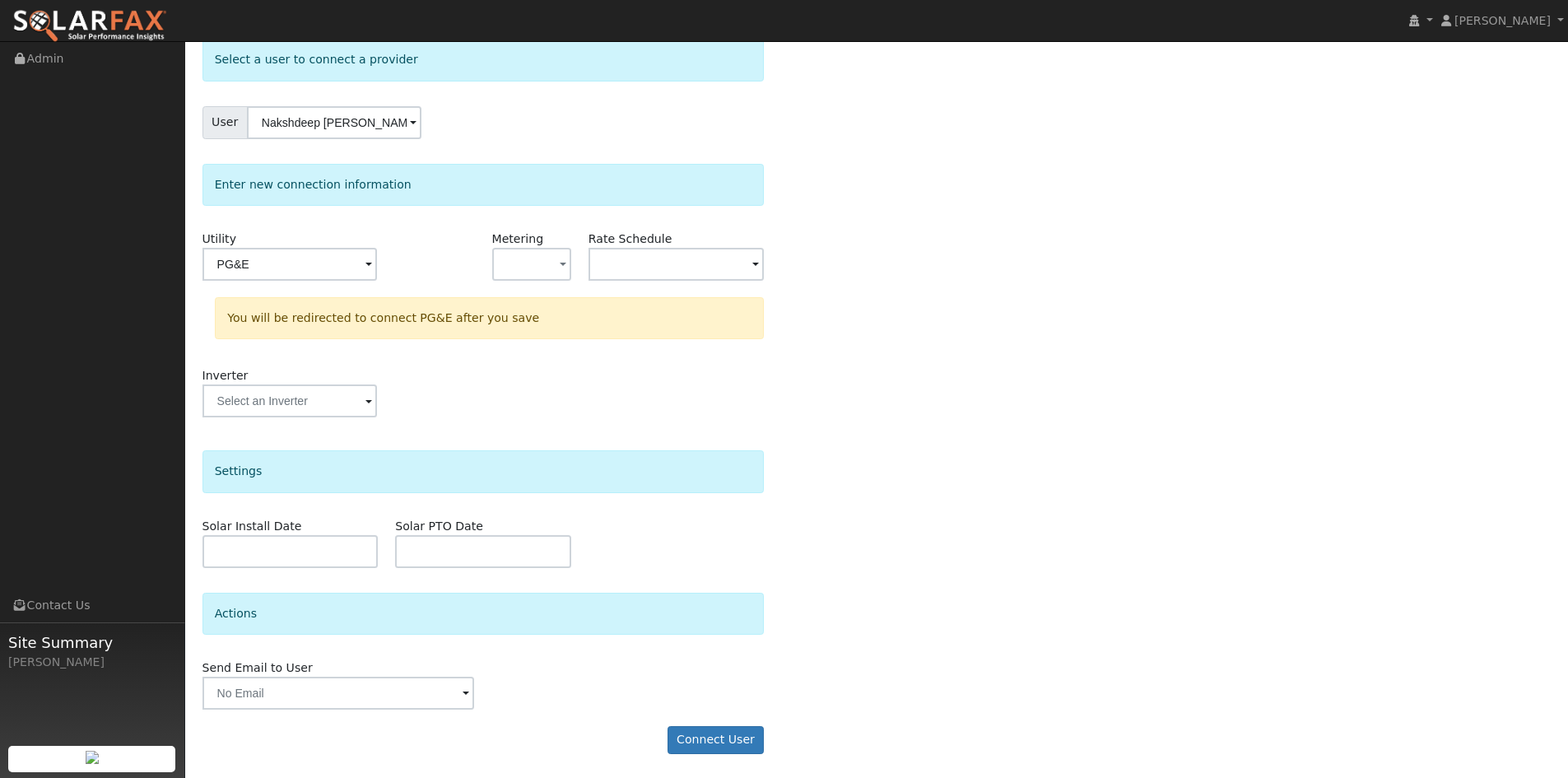
scroll to position [90, 0]
click at [706, 743] on button "Connect User" at bounding box center [716, 739] width 97 height 28
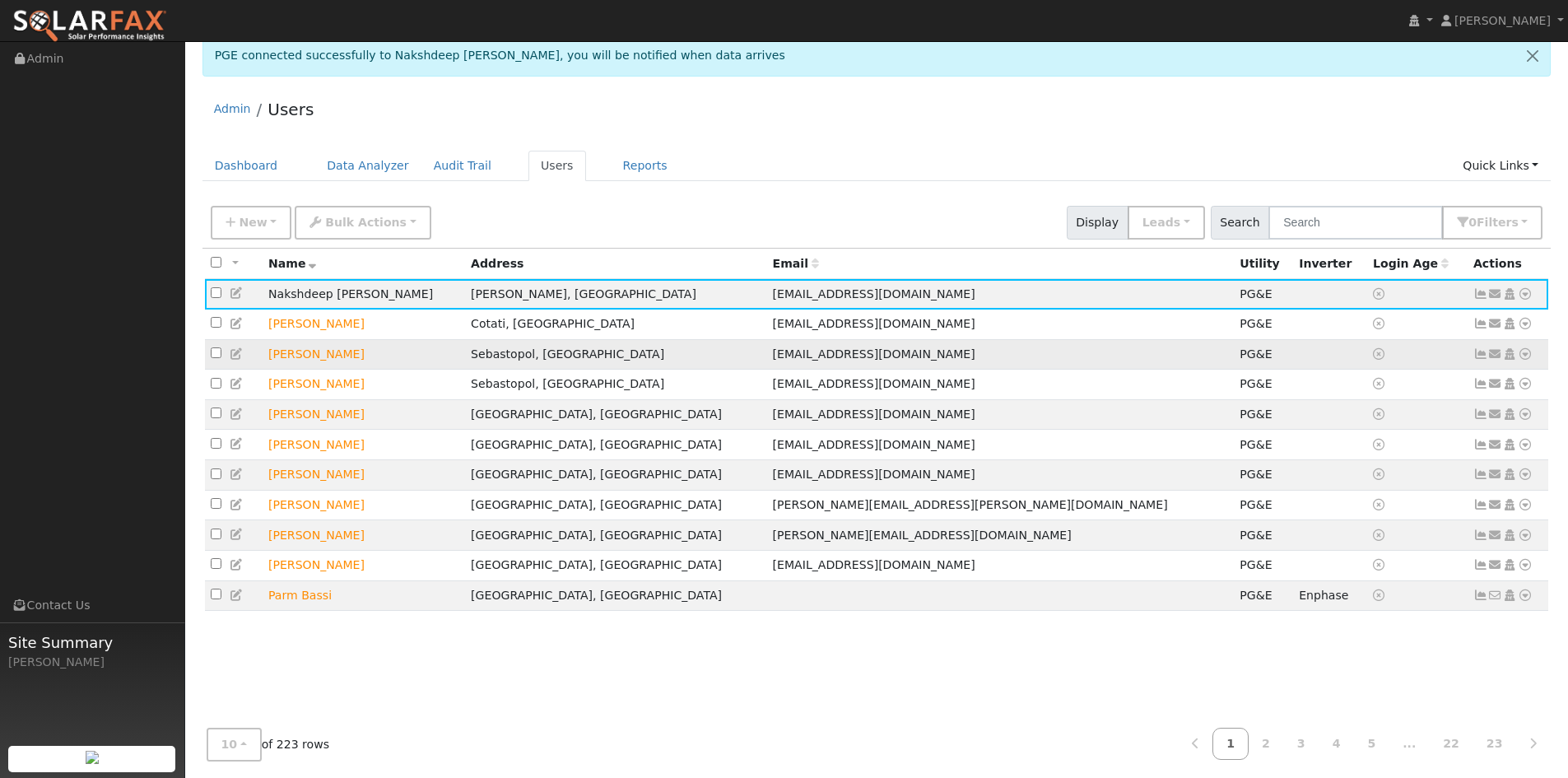
scroll to position [19, 0]
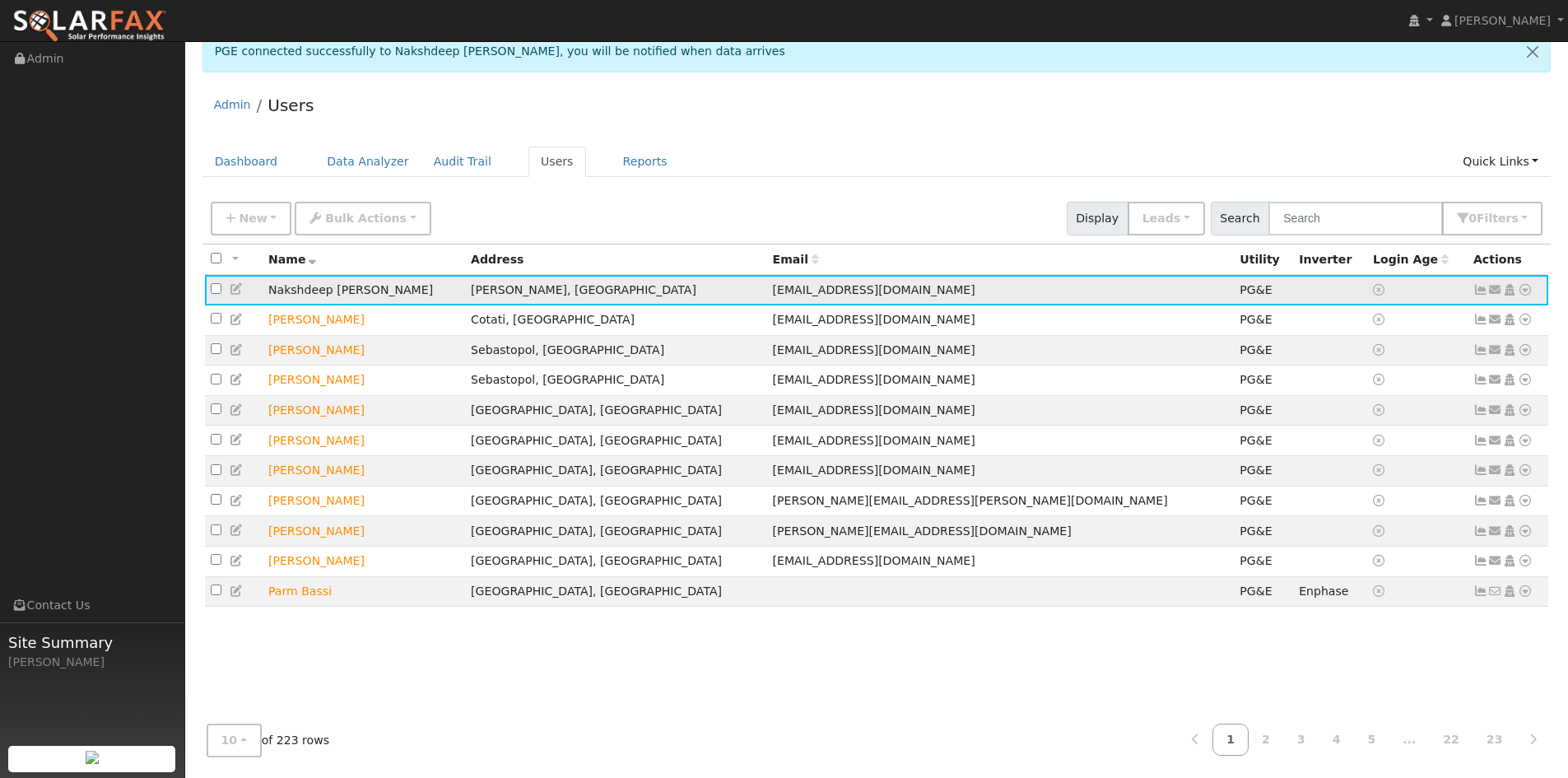
click at [298, 288] on td "Nakshdeep [PERSON_NAME]" at bounding box center [364, 290] width 202 height 31
click at [298, 291] on td "Nakshdeep [PERSON_NAME]" at bounding box center [364, 290] width 202 height 31
click at [299, 290] on td "Nakshdeep [PERSON_NAME]" at bounding box center [364, 290] width 202 height 31
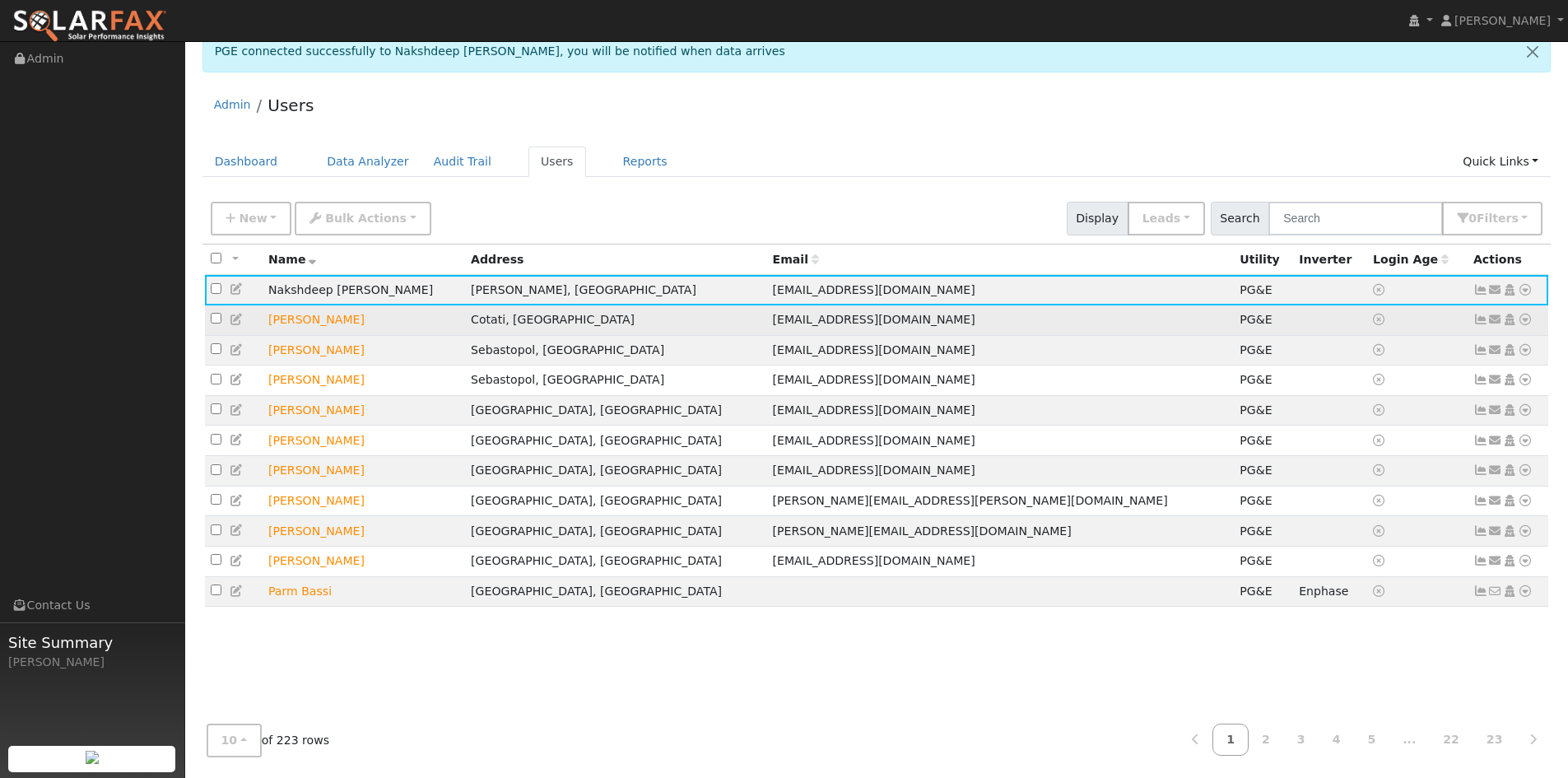
click at [319, 317] on td "Kevin Adams" at bounding box center [364, 321] width 202 height 31
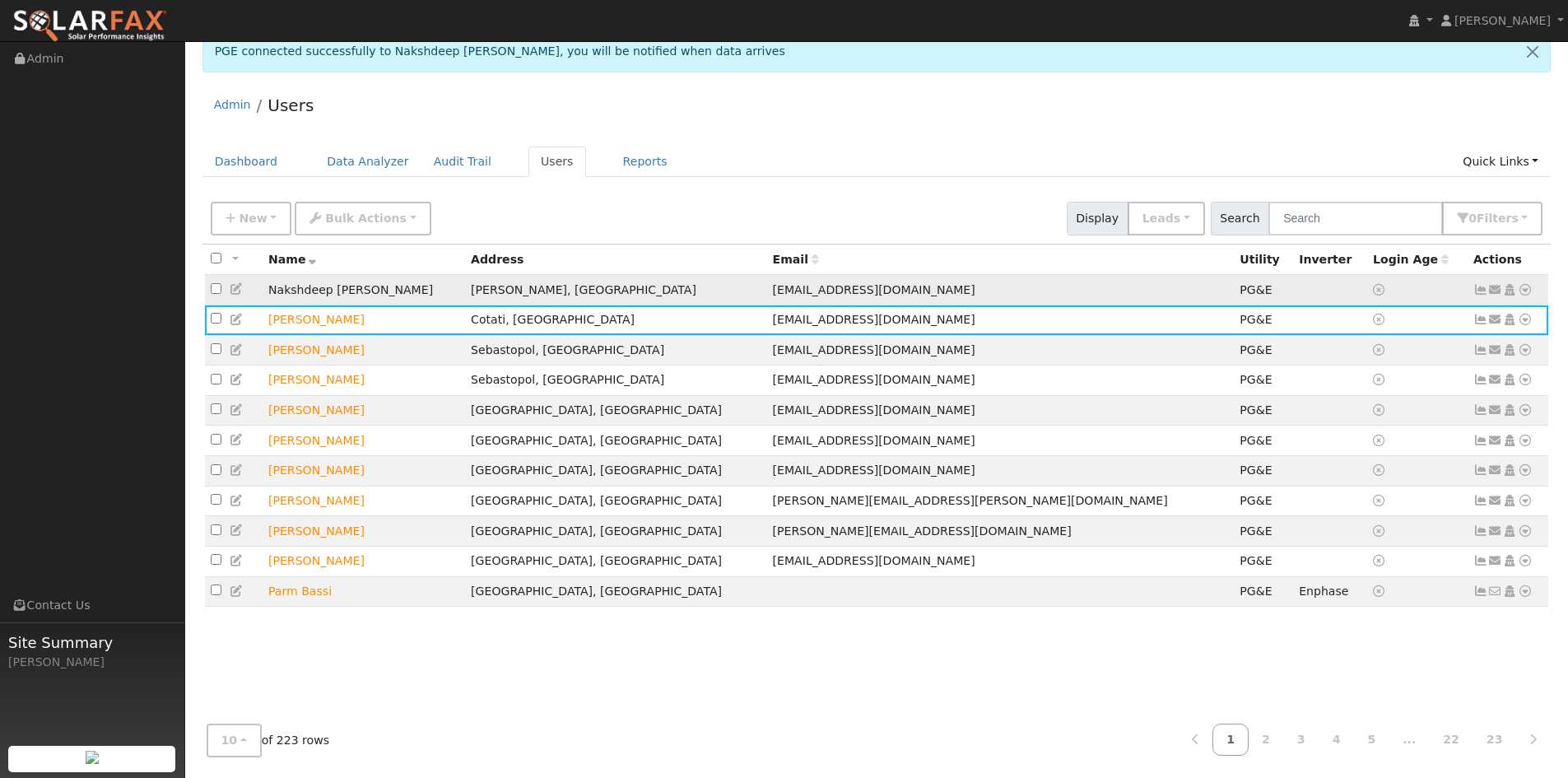
click at [326, 291] on td "Nakshdeep [PERSON_NAME]" at bounding box center [364, 290] width 202 height 31
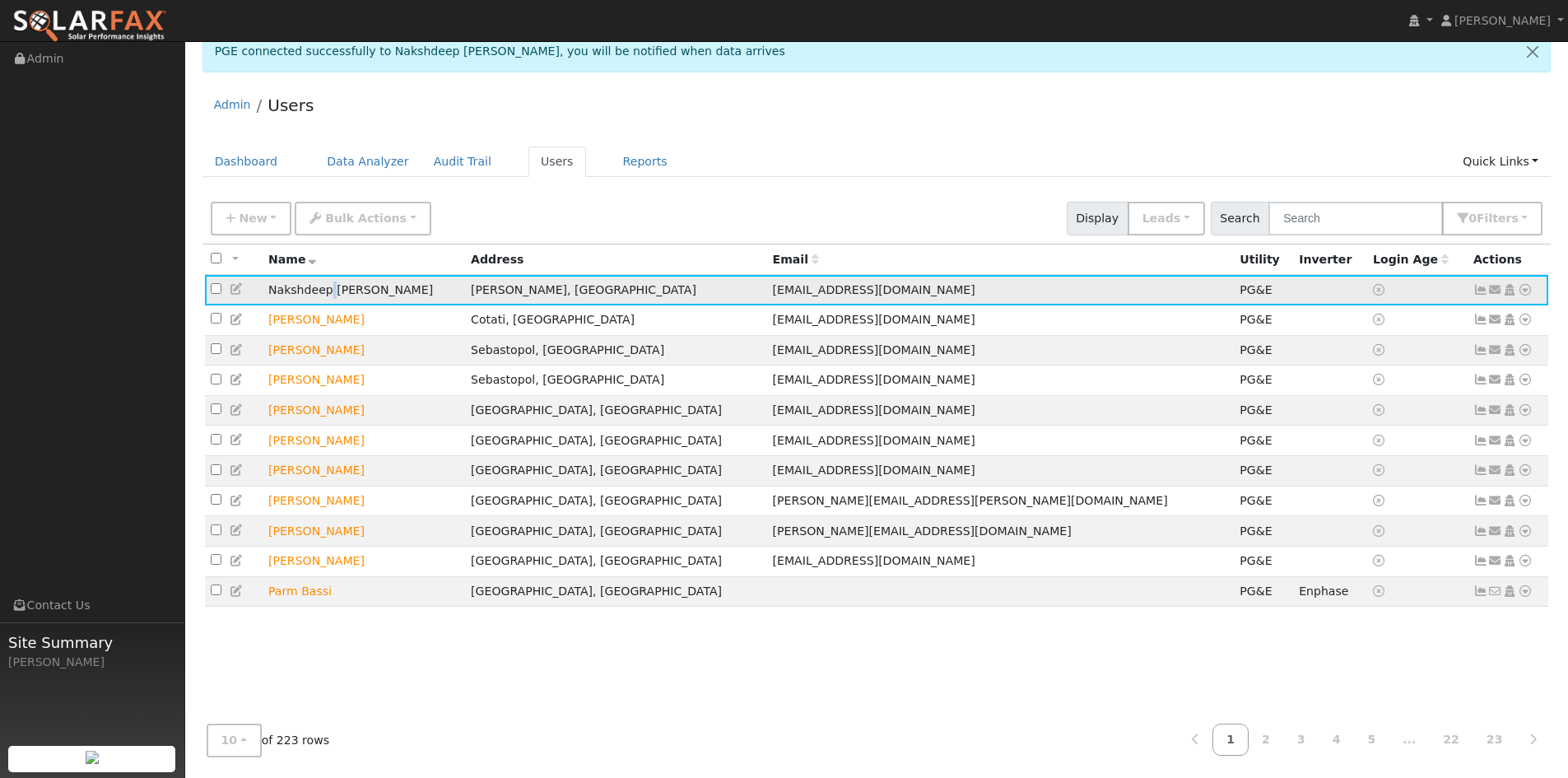
click at [326, 291] on td "Nakshdeep Sandhu" at bounding box center [364, 290] width 202 height 31
drag, startPoint x: 308, startPoint y: 306, endPoint x: 302, endPoint y: 298, distance: 10.0
click at [308, 305] on td "Nakshdeep Sandhu" at bounding box center [364, 290] width 202 height 31
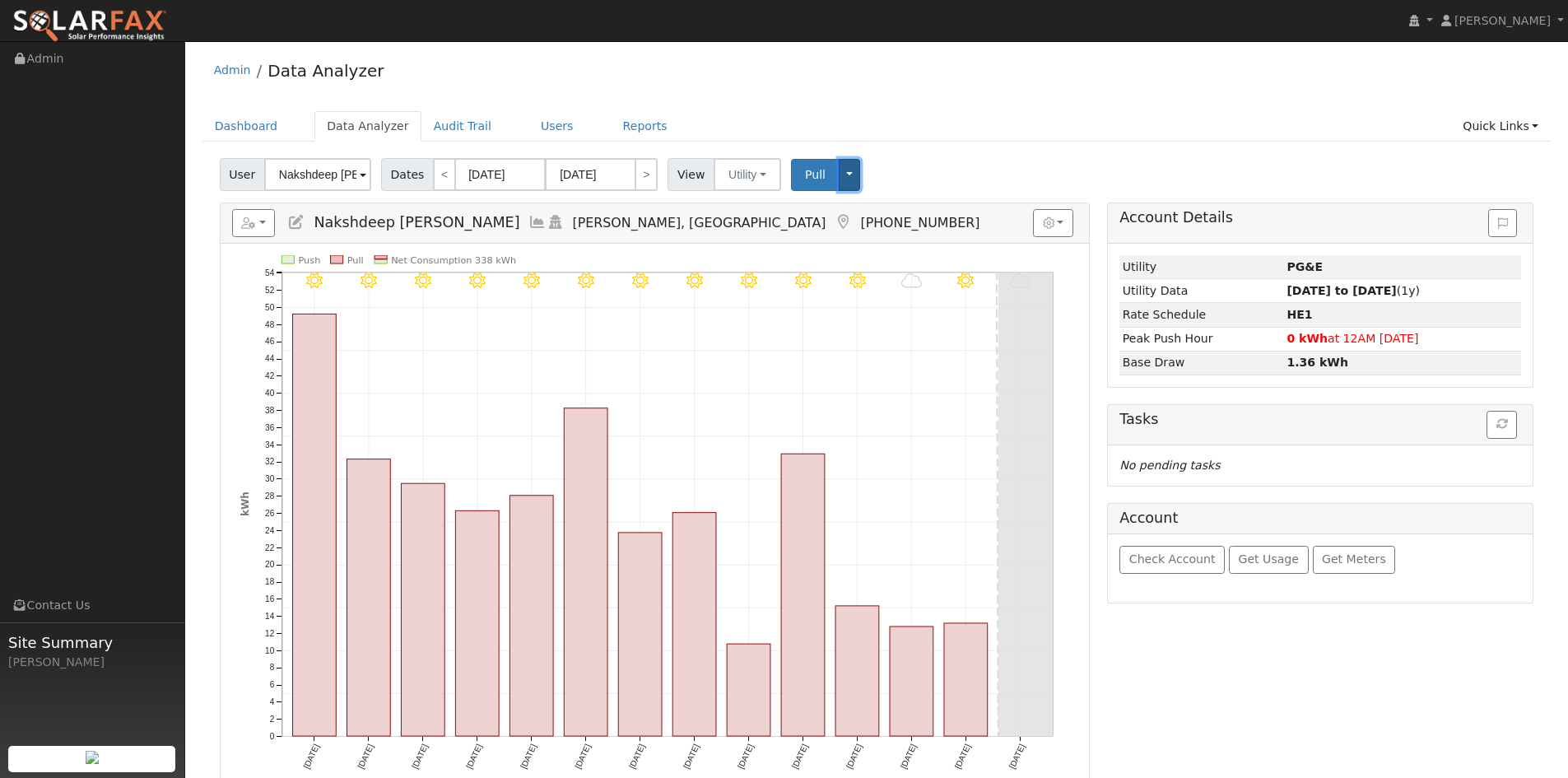
click at [839, 172] on button "Toggle Dropdown" at bounding box center [850, 175] width 22 height 32
click at [678, 175] on span "View" at bounding box center [690, 174] width 47 height 33
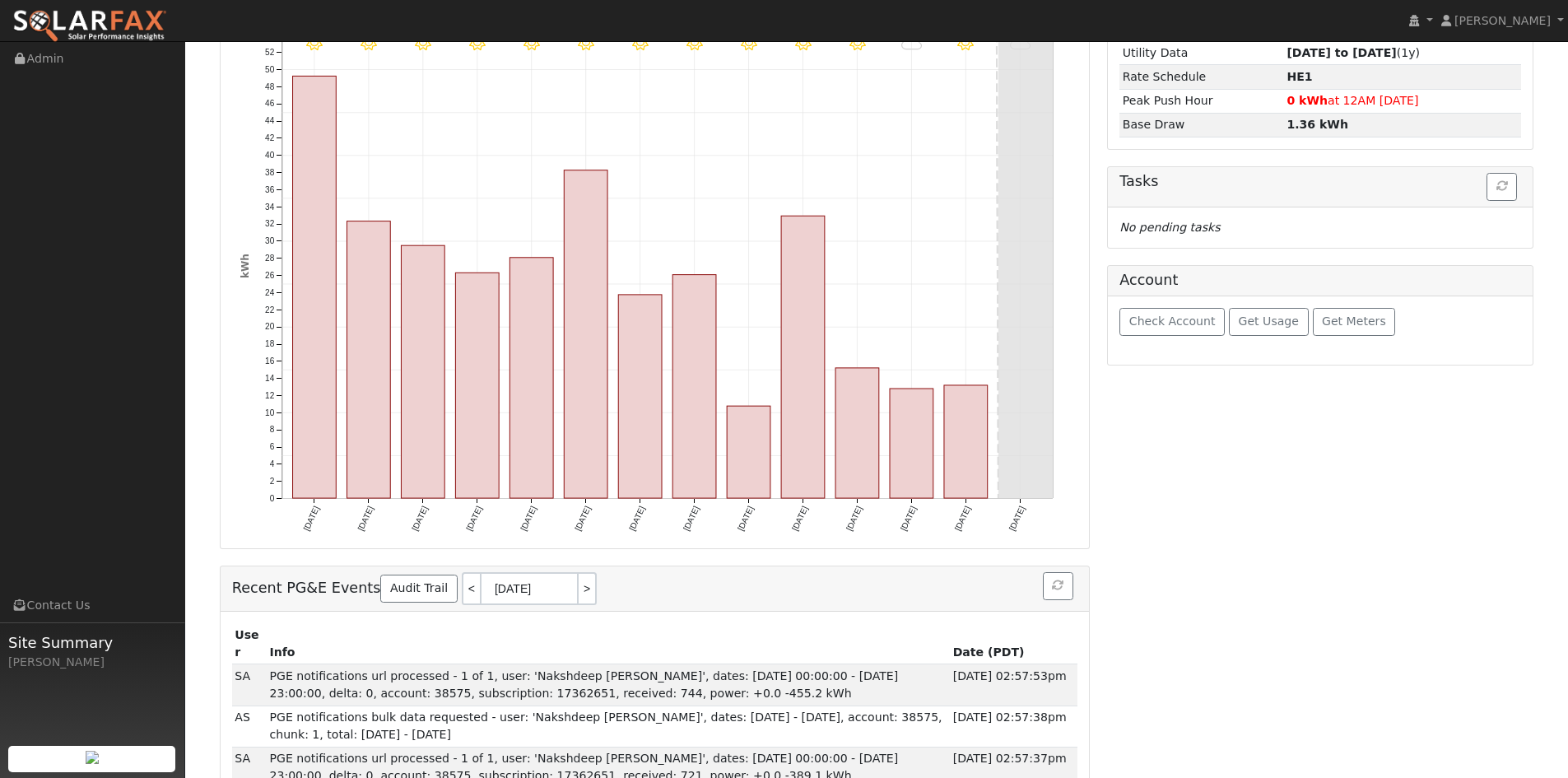
scroll to position [247, 0]
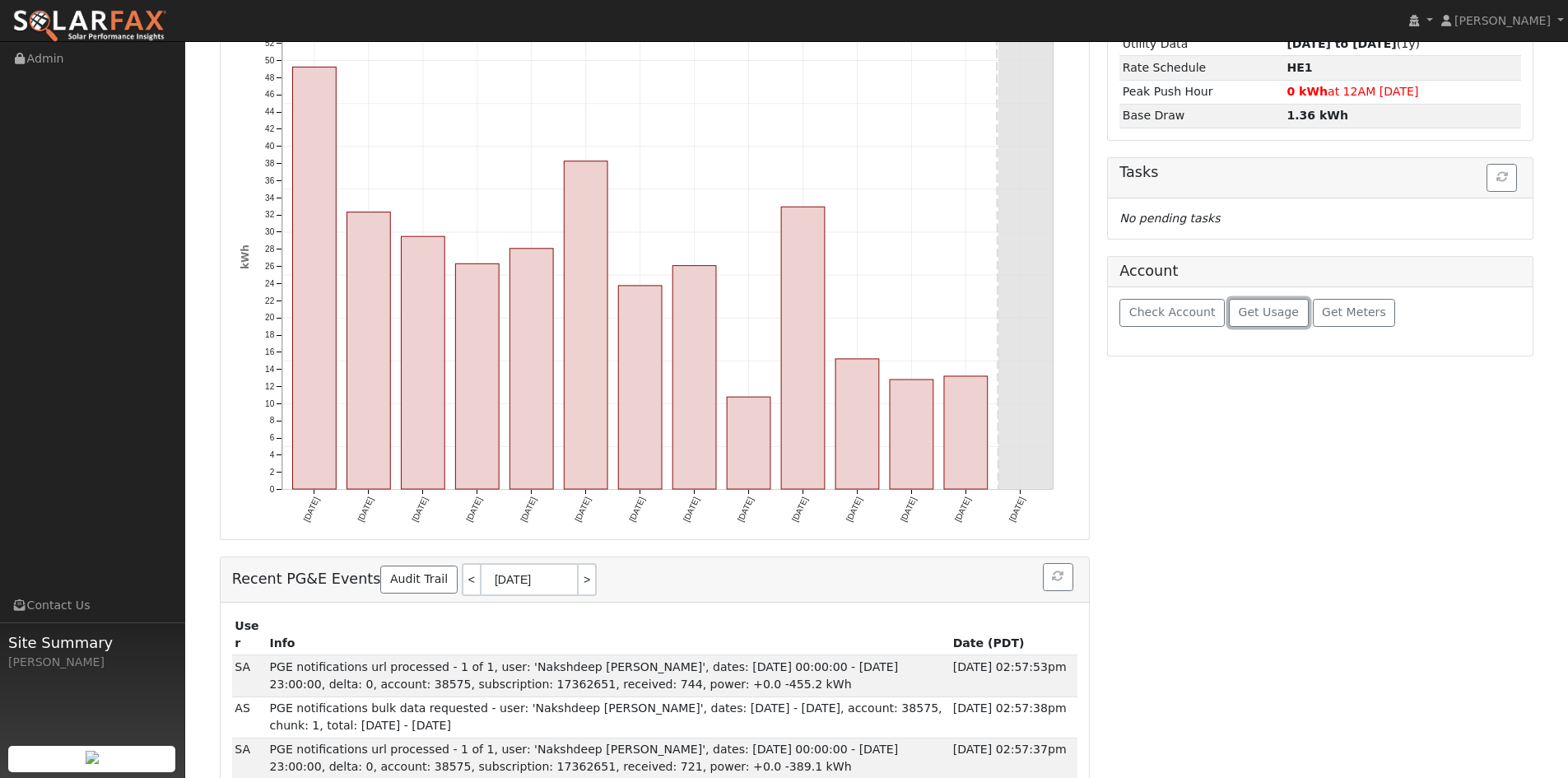
click at [1247, 316] on span "Get Usage" at bounding box center [1268, 312] width 60 height 13
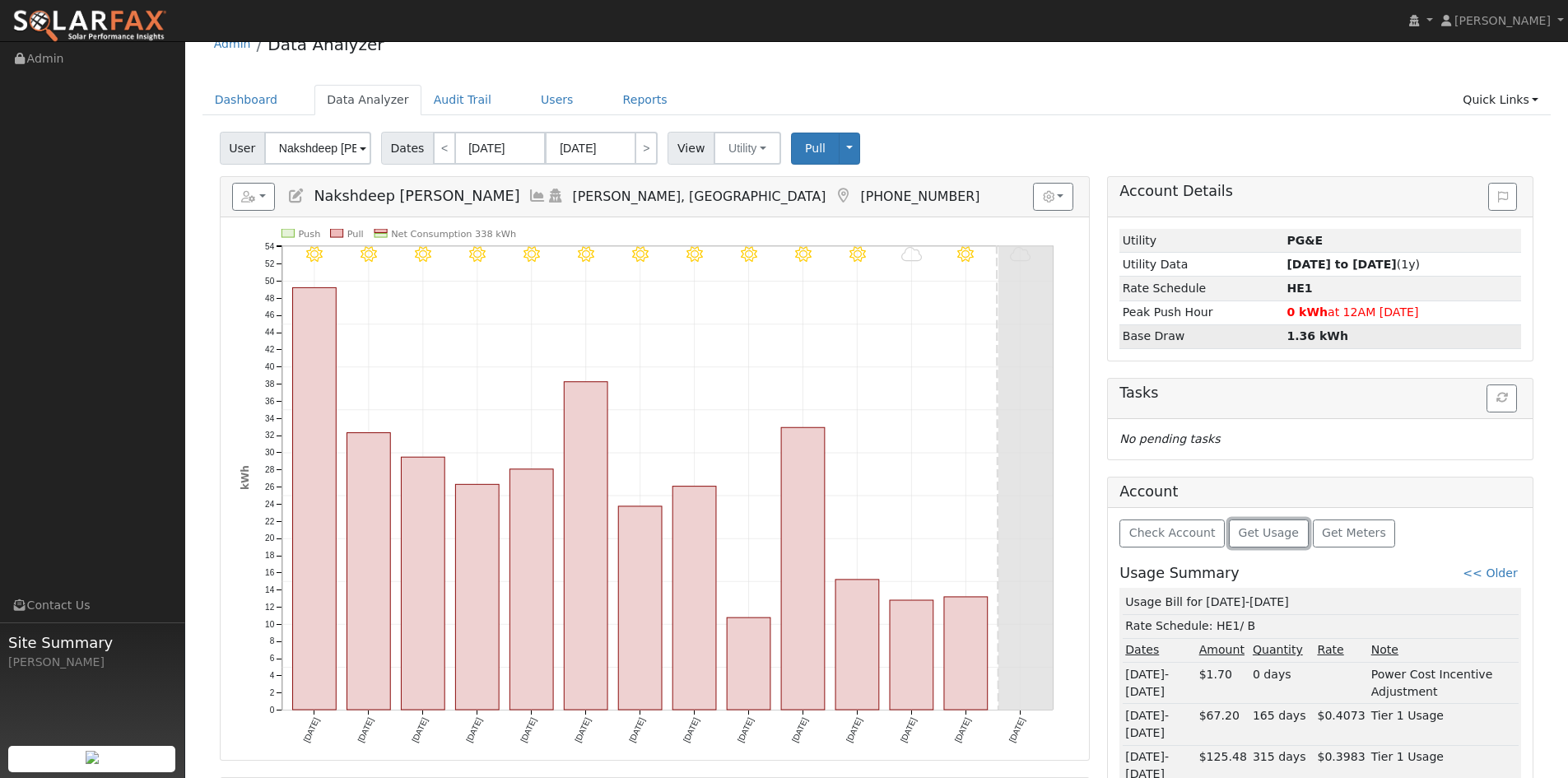
scroll to position [0, 0]
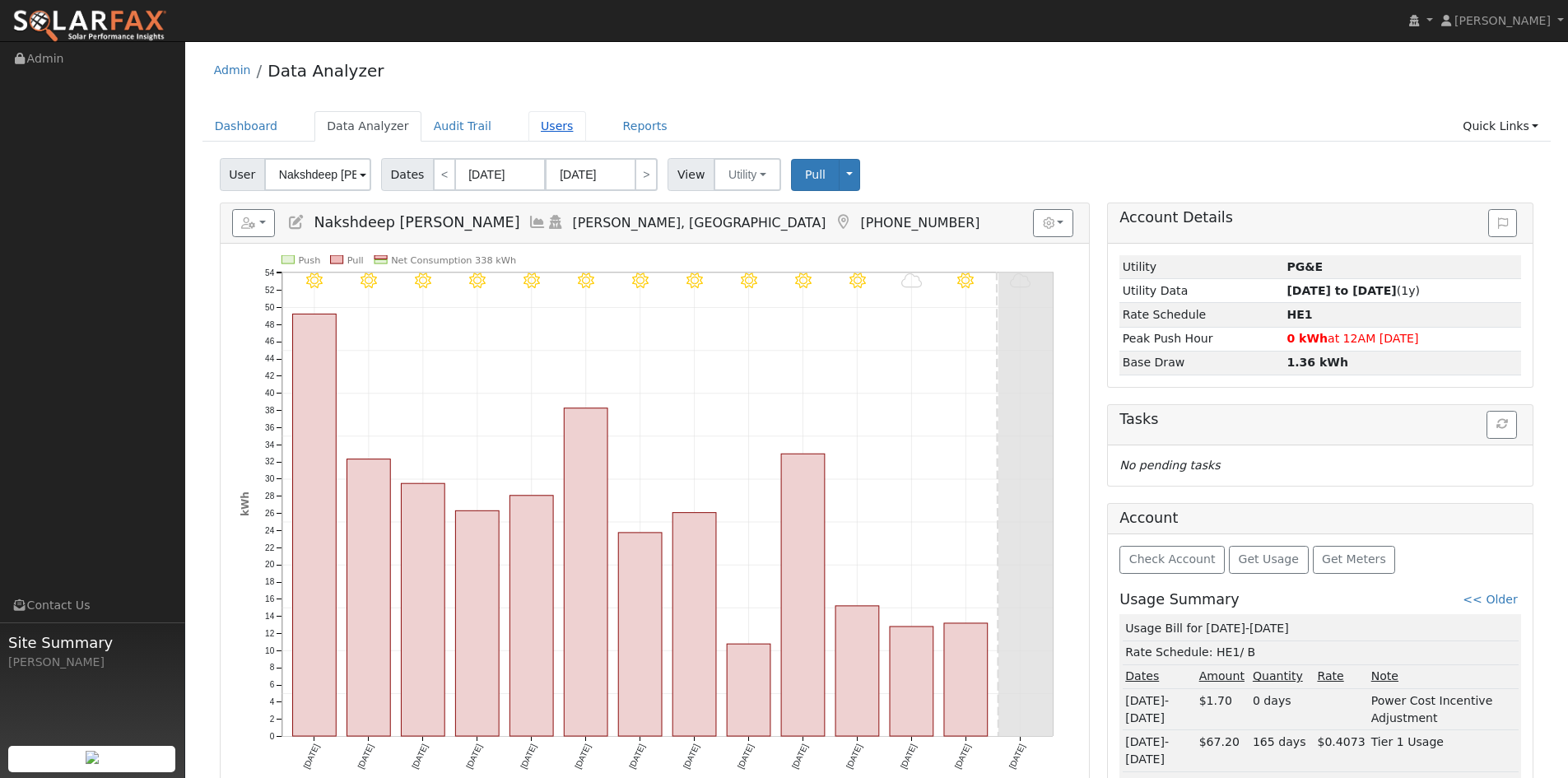
click at [532, 125] on link "Users" at bounding box center [557, 126] width 58 height 31
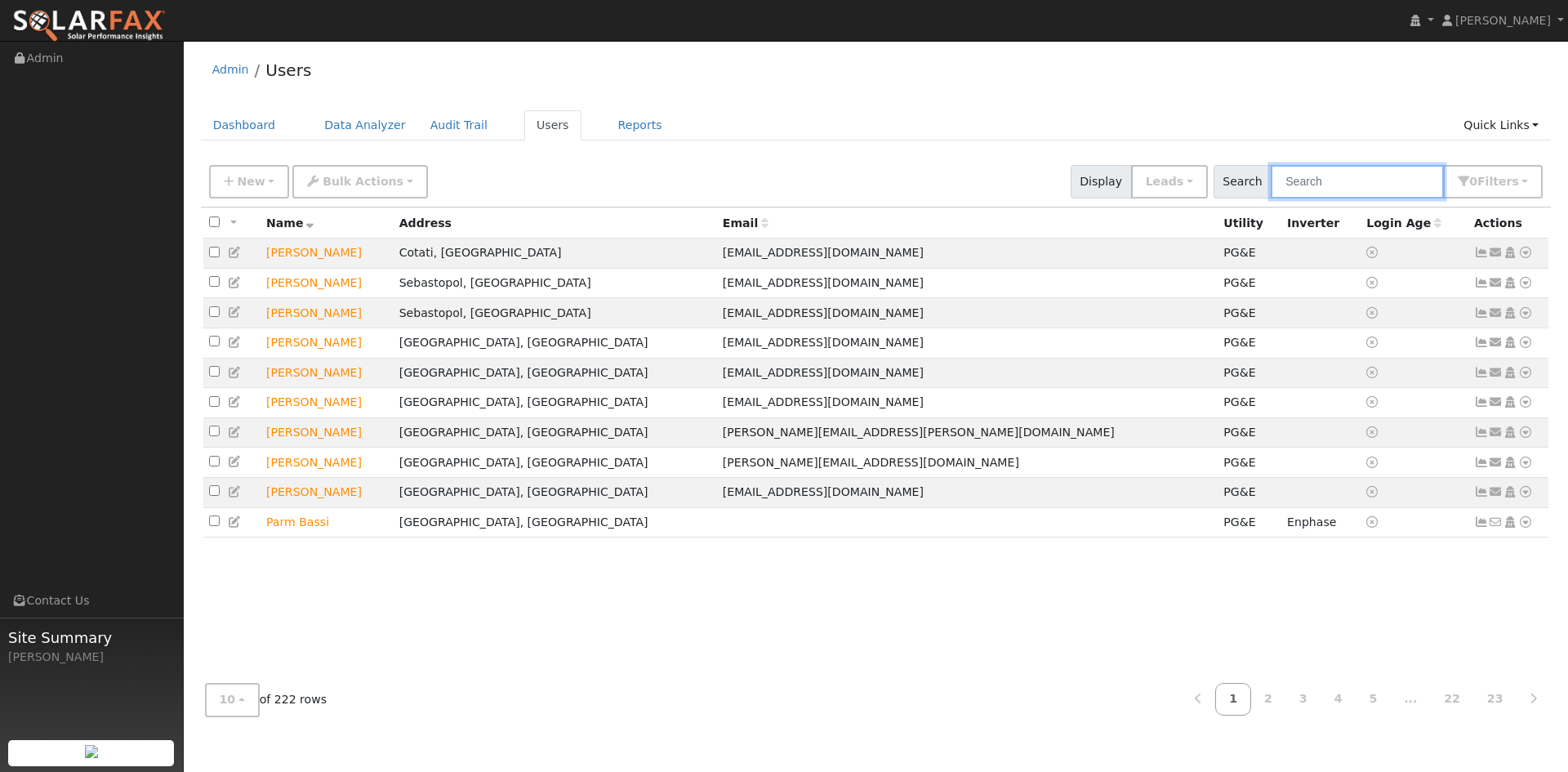
click at [1303, 190] on input "text" at bounding box center [1357, 182] width 173 height 33
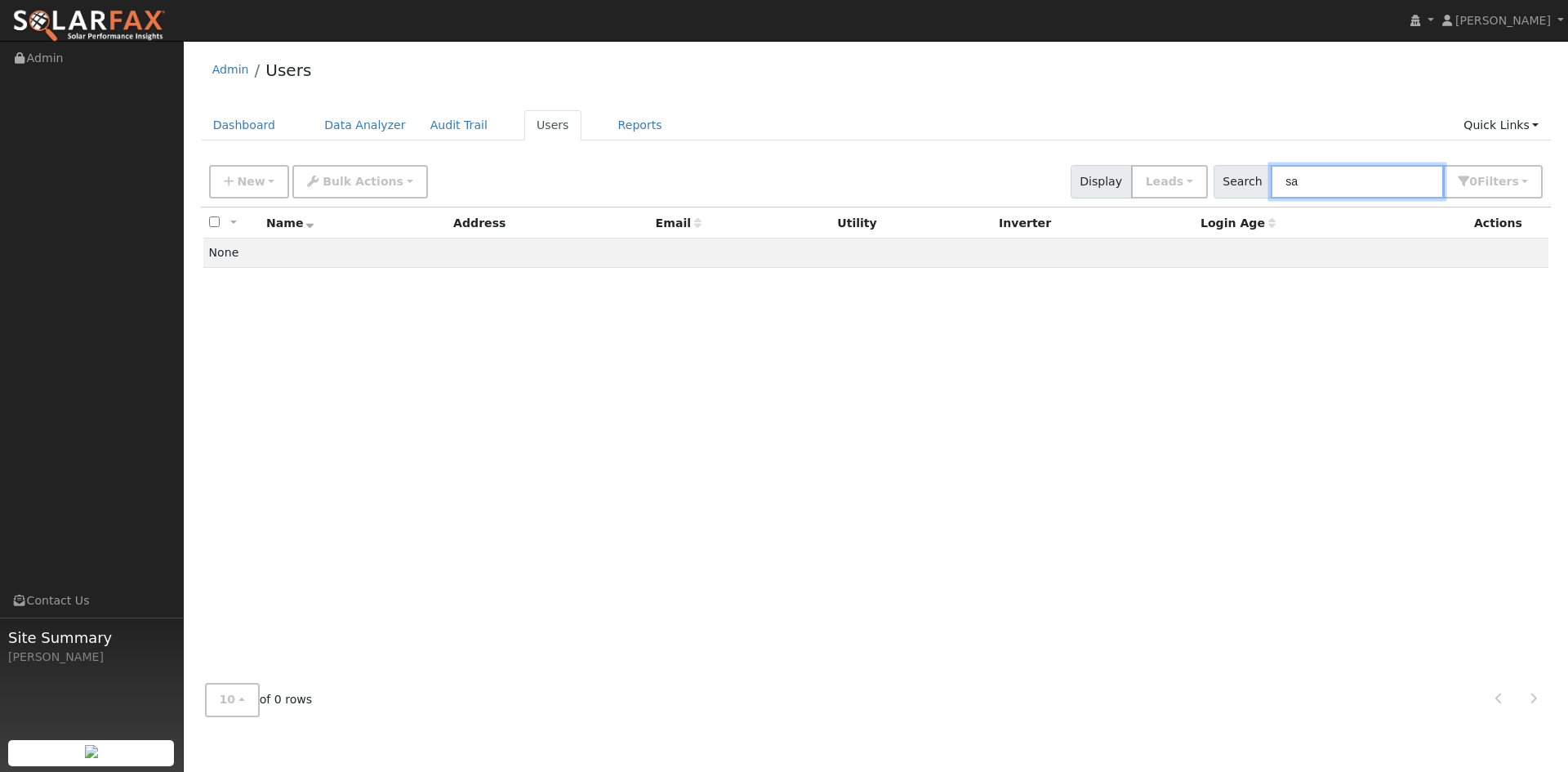
type input "s"
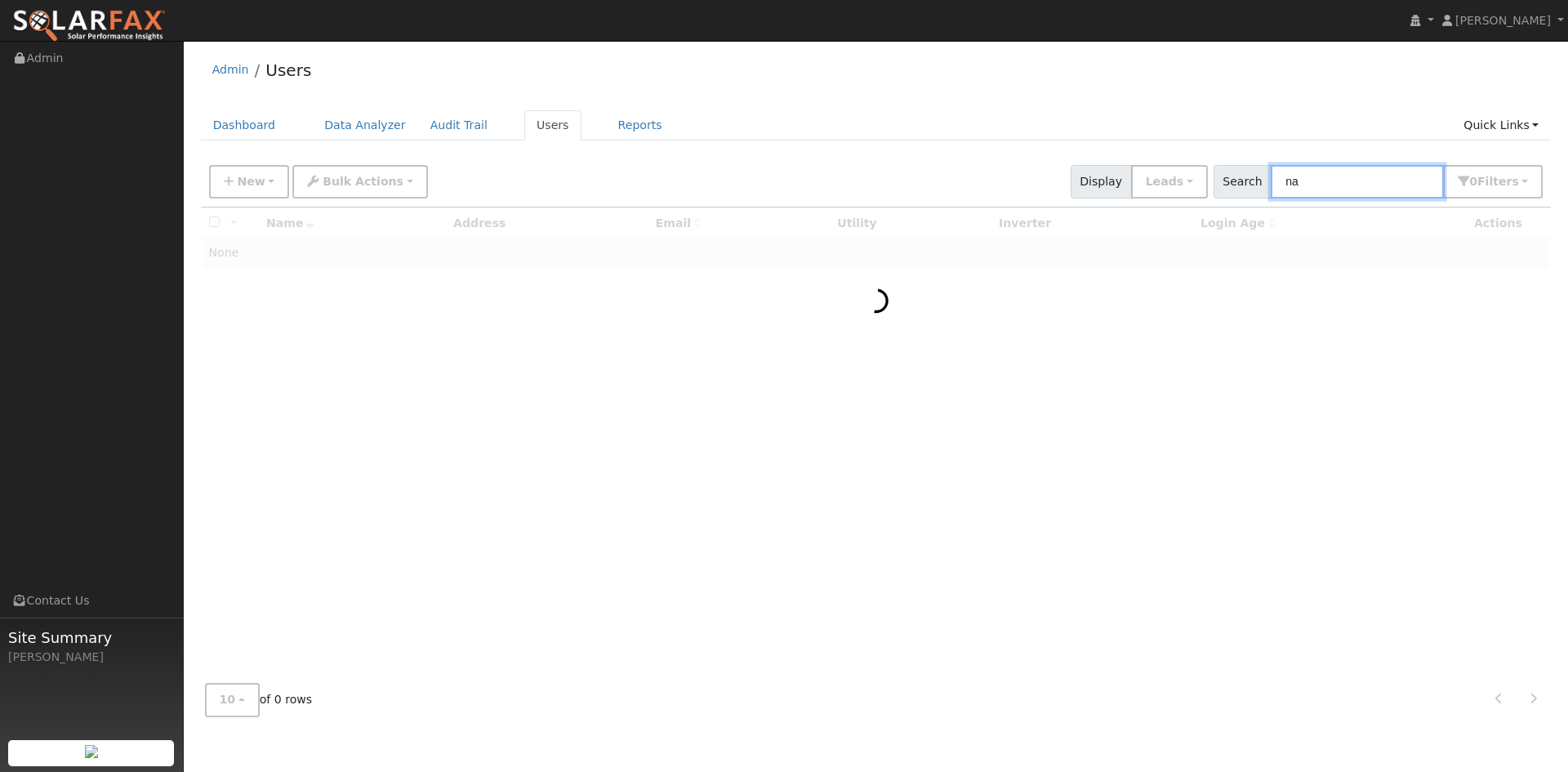
type input "n"
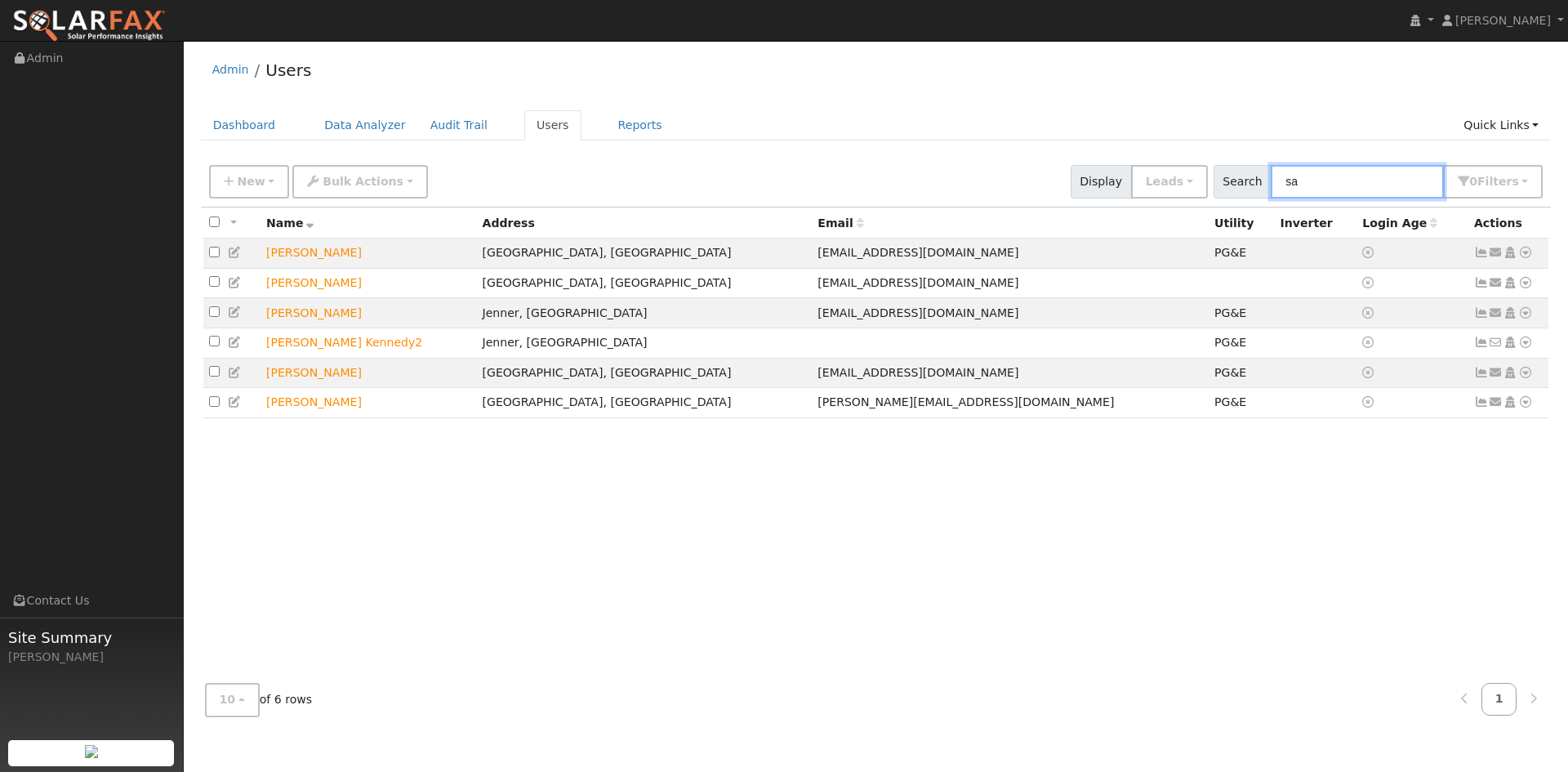
type input "s"
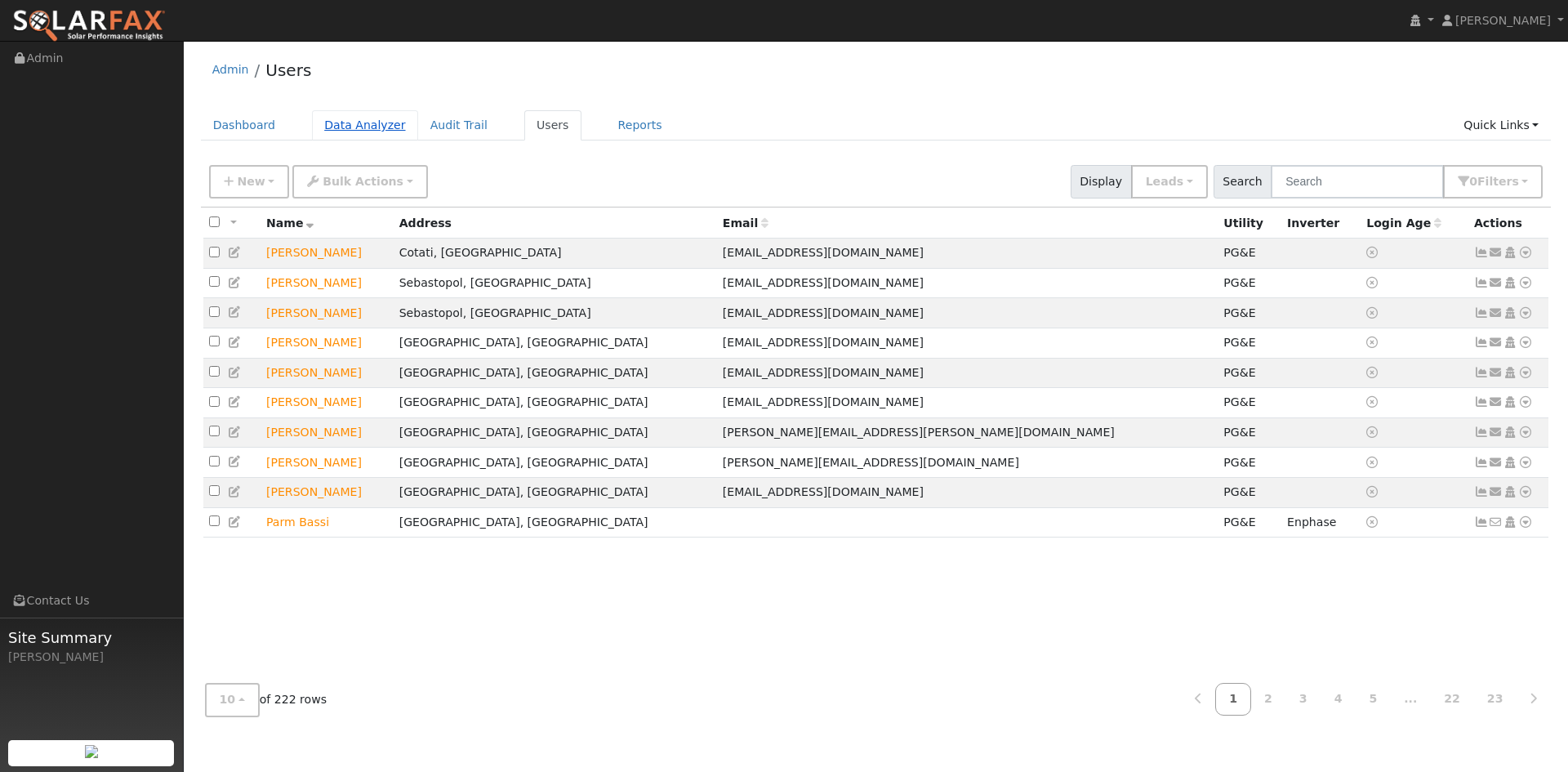
click at [348, 125] on link "Data Analyzer" at bounding box center [365, 125] width 106 height 31
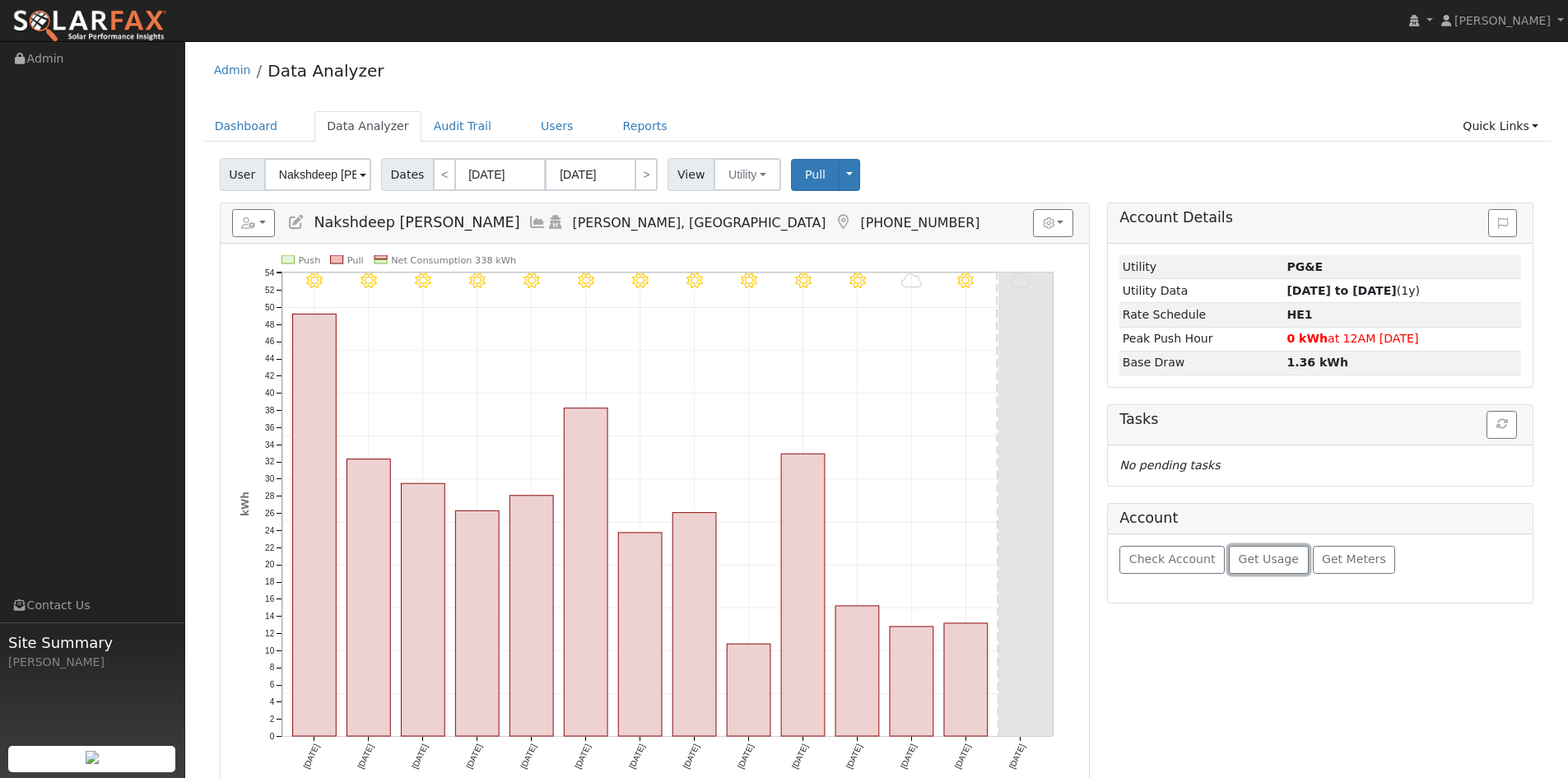
click at [1268, 560] on span "Get Usage" at bounding box center [1268, 559] width 60 height 13
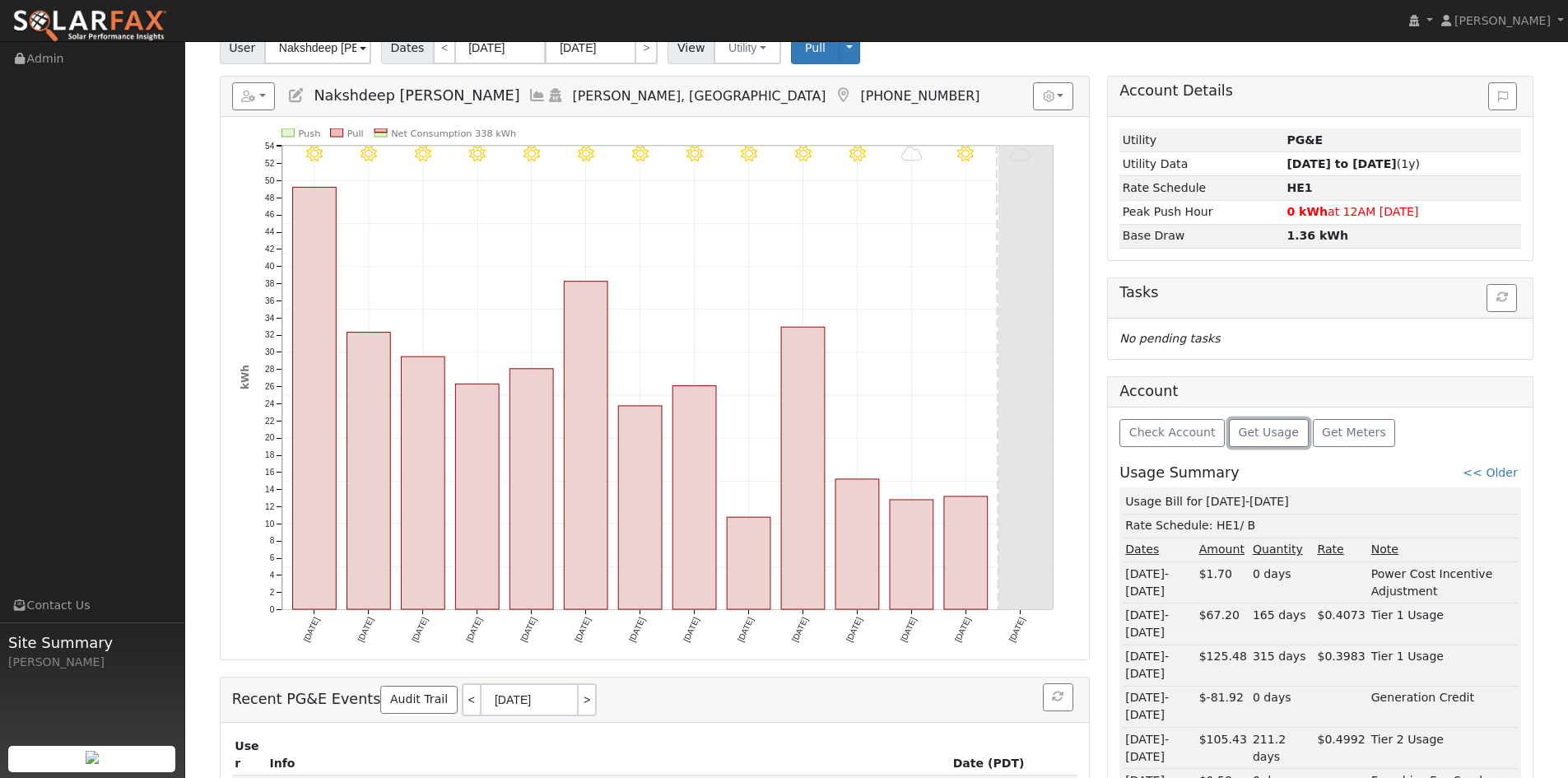
scroll to position [82, 0]
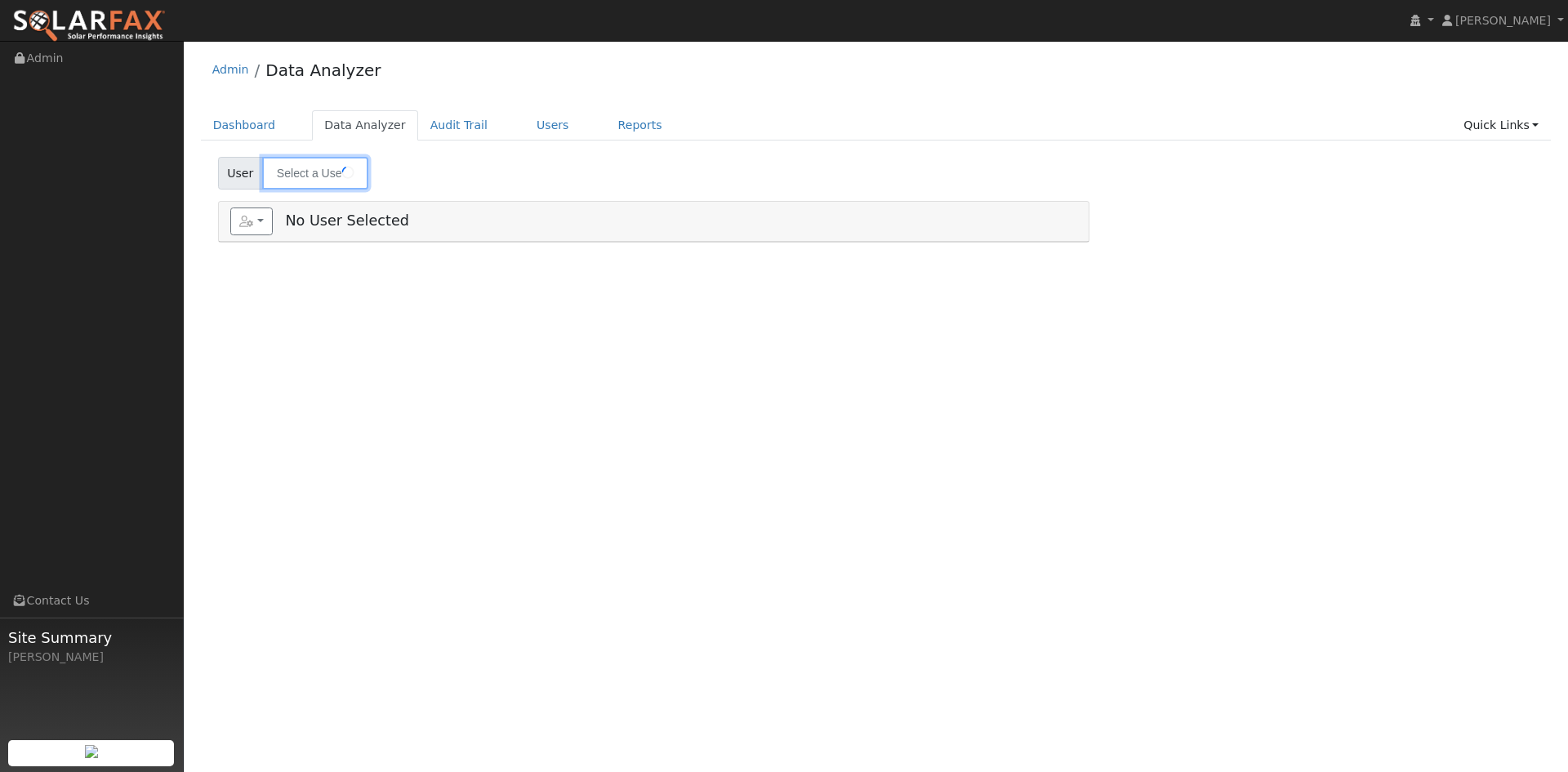
type input "Nakshdeep [PERSON_NAME]"
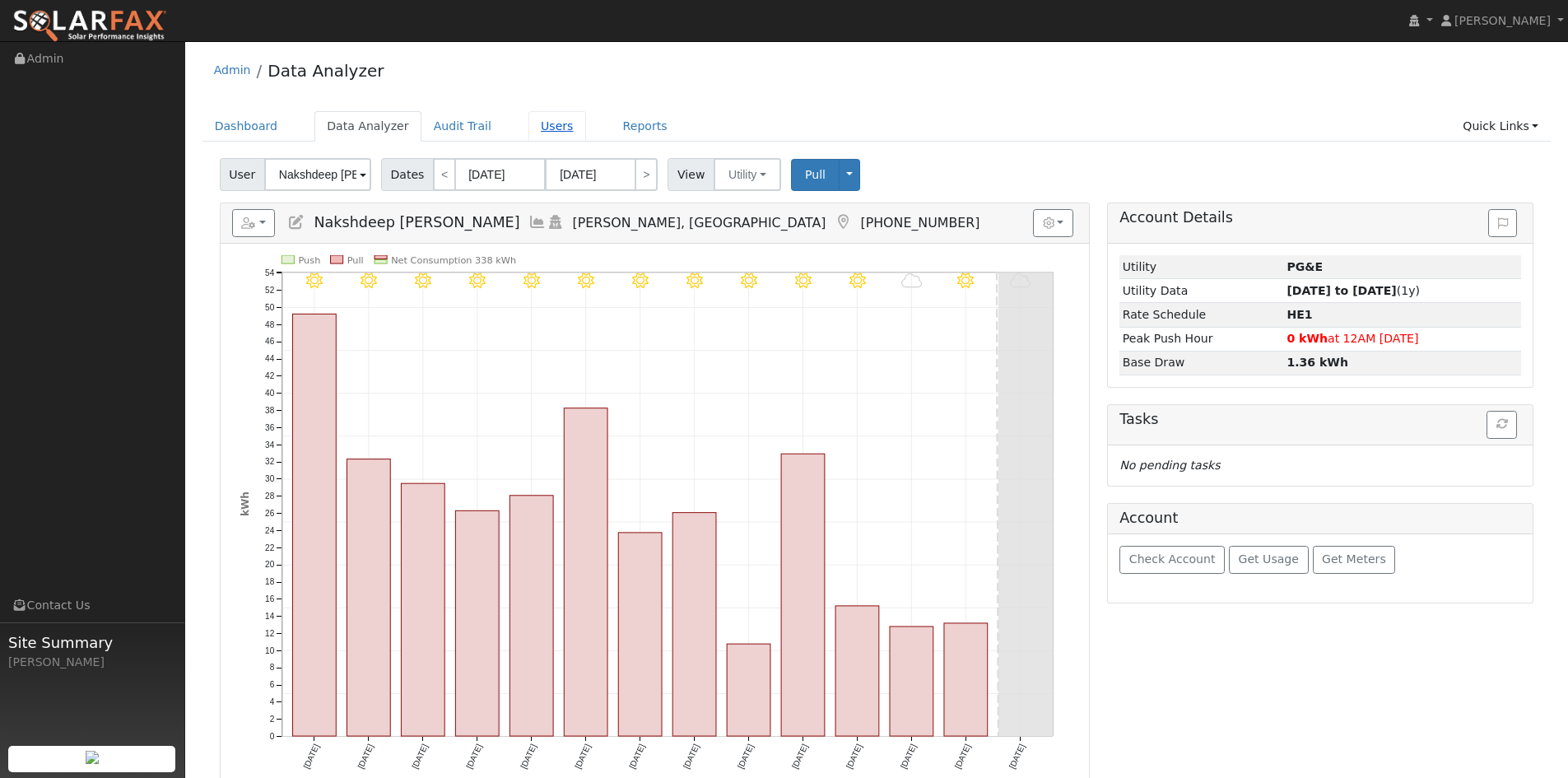
click at [538, 132] on link "Users" at bounding box center [557, 126] width 58 height 31
click at [1531, 21] on span "[PERSON_NAME]" at bounding box center [1502, 20] width 96 height 13
drag, startPoint x: 1494, startPoint y: 201, endPoint x: 1497, endPoint y: 192, distance: 9.5
click at [1496, 200] on link "Log Out" at bounding box center [1500, 201] width 135 height 23
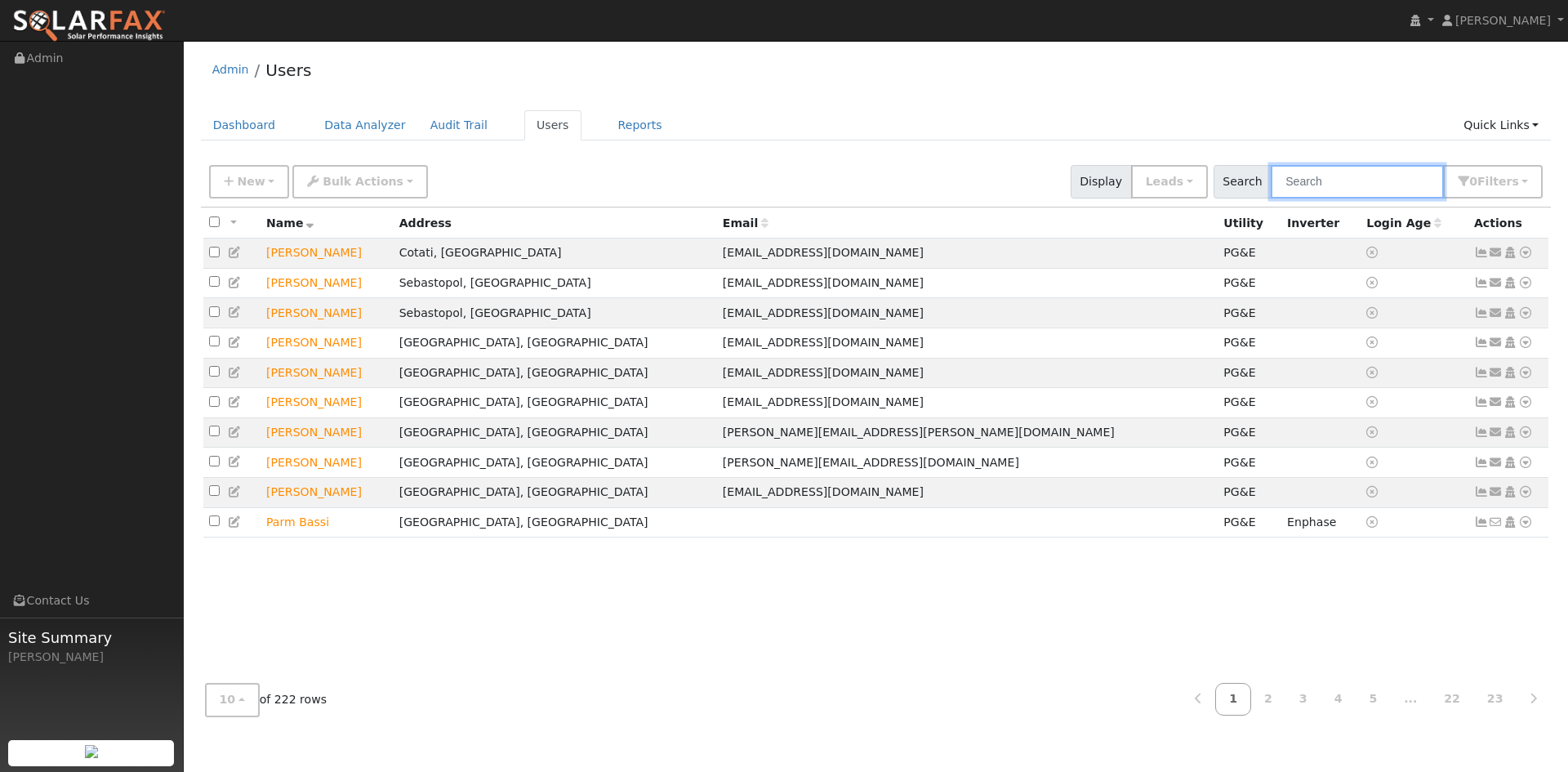
click at [1349, 184] on input "text" at bounding box center [1357, 182] width 173 height 33
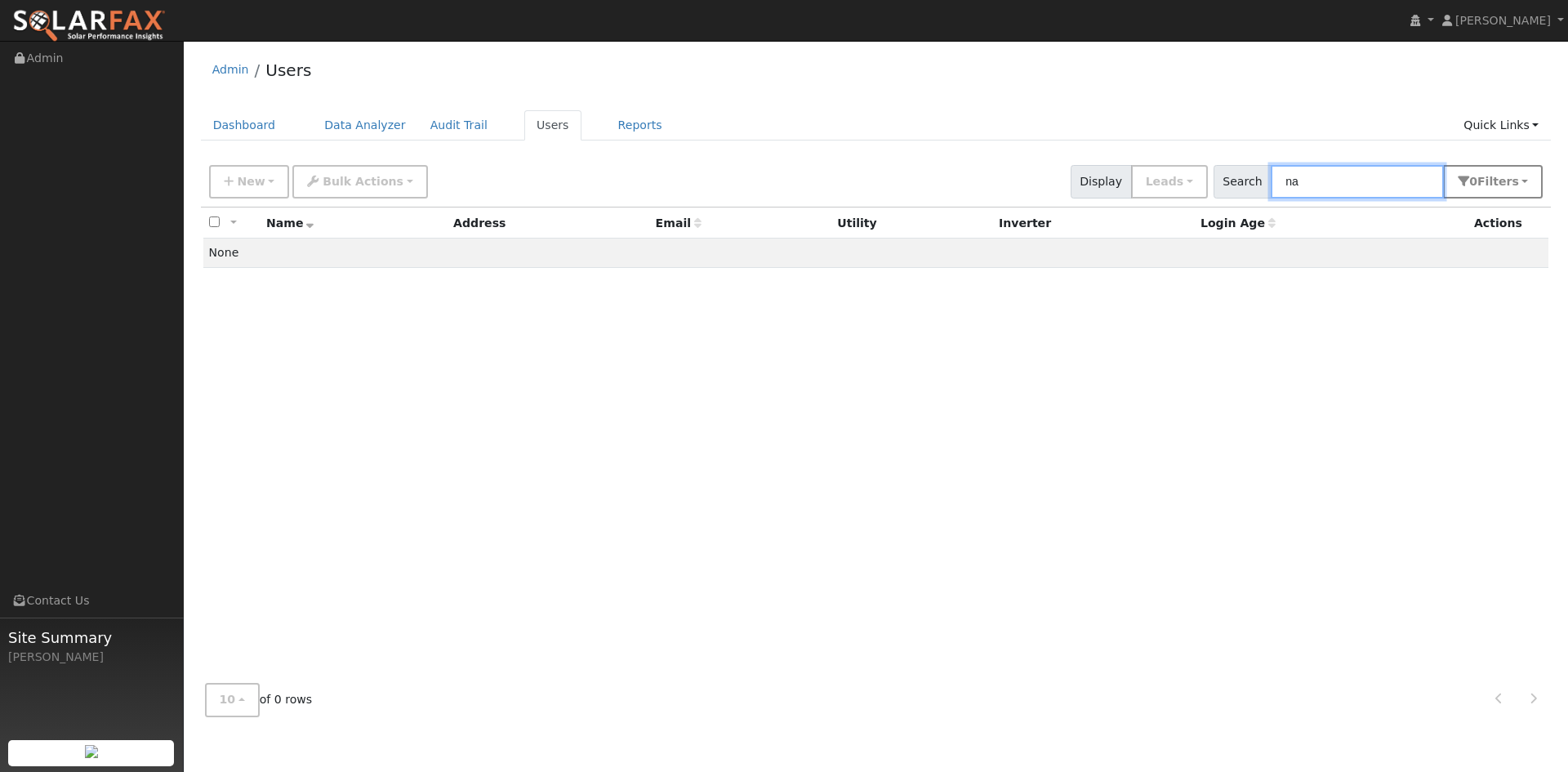
type input "n"
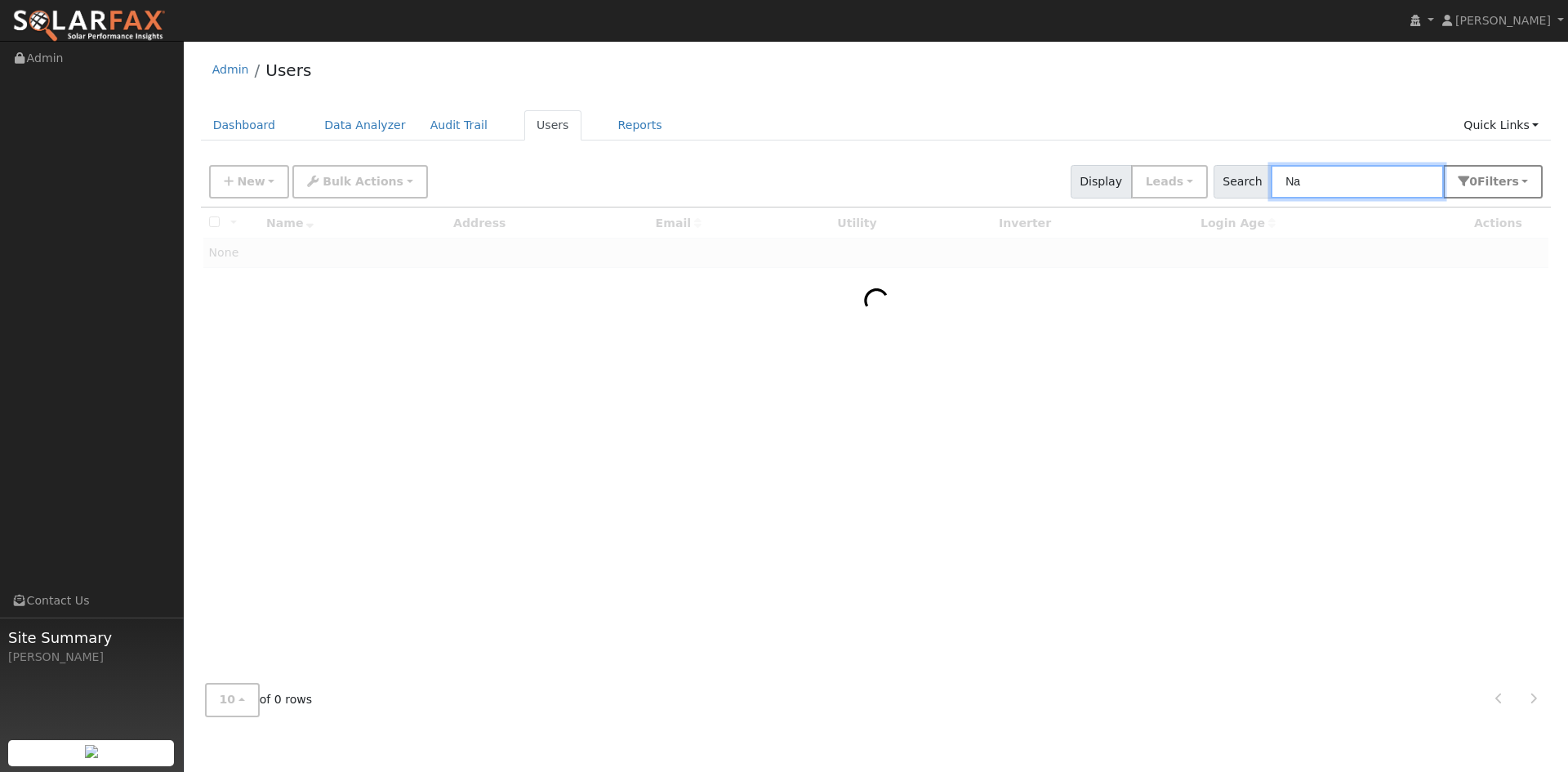
type input "N"
type input "S"
paste input "sandhu_naksh@yahoo.com"
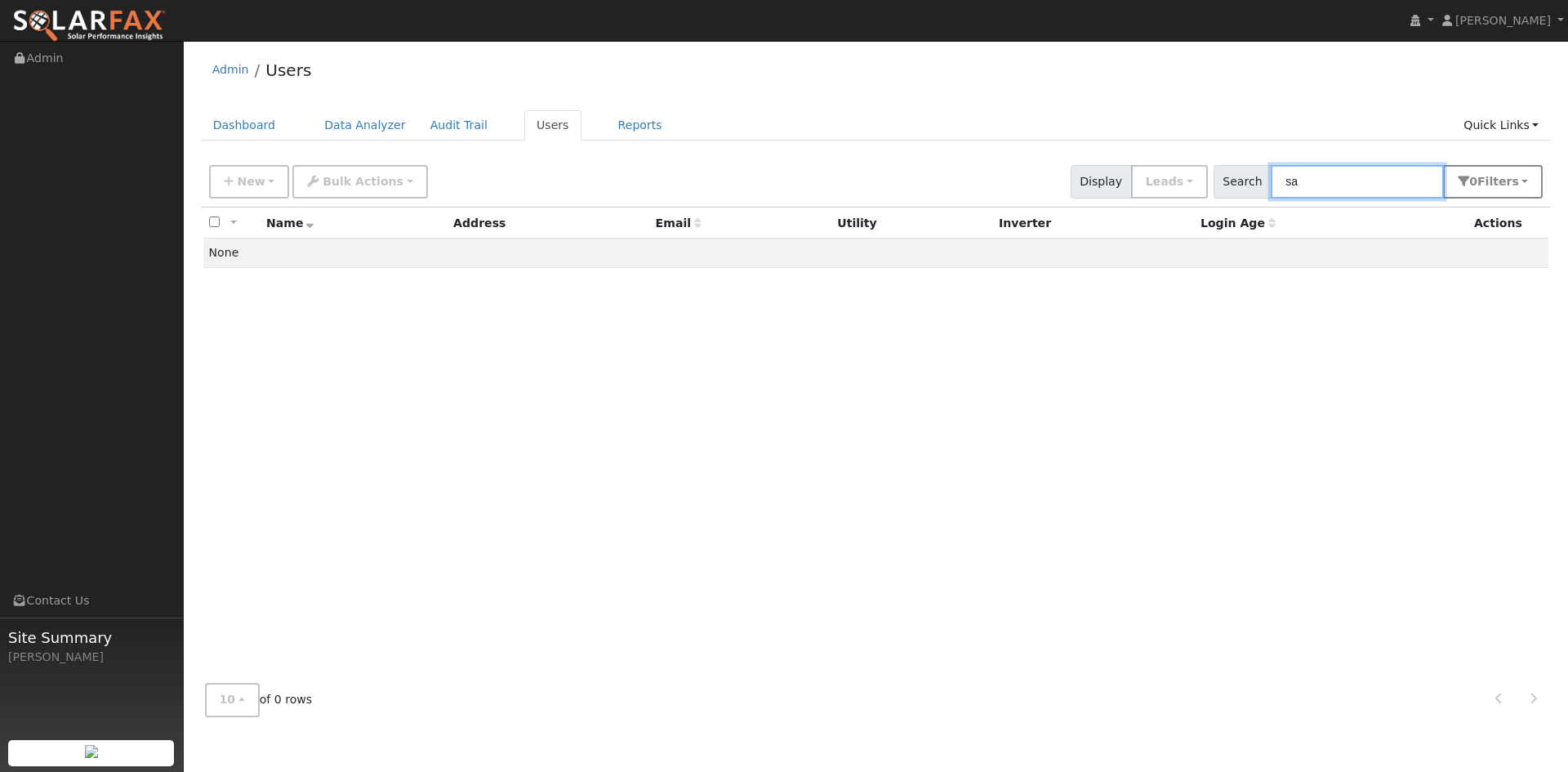
type input "s"
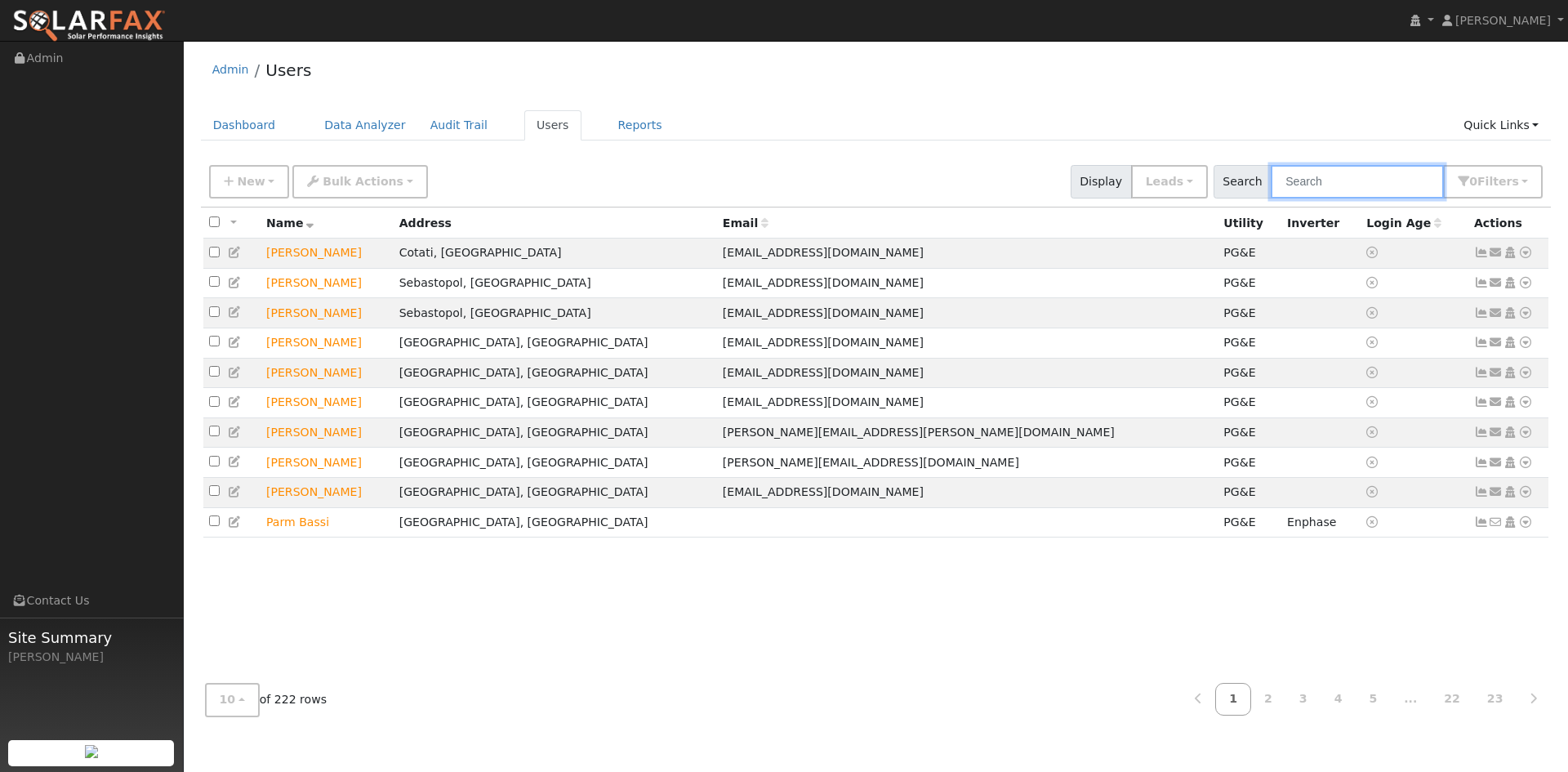
click at [1380, 184] on input "text" at bounding box center [1357, 182] width 173 height 33
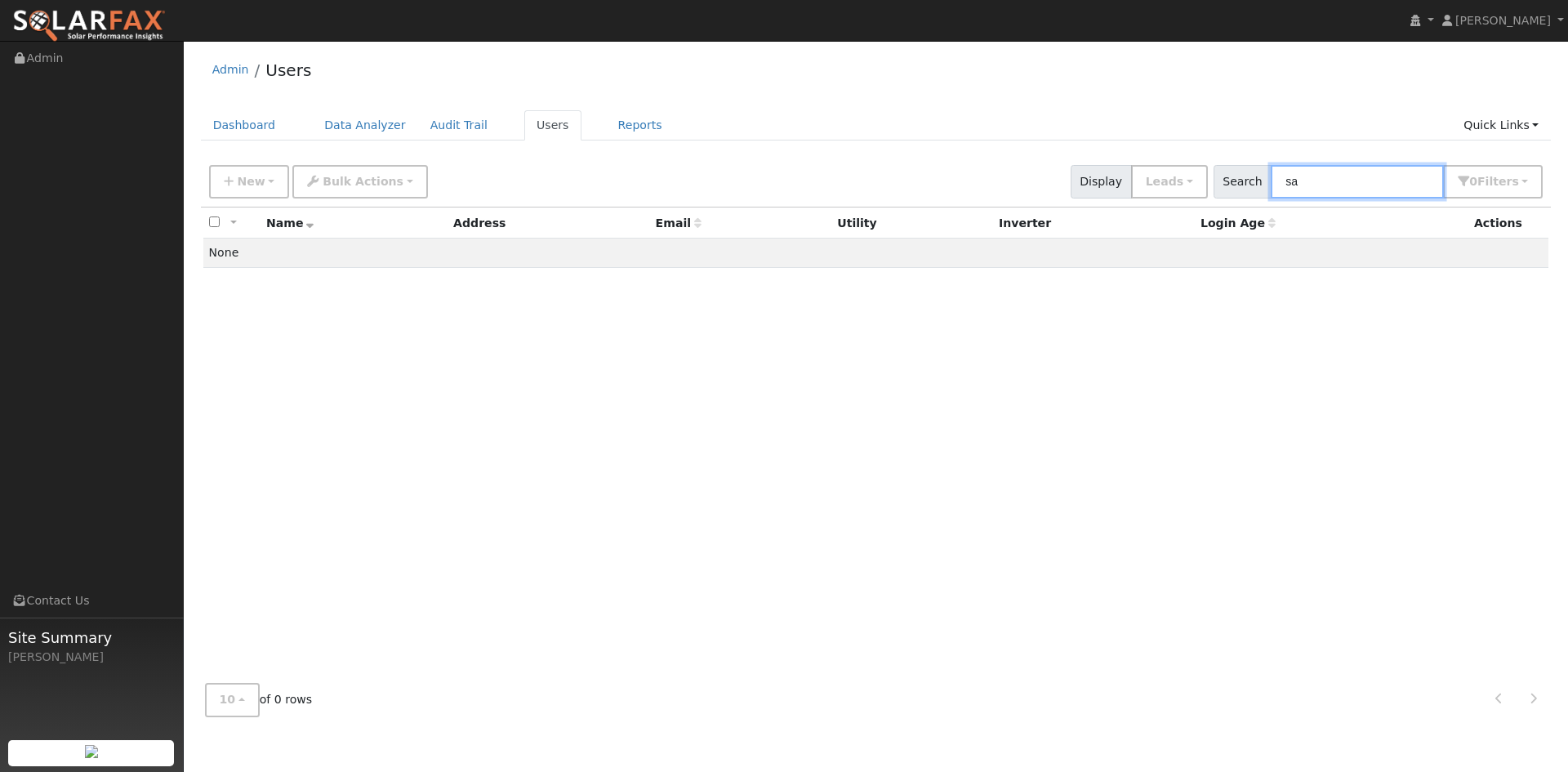
type input "s"
type input "S"
type input "N"
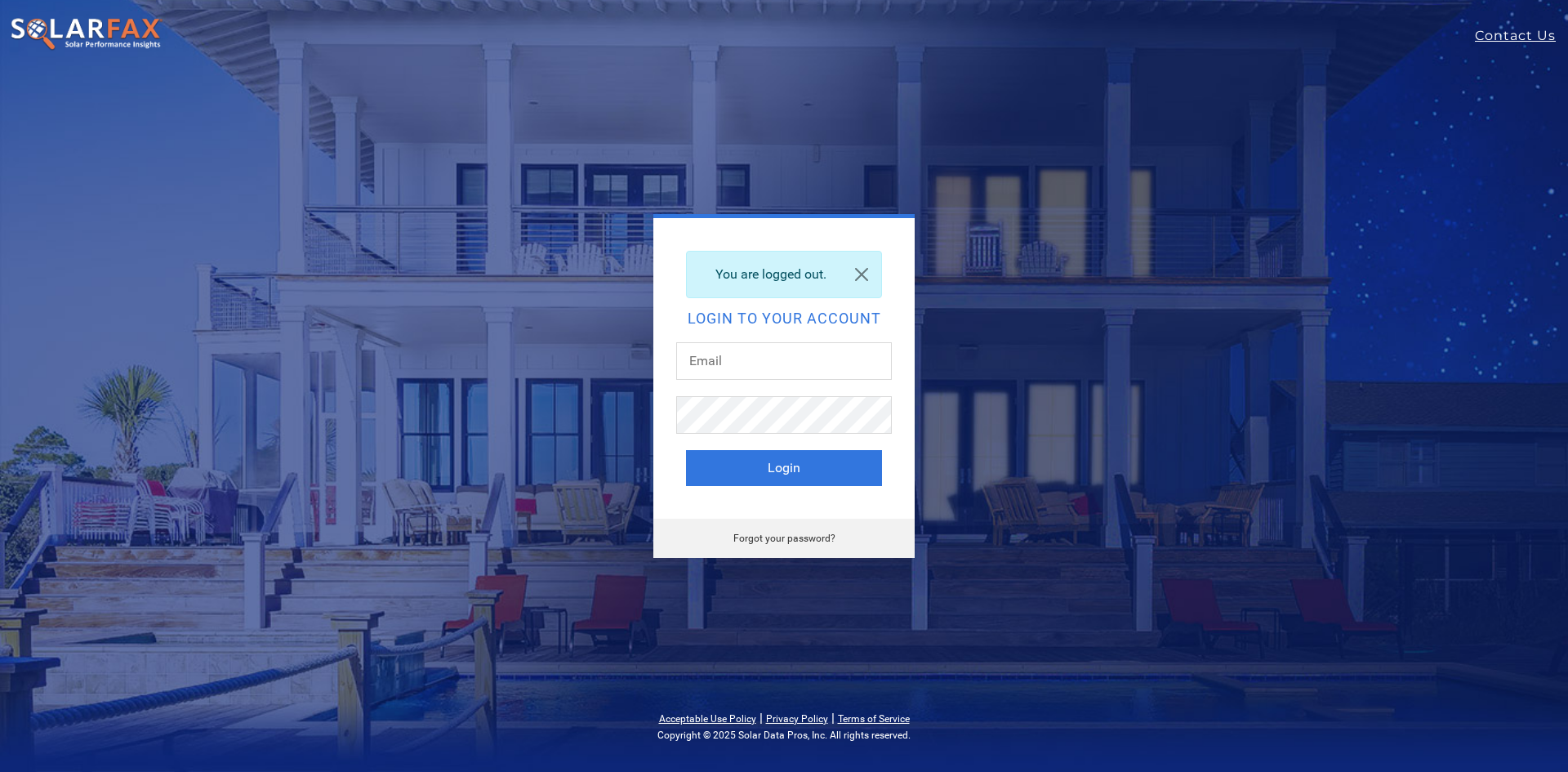
click at [776, 380] on div at bounding box center [784, 369] width 216 height 54
click at [779, 358] on input "text" at bounding box center [784, 361] width 216 height 37
type input "ashaw@vitalenergysolutions.net"
click at [776, 459] on button "Login" at bounding box center [784, 468] width 196 height 36
